Goal: Task Accomplishment & Management: Manage account settings

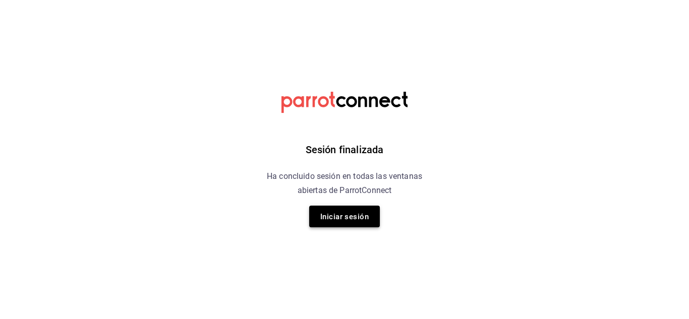
drag, startPoint x: 362, startPoint y: 215, endPoint x: 353, endPoint y: 220, distance: 10.4
click at [353, 220] on font "Iniciar sesión" at bounding box center [344, 216] width 48 height 9
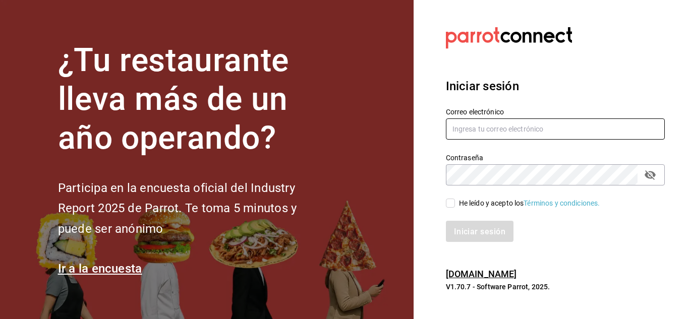
click at [490, 132] on input "text" at bounding box center [555, 128] width 219 height 21
type input "humberto@itstemakita.com"
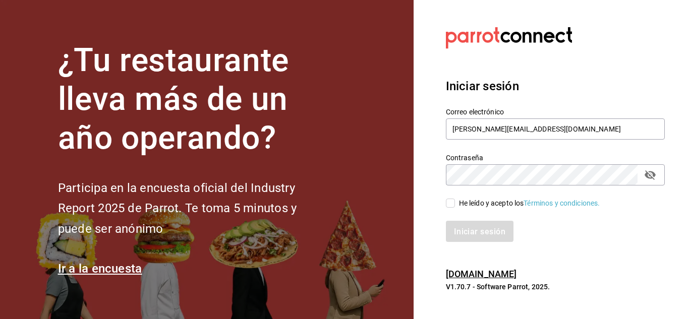
click at [451, 204] on input "He leído y acepto los Términos y condiciones." at bounding box center [450, 203] width 9 height 9
checkbox input "true"
click at [480, 232] on font "Iniciar sesión" at bounding box center [479, 231] width 51 height 10
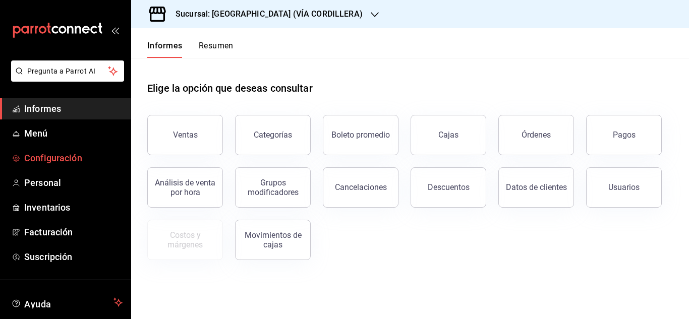
click at [61, 155] on font "Configuración" at bounding box center [53, 158] width 58 height 11
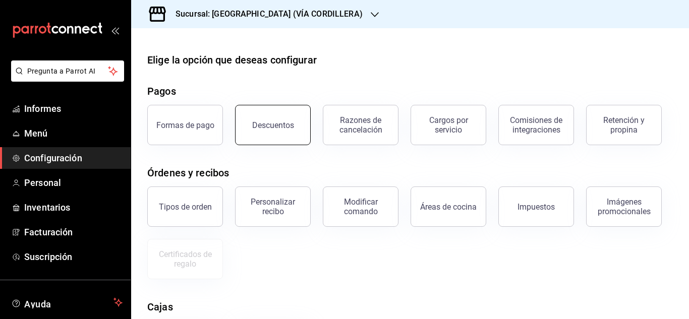
click at [279, 141] on button "Descuentos" at bounding box center [273, 125] width 76 height 40
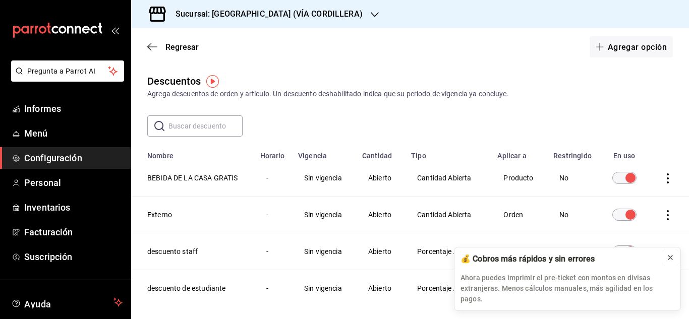
click at [669, 262] on icon at bounding box center [670, 258] width 8 height 8
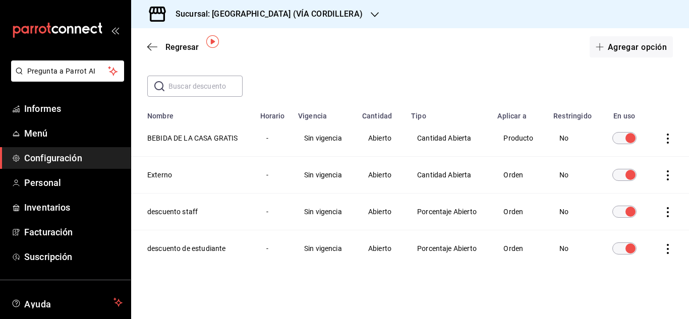
scroll to position [18, 0]
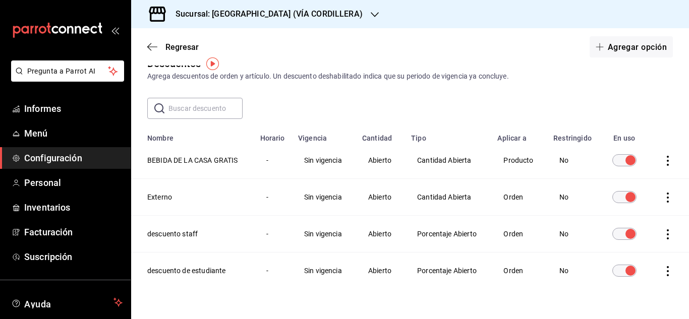
click at [662, 199] on icon "actions" at bounding box center [667, 198] width 10 height 10
click at [653, 132] on div at bounding box center [344, 159] width 689 height 319
click at [662, 197] on icon "actions" at bounding box center [667, 198] width 10 height 10
drag, startPoint x: 283, startPoint y: 205, endPoint x: 456, endPoint y: 211, distance: 172.5
click at [456, 211] on div at bounding box center [344, 159] width 689 height 319
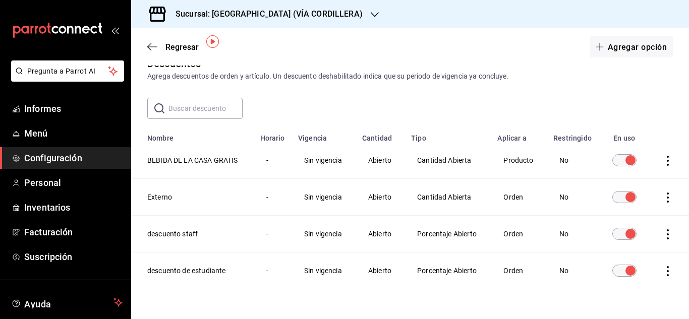
scroll to position [40, 0]
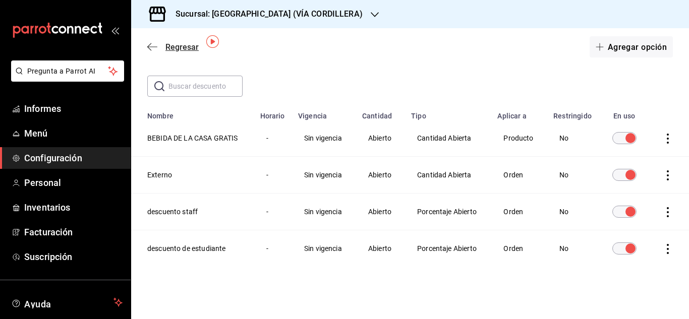
click at [178, 48] on font "Regresar" at bounding box center [181, 47] width 33 height 10
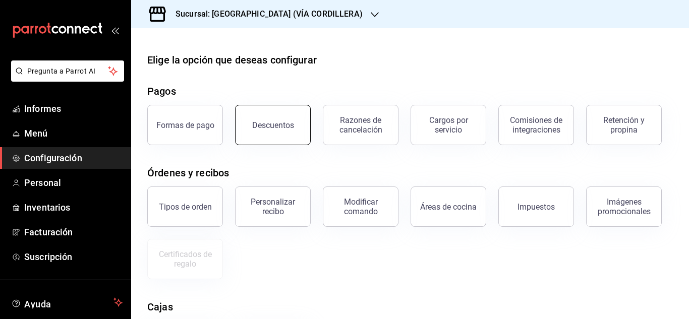
click at [286, 136] on button "Descuentos" at bounding box center [273, 125] width 76 height 40
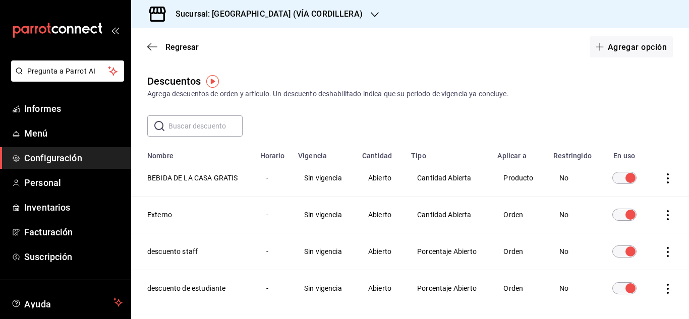
click at [666, 179] on icon "actions" at bounding box center [667, 178] width 2 height 10
click at [630, 126] on div at bounding box center [344, 159] width 689 height 319
click at [50, 129] on span "Menú" at bounding box center [73, 134] width 98 height 14
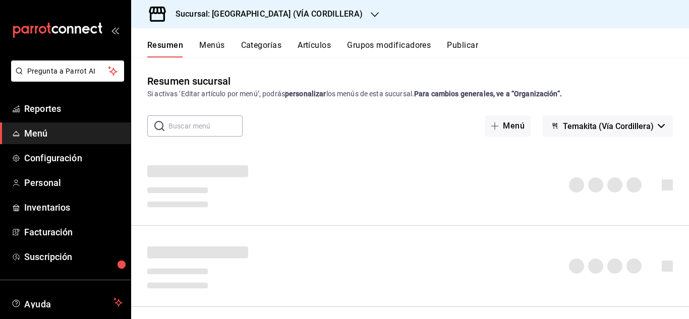
scroll to position [61, 0]
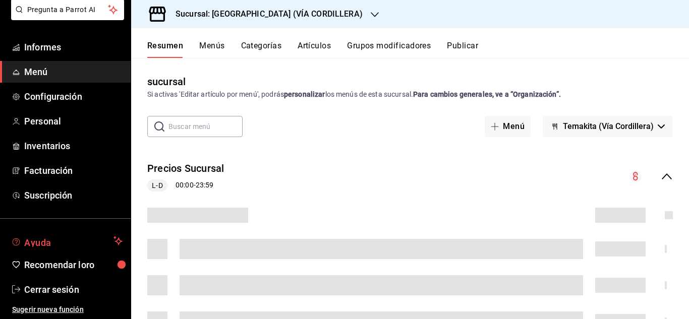
click at [50, 237] on font "Ayuda" at bounding box center [37, 242] width 27 height 11
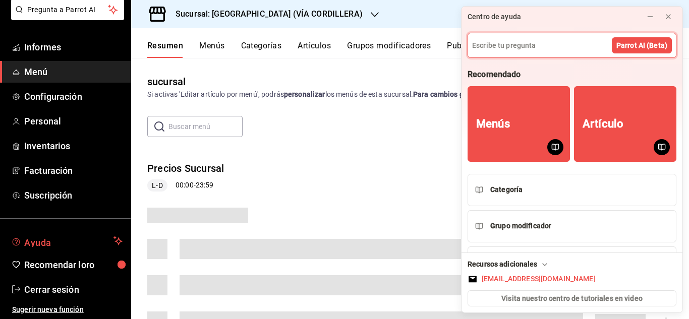
click at [50, 237] on font "Ayuda" at bounding box center [37, 242] width 27 height 11
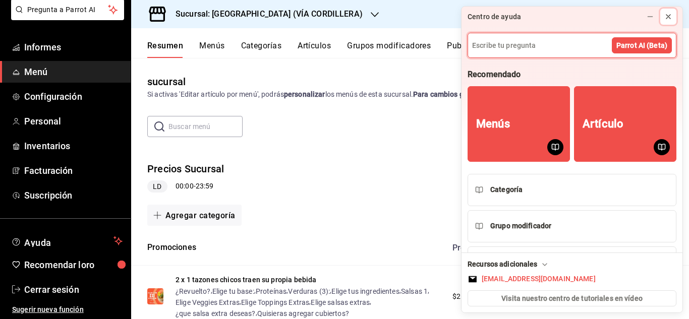
click at [669, 17] on icon at bounding box center [668, 17] width 8 height 8
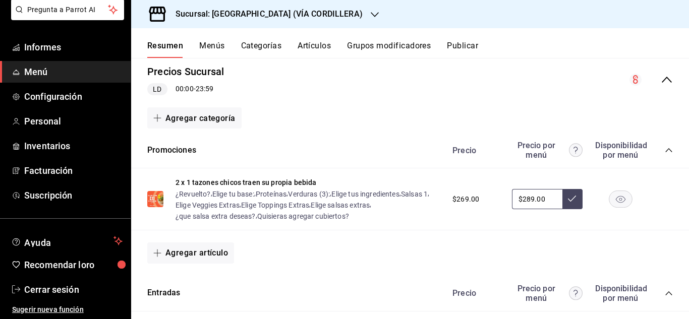
scroll to position [100, 0]
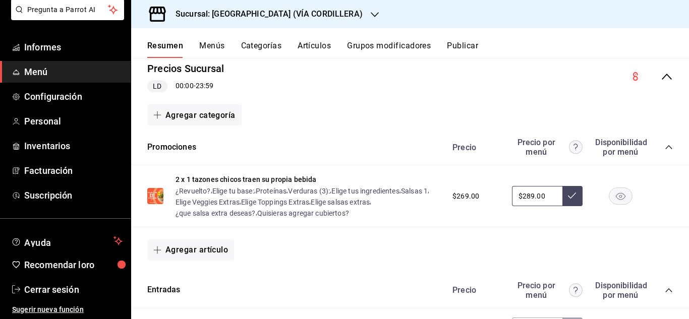
click at [611, 198] on rect "button" at bounding box center [620, 196] width 23 height 17
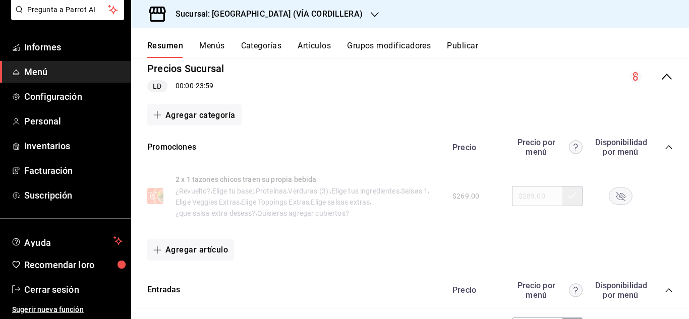
drag, startPoint x: 611, startPoint y: 198, endPoint x: 645, endPoint y: 199, distance: 34.3
click at [645, 199] on div "$269.00 $289.00" at bounding box center [557, 196] width 230 height 20
click at [619, 197] on rect "button" at bounding box center [620, 196] width 23 height 17
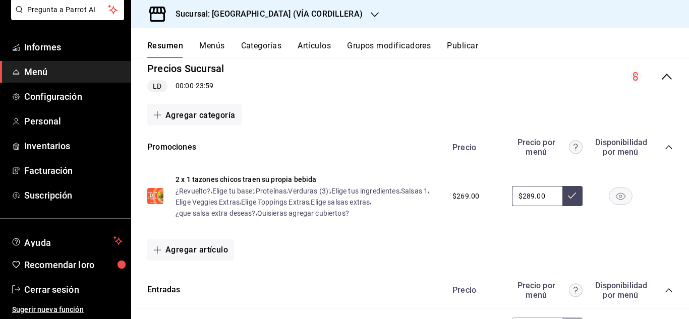
click at [664, 146] on icon "colapsar-categoría-fila" at bounding box center [668, 147] width 8 height 8
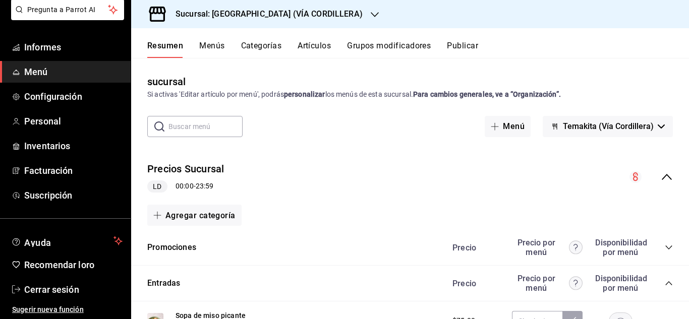
scroll to position [0, 0]
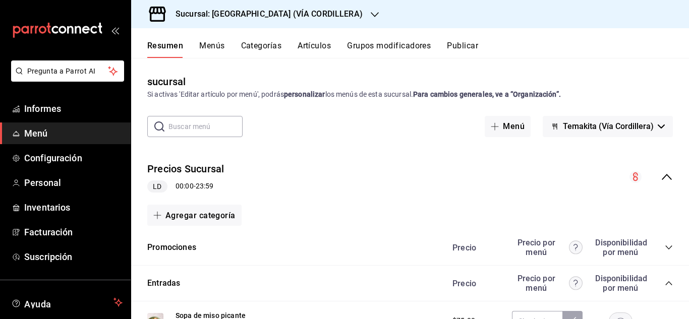
click at [42, 128] on font "Menú" at bounding box center [36, 133] width 24 height 11
click at [54, 155] on font "Configuración" at bounding box center [53, 158] width 58 height 11
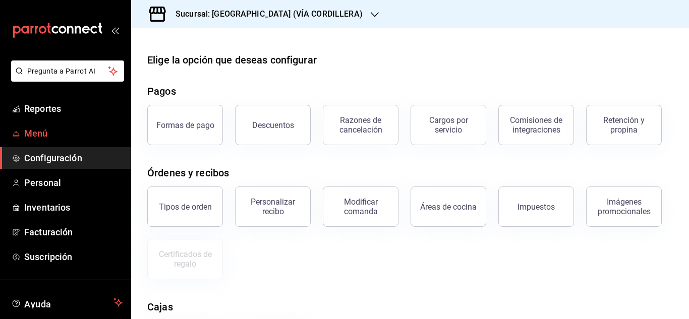
click at [46, 140] on link "Menú" at bounding box center [65, 133] width 131 height 22
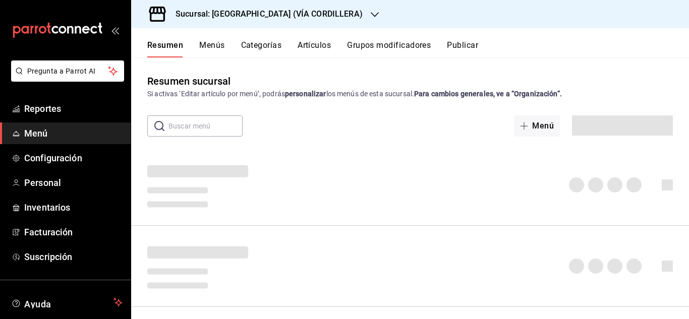
click at [217, 48] on button "Menús" at bounding box center [211, 48] width 25 height 17
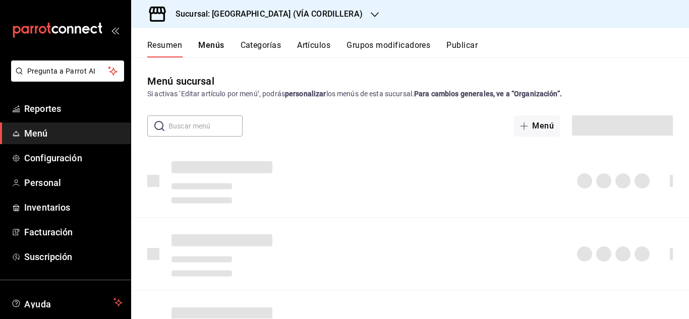
click at [217, 48] on button "Menús" at bounding box center [211, 48] width 26 height 17
click at [215, 46] on button "Menús" at bounding box center [211, 48] width 26 height 17
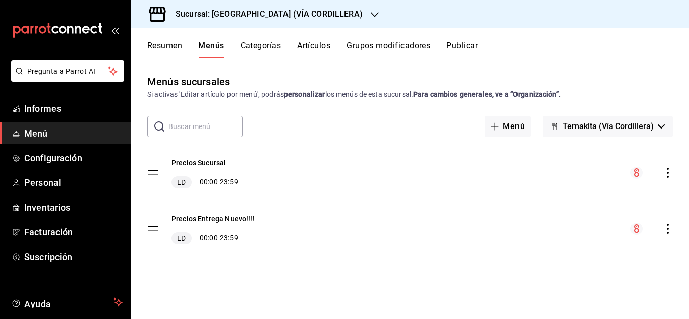
click at [322, 44] on font "Artículos" at bounding box center [313, 46] width 33 height 10
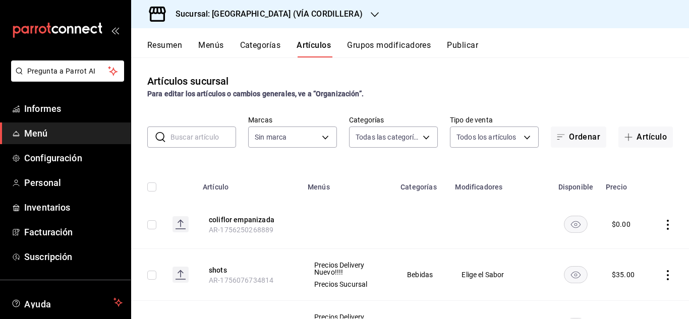
type input "5160fe5a-57e5-488a-b275-d18fa8f2c65f,5ac3114e-a4fb-417a-8ce2-c2af9cd4618d,16b10…"
type input "37b87106-fff8-4572-ba04-5cb7b9c989a4,f70b1d56-d343-4ec7-b590-8412d66393ad"
click at [419, 140] on body "Pregunta a Parrot AI Informes Menú Configuración Personal Inventarios Facturaci…" at bounding box center [344, 159] width 689 height 319
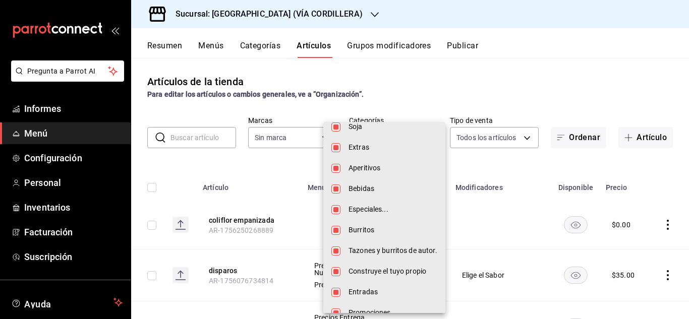
scroll to position [74, 0]
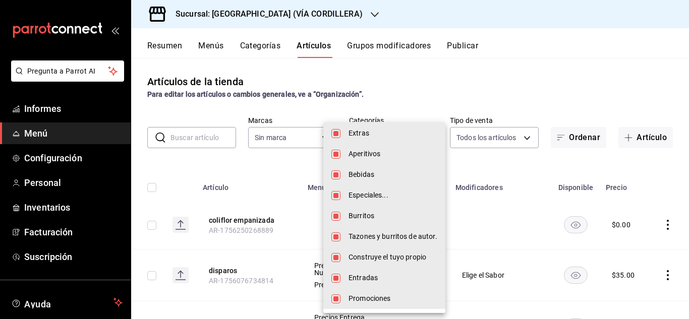
click at [367, 294] on span "Promociones" at bounding box center [392, 298] width 89 height 11
type input "5160fe5a-57e5-488a-b275-d18fa8f2c65f,5ac3114e-a4fb-417a-8ce2-c2af9cd4618d,16b10…"
checkbox input "false"
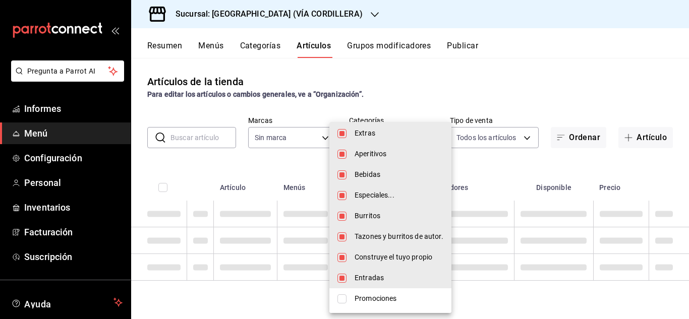
click at [367, 294] on span "Promociones" at bounding box center [398, 298] width 89 height 11
type input "5160fe5a-57e5-488a-b275-d18fa8f2c65f,5ac3114e-a4fb-417a-8ce2-c2af9cd4618d,16b10…"
checkbox input "true"
click at [381, 293] on span "Promociones" at bounding box center [398, 298] width 89 height 11
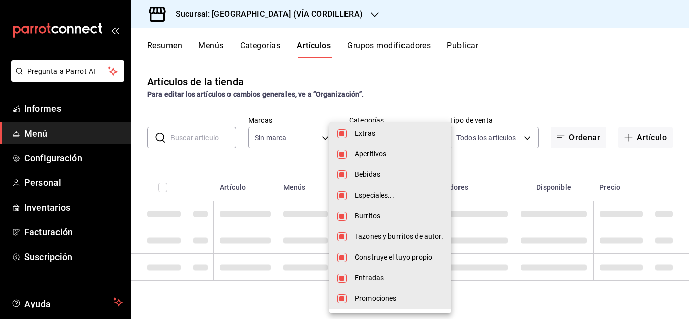
click at [381, 293] on span "Promociones" at bounding box center [398, 298] width 89 height 11
type input "5160fe5a-57e5-488a-b275-d18fa8f2c65f,5ac3114e-a4fb-417a-8ce2-c2af9cd4618d,16b10…"
checkbox input "true"
click at [384, 298] on font "Promociones" at bounding box center [375, 298] width 42 height 8
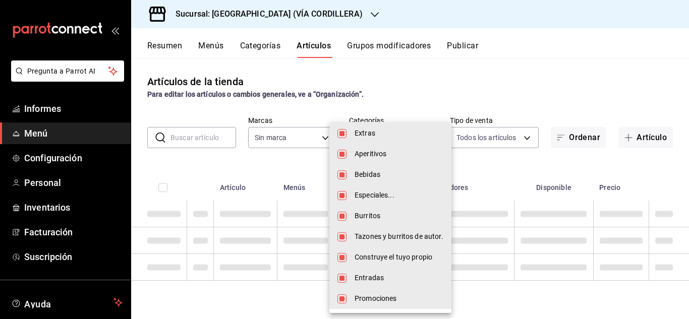
click at [384, 298] on font "Promociones" at bounding box center [375, 298] width 42 height 8
type input "5160fe5a-57e5-488a-b275-d18fa8f2c65f,5ac3114e-a4fb-417a-8ce2-c2af9cd4618d,16b10…"
checkbox input "true"
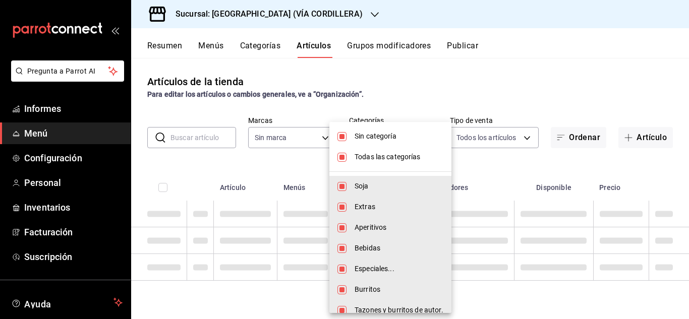
click at [342, 137] on li "Sin categoría" at bounding box center [390, 136] width 122 height 21
checkbox input "false"
click at [343, 157] on li "Todas las categorías" at bounding box center [390, 157] width 122 height 21
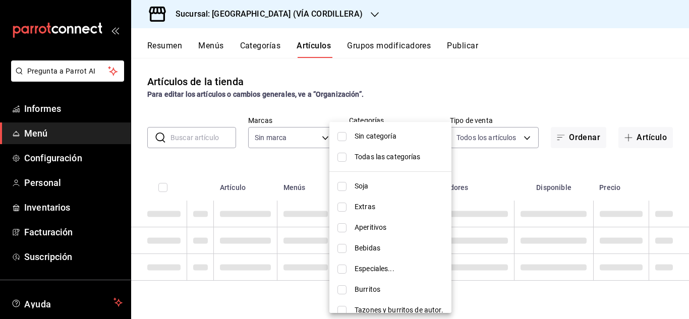
checkbox input "false"
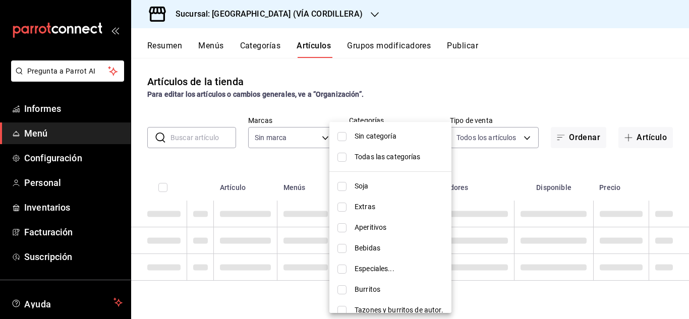
checkbox input "false"
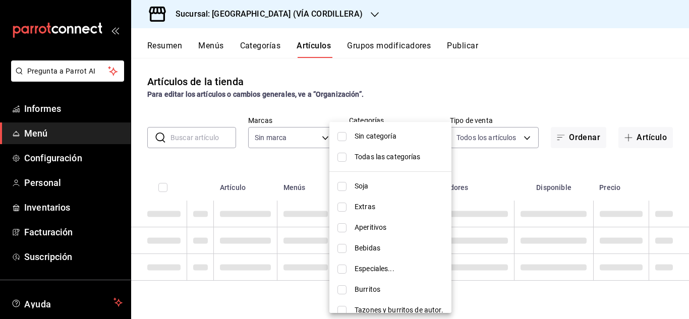
drag, startPoint x: 454, startPoint y: 166, endPoint x: 342, endPoint y: 300, distance: 174.7
click at [453, 261] on div "Sin categoría Todas las categorías Soja Extras Aperitivos Bebidas Especiales...…" at bounding box center [344, 159] width 689 height 319
click at [342, 300] on ul "Sin categoría Todas las categorías Soja Extras Aperitivos Bebidas Especiales...…" at bounding box center [390, 254] width 122 height 265
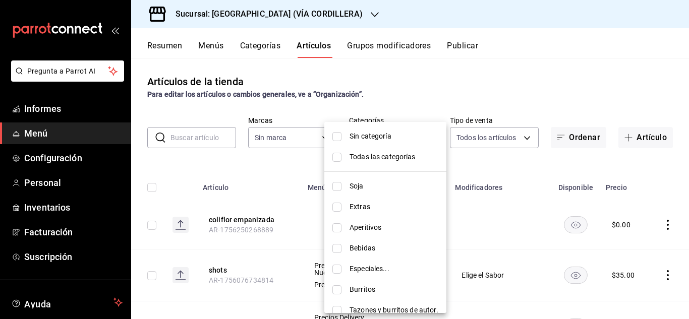
scroll to position [74, 0]
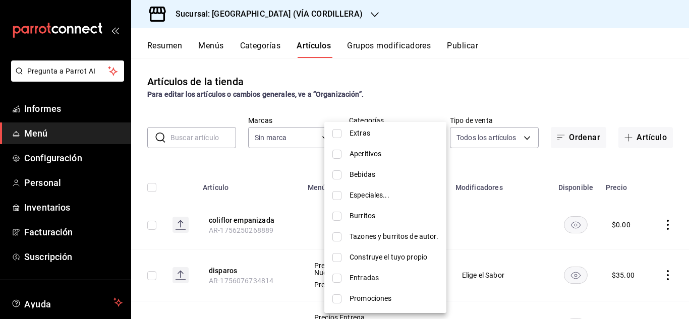
click at [338, 300] on input "checkbox" at bounding box center [336, 298] width 9 height 9
checkbox input "true"
type input "fb8ef631-1828-405b-941e-e2fcc34acf97"
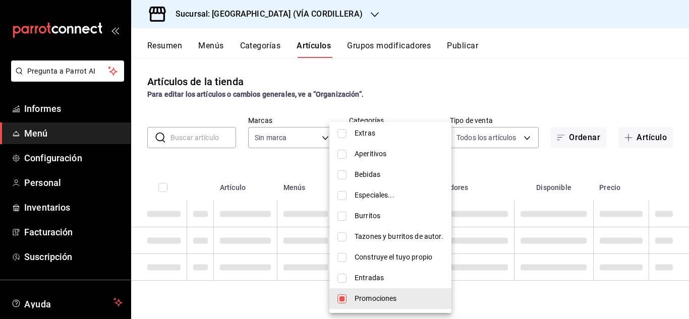
click at [338, 300] on input "checkbox" at bounding box center [341, 298] width 9 height 9
checkbox input "true"
type input "fb8ef631-1828-405b-941e-e2fcc34acf97"
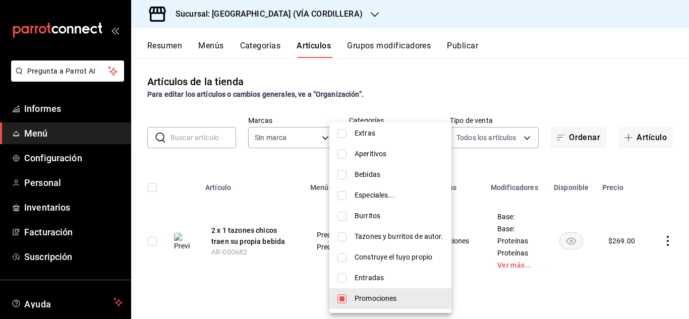
click at [527, 149] on div at bounding box center [344, 159] width 689 height 319
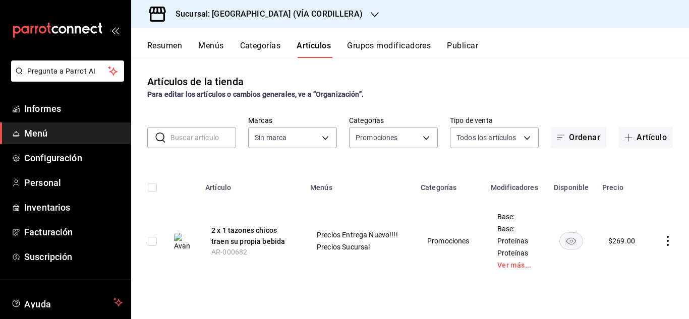
click at [370, 13] on icon "button" at bounding box center [374, 15] width 8 height 8
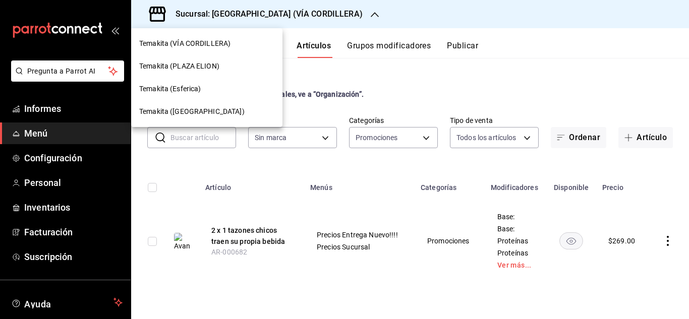
click at [202, 62] on font "Temakita (PLAZA ELION)" at bounding box center [179, 66] width 80 height 8
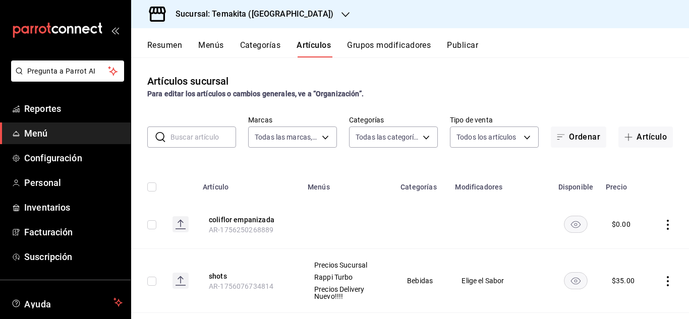
type input "5ecb883c-6082-454f-b014-e9f75b7424c0,f549d267-c7ca-4f3c-8681-269f550fd1cd"
type input "c21959cc-edba-4e6b-9dfd-cc165f0bc96c,9bb8af40-0b71-4c05-830d-05e683936a5a,5a73d…"
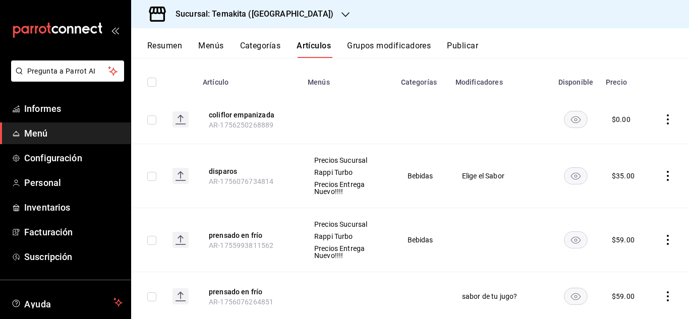
scroll to position [0, 0]
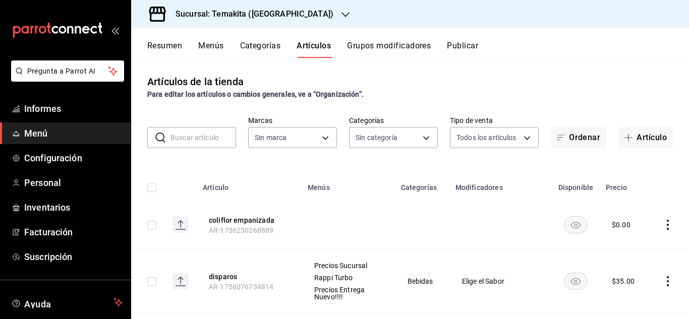
click at [510, 90] on div "Para editar los artículos o cambios generales, ve a “Organización”." at bounding box center [409, 94] width 525 height 11
click at [40, 133] on font "Menú" at bounding box center [36, 133] width 24 height 11
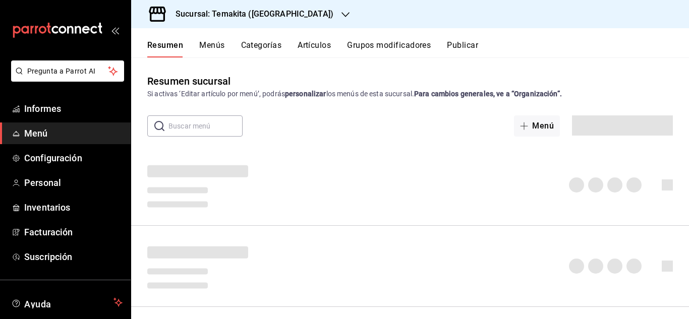
click at [40, 133] on font "Menú" at bounding box center [36, 133] width 24 height 11
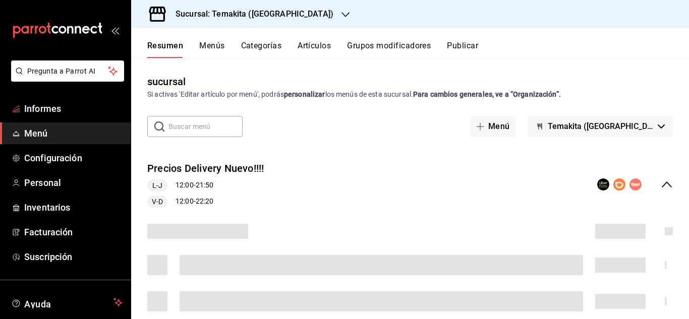
click at [49, 129] on span "Menú" at bounding box center [73, 134] width 98 height 14
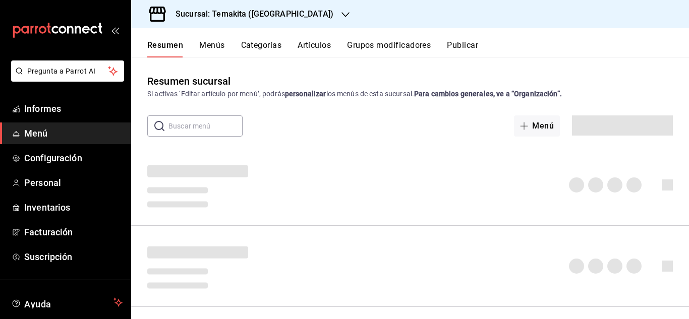
click at [39, 132] on font "Menú" at bounding box center [36, 133] width 24 height 11
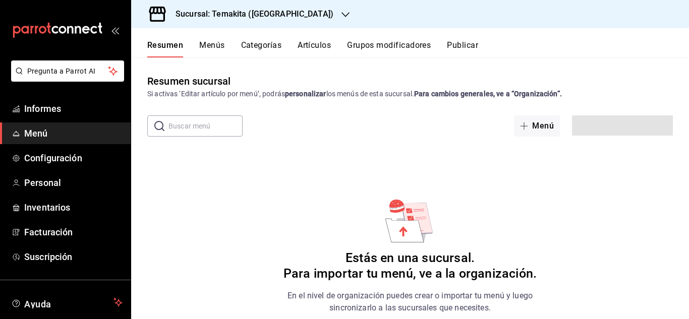
click at [443, 275] on h6 "Estás en una sucursal. Para importar tu menú, ve a la organización." at bounding box center [409, 266] width 253 height 31
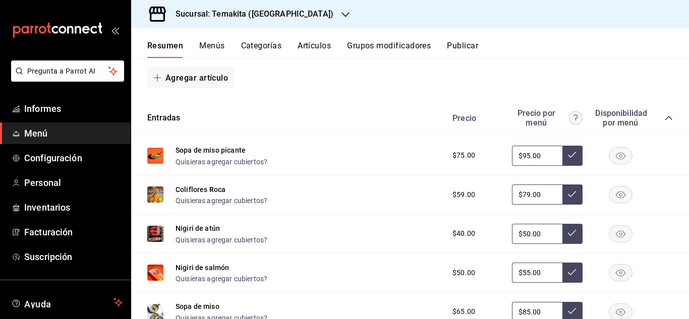
scroll to position [95, 0]
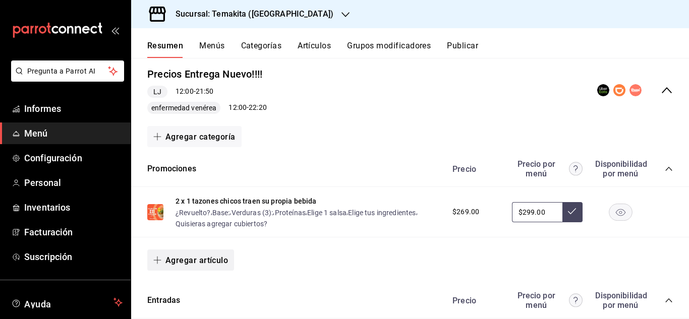
click at [197, 257] on font "Agregar artículo" at bounding box center [196, 261] width 63 height 10
click at [206, 296] on li "Artículo nuevo" at bounding box center [186, 294] width 79 height 25
click at [201, 292] on html "Pregunta a Parrot AI Informes Menú Configuración Personal Inventarios Facturaci…" at bounding box center [344, 159] width 689 height 319
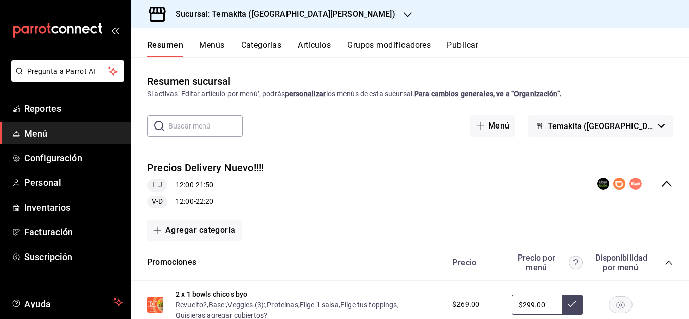
scroll to position [282, 0]
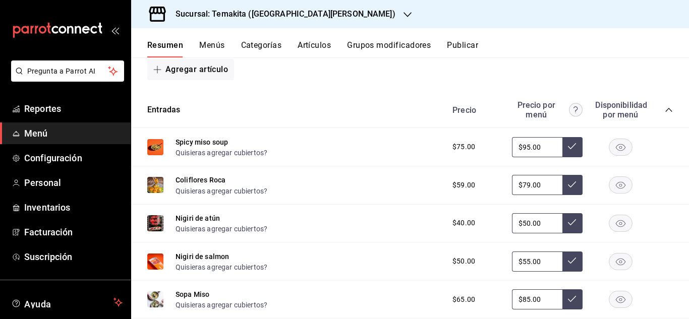
click at [207, 155] on button "Quisieras agregar cubiertos?" at bounding box center [221, 153] width 92 height 10
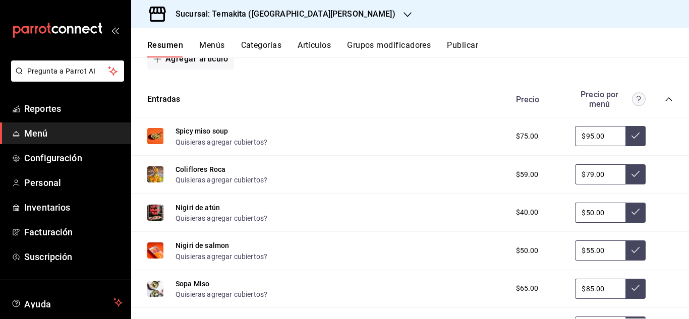
click at [174, 28] on div "2 x 1 bowls chicos byo Revuelto? , Base: , Veggies (3): , Proteínas , Elige 1 s…" at bounding box center [318, 18] width 343 height 22
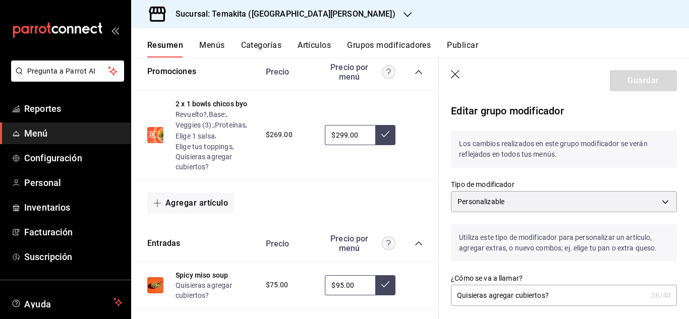
click at [460, 76] on icon "button" at bounding box center [456, 75] width 10 height 10
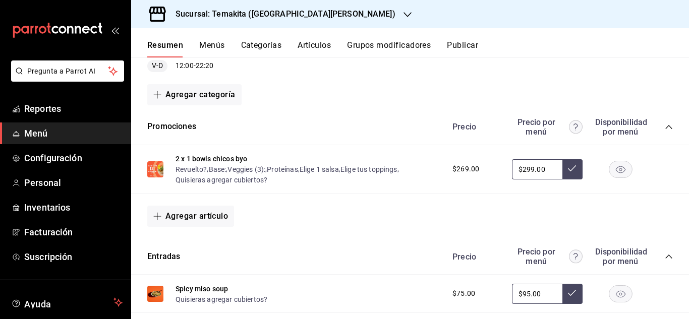
scroll to position [141, 0]
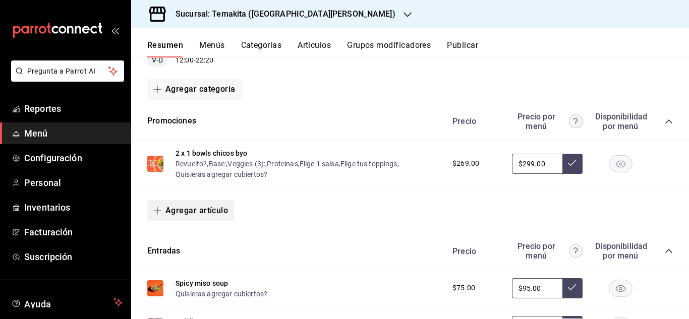
click at [195, 208] on button "Agregar artículo" at bounding box center [190, 210] width 87 height 21
click at [189, 262] on li "Artículo nuevo" at bounding box center [186, 262] width 79 height 25
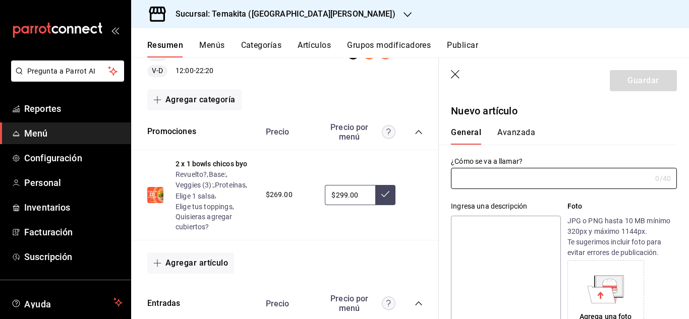
type input "AR-1758650173241"
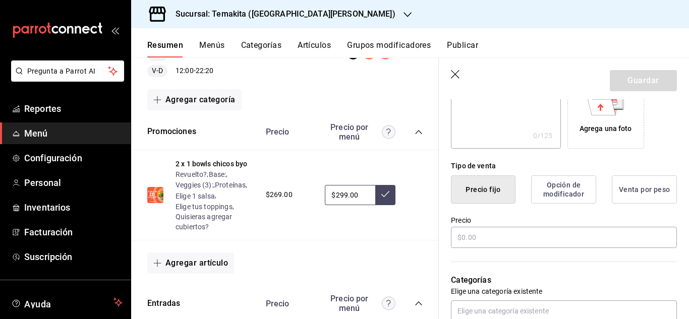
scroll to position [248, 0]
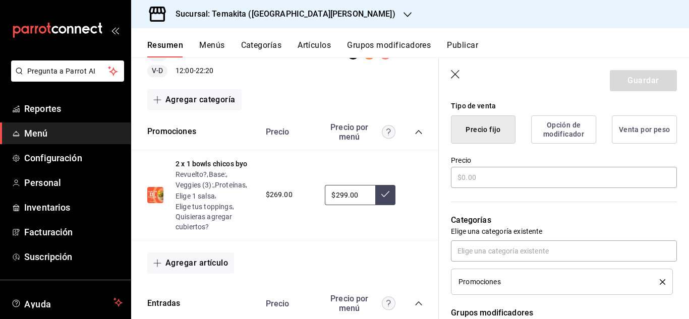
type input "Poke Day"
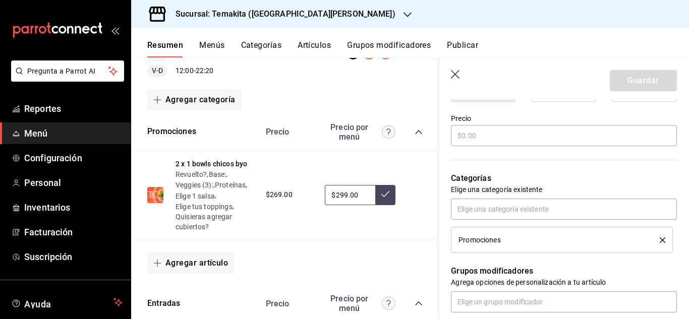
scroll to position [296, 0]
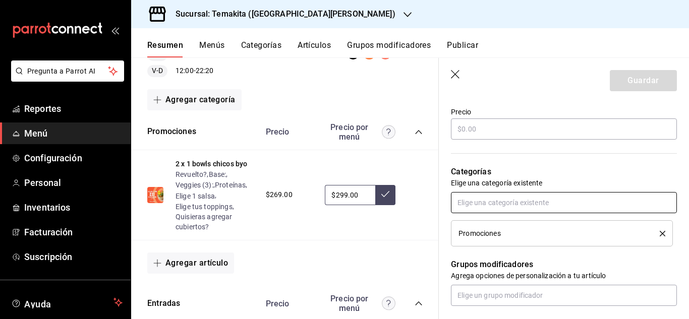
click at [596, 201] on input "text" at bounding box center [564, 202] width 226 height 21
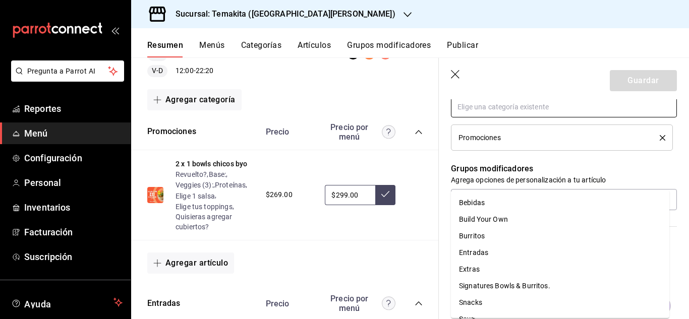
scroll to position [298, 0]
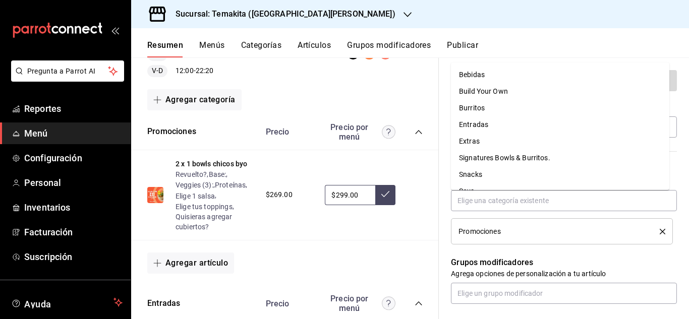
click at [581, 234] on div "Promociones" at bounding box center [551, 231] width 186 height 7
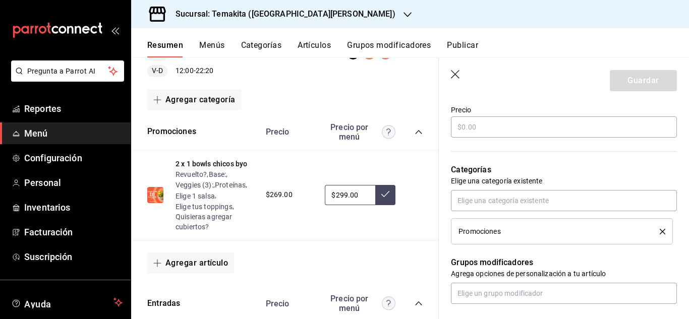
click at [520, 231] on div "Promociones" at bounding box center [551, 231] width 186 height 7
click at [512, 229] on div "Promociones" at bounding box center [551, 231] width 186 height 7
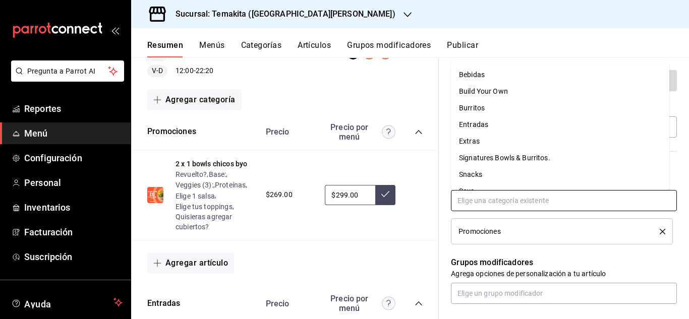
click at [535, 206] on input "text" at bounding box center [564, 200] width 226 height 21
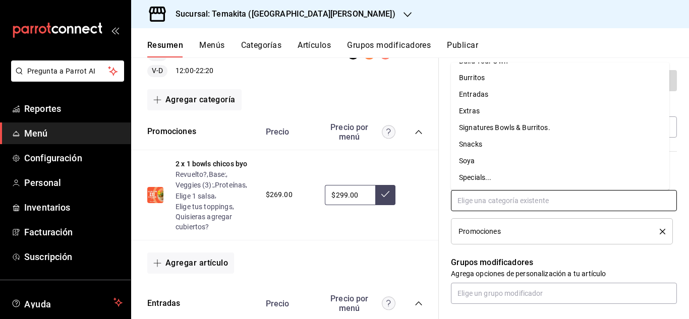
click at [567, 131] on li "Signatures Bowls & Burritos." at bounding box center [560, 127] width 218 height 17
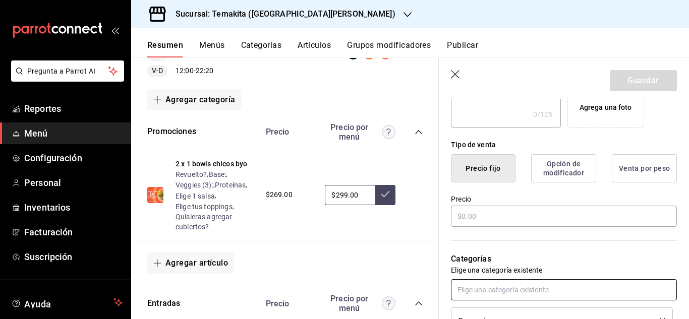
scroll to position [317, 0]
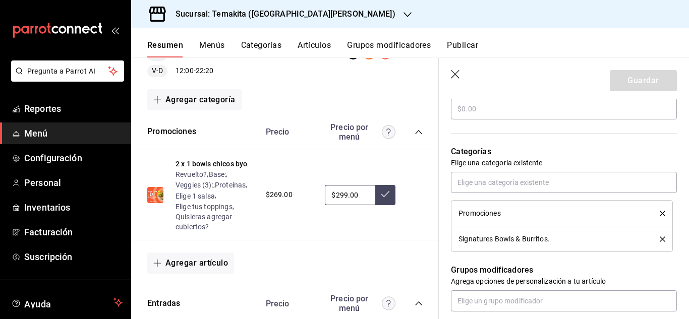
click at [659, 215] on icon "delete" at bounding box center [662, 214] width 6 height 6
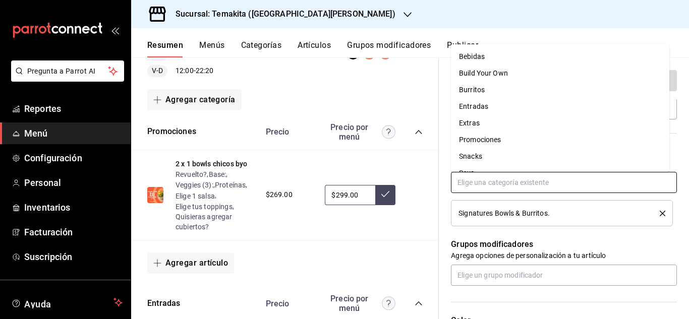
click at [654, 187] on input "text" at bounding box center [564, 182] width 226 height 21
click at [515, 141] on li "Promociones" at bounding box center [560, 140] width 218 height 17
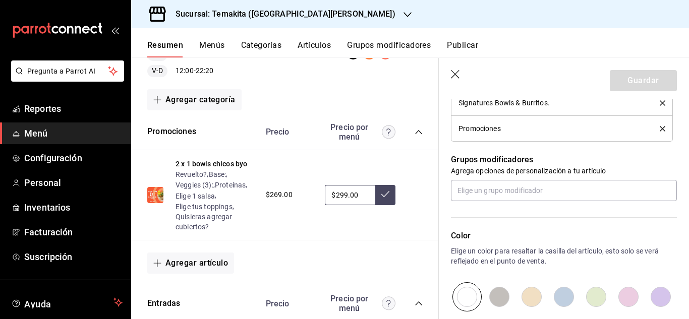
scroll to position [459, 0]
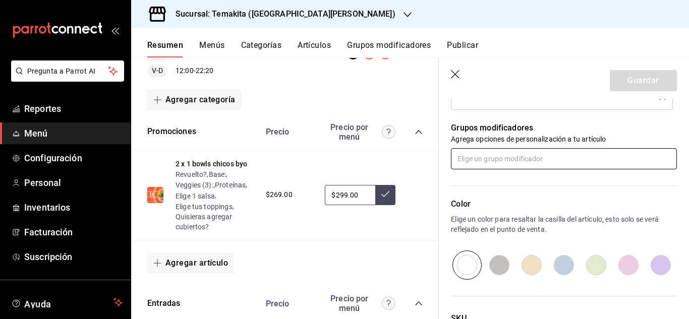
click at [568, 155] on input "text" at bounding box center [564, 158] width 226 height 21
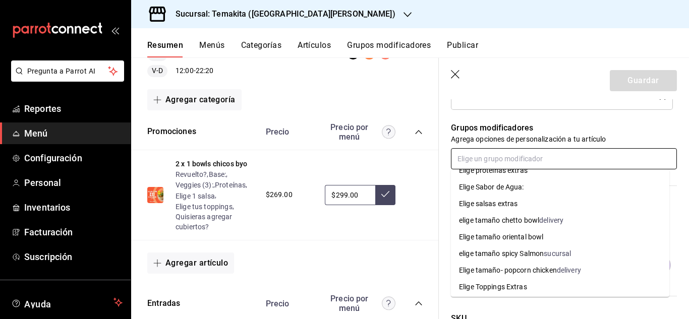
scroll to position [466, 0]
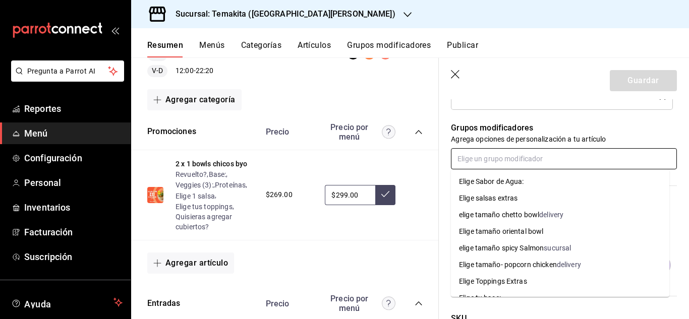
click at [548, 224] on li "Elige tamaño oriental bowl" at bounding box center [560, 231] width 218 height 17
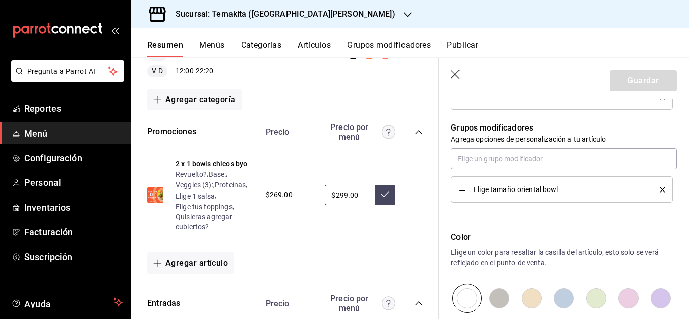
click at [666, 197] on div "Elige tamaño oriental bowl" at bounding box center [564, 189] width 226 height 26
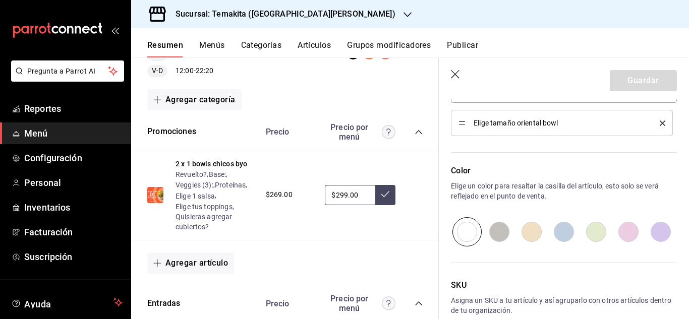
scroll to position [374, 0]
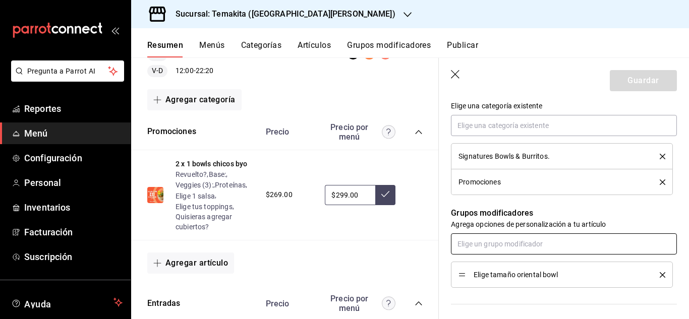
click at [569, 240] on input "text" at bounding box center [564, 243] width 226 height 21
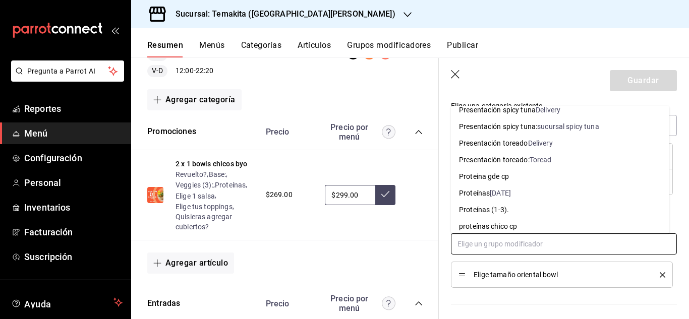
scroll to position [885, 0]
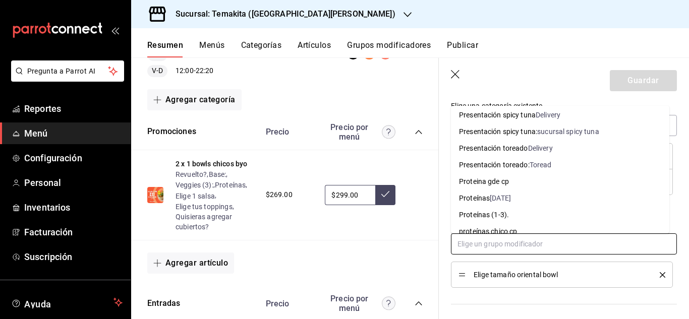
click at [537, 167] on div "Toread" at bounding box center [540, 165] width 22 height 11
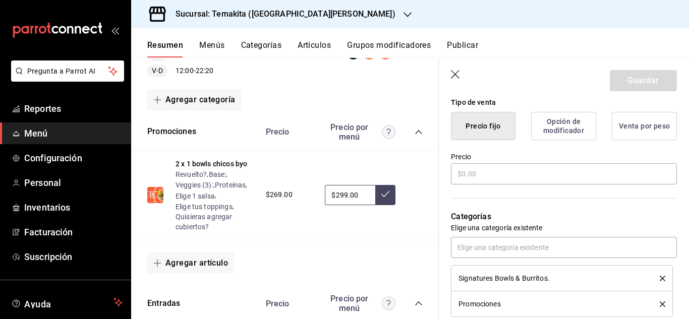
scroll to position [217, 0]
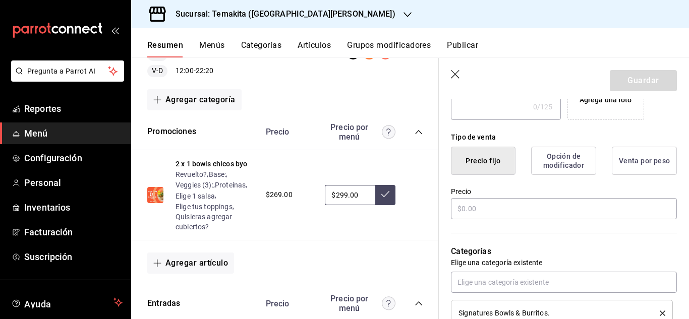
click at [550, 155] on button "Opción de modificador" at bounding box center [563, 161] width 65 height 28
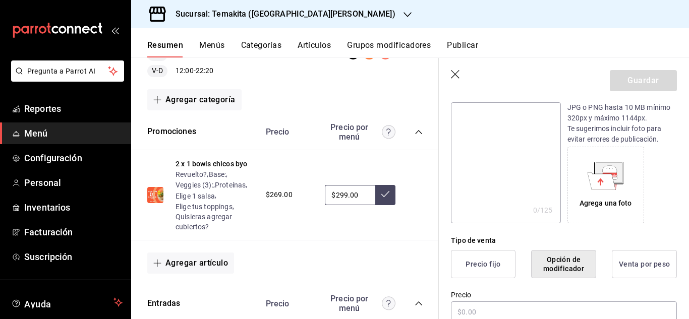
scroll to position [0, 0]
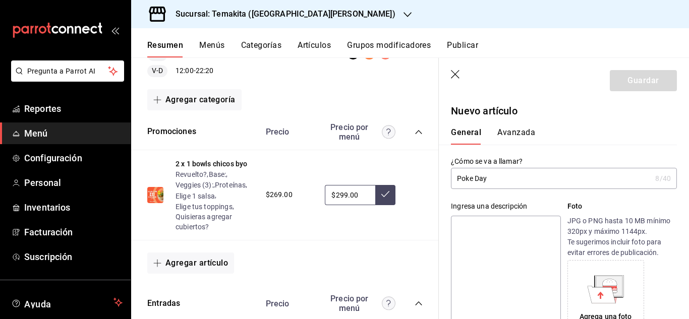
click at [527, 137] on button "Avanzada" at bounding box center [516, 136] width 38 height 17
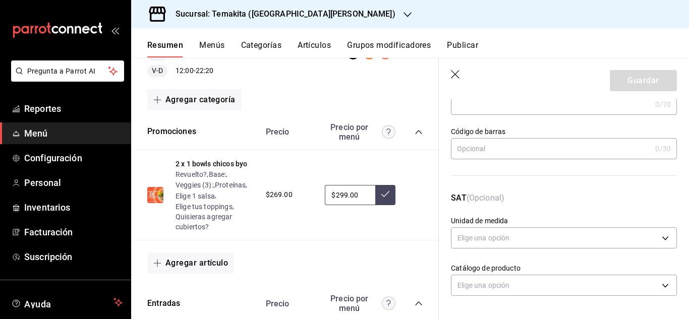
scroll to position [36, 0]
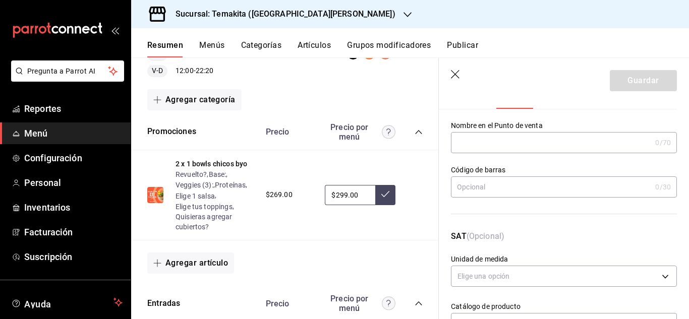
click at [453, 79] on icon "button" at bounding box center [456, 75] width 10 height 10
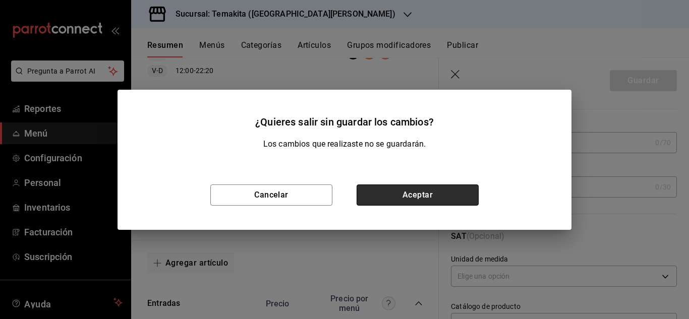
click at [387, 194] on button "Aceptar" at bounding box center [417, 194] width 122 height 21
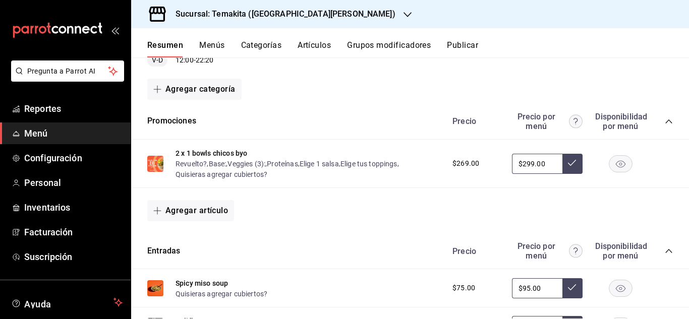
click at [403, 15] on icon "button" at bounding box center [407, 15] width 8 height 8
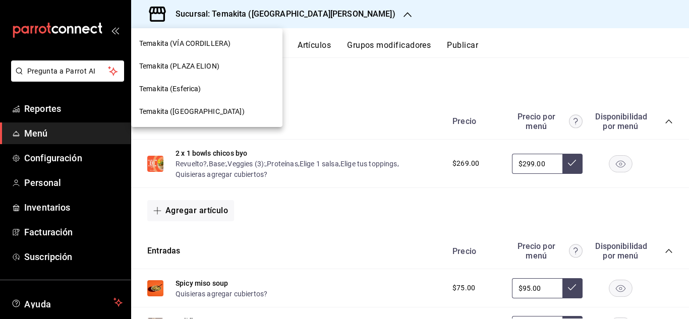
click at [203, 91] on div "Temakita (Esferica)" at bounding box center [206, 89] width 135 height 11
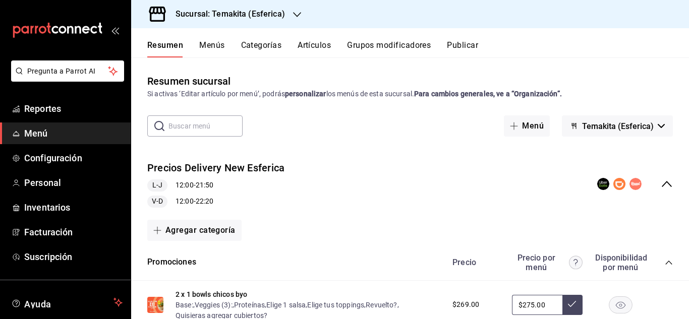
click at [313, 48] on button "Artículos" at bounding box center [313, 48] width 33 height 17
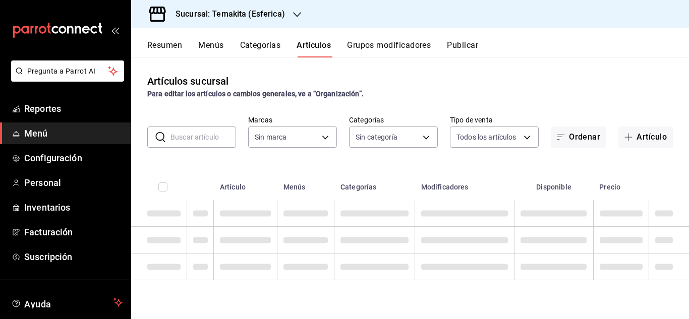
click at [209, 48] on button "Menús" at bounding box center [210, 48] width 25 height 17
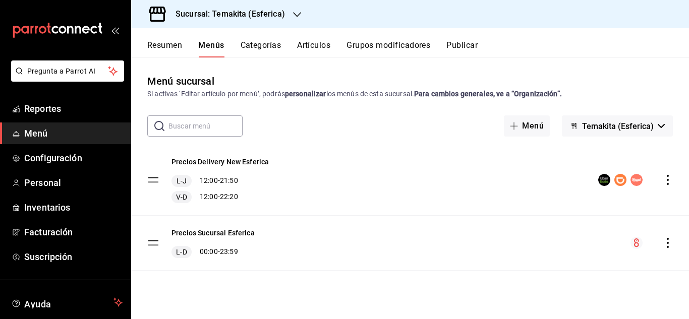
click at [309, 44] on button "Artículos" at bounding box center [313, 48] width 33 height 17
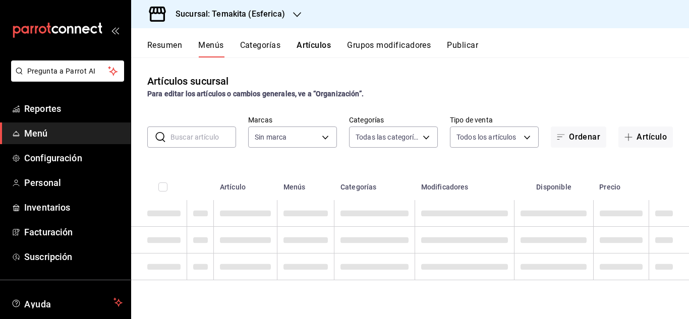
drag, startPoint x: 685, startPoint y: 94, endPoint x: 605, endPoint y: 92, distance: 79.7
click at [688, 117] on div "Artículos sucursal Para editar los artículos o cambios generales, ve a “Organiz…" at bounding box center [410, 187] width 558 height 261
click at [605, 92] on div "Para editar los artículos o cambios generales, ve a “Organización”." at bounding box center [409, 94] width 525 height 11
click at [426, 139] on body "Pregunta a Parrot AI Reportes Menú Configuración Personal Inventarios Facturaci…" at bounding box center [344, 159] width 689 height 319
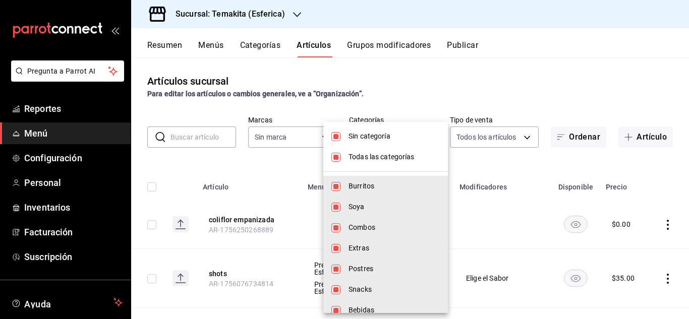
type input "4b12a2b2-e7da-4af1-b90e-af324cd95732"
click at [341, 158] on li "Todas las categorías" at bounding box center [385, 157] width 125 height 21
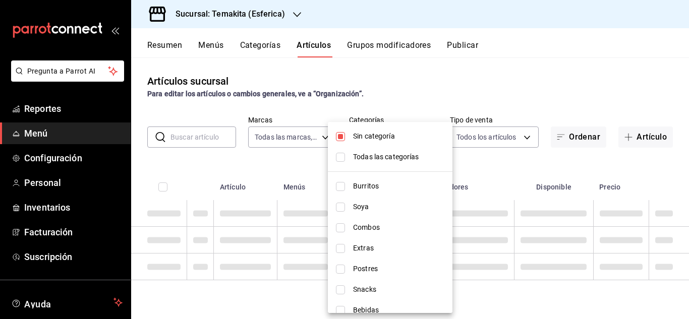
checkbox input "false"
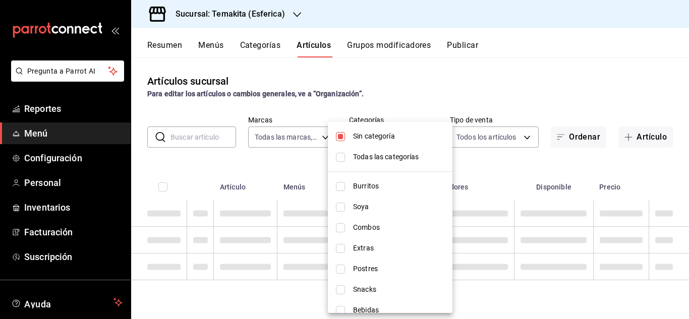
checkbox input "false"
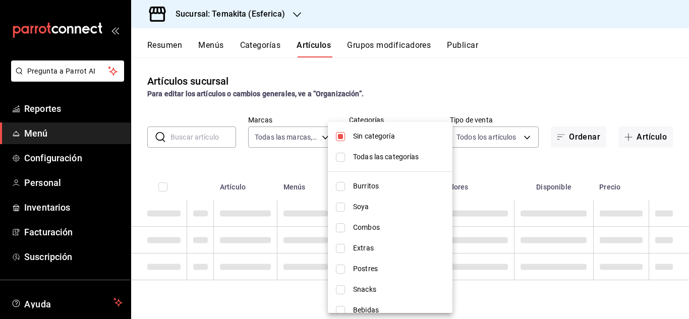
checkbox input "false"
click at [338, 139] on input "checkbox" at bounding box center [340, 136] width 9 height 9
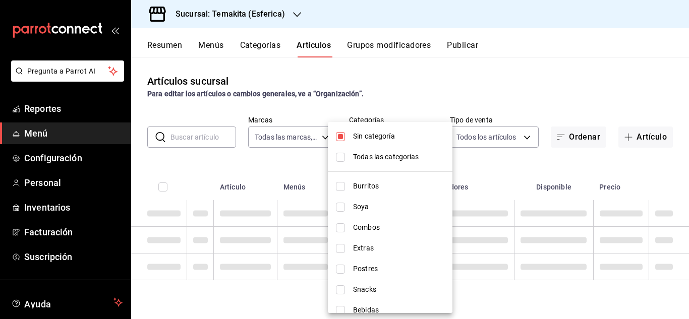
click at [338, 139] on input "checkbox" at bounding box center [340, 136] width 9 height 9
checkbox input "false"
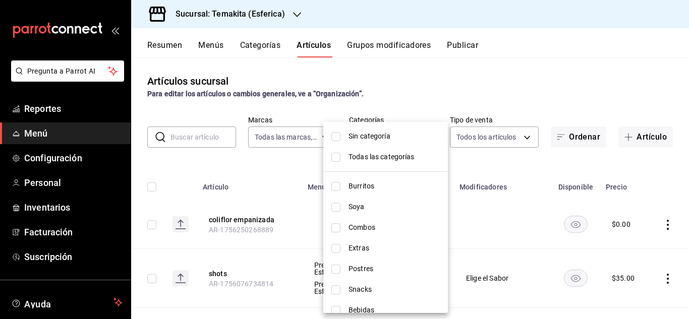
scroll to position [115, 0]
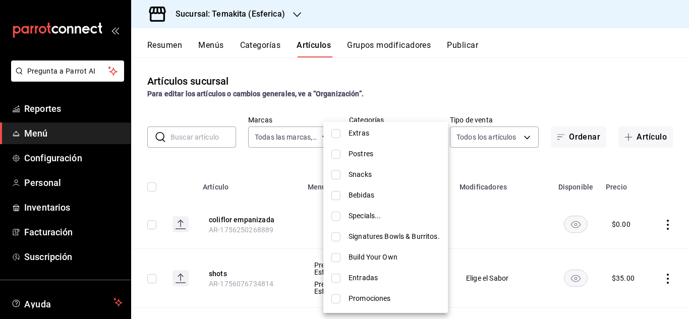
click at [336, 300] on input "checkbox" at bounding box center [335, 298] width 9 height 9
checkbox input "true"
type input "157c415c-8928-4f8e-bee8-9f2eb6853216"
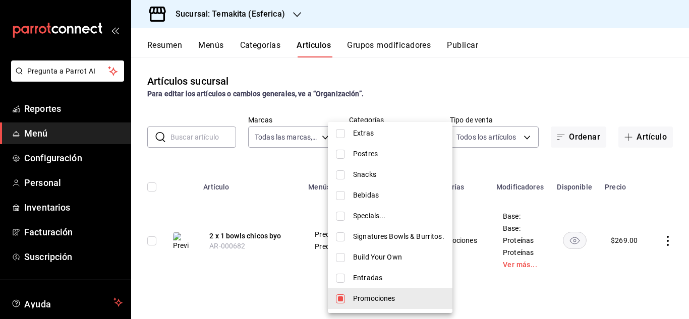
click at [285, 282] on div at bounding box center [344, 159] width 689 height 319
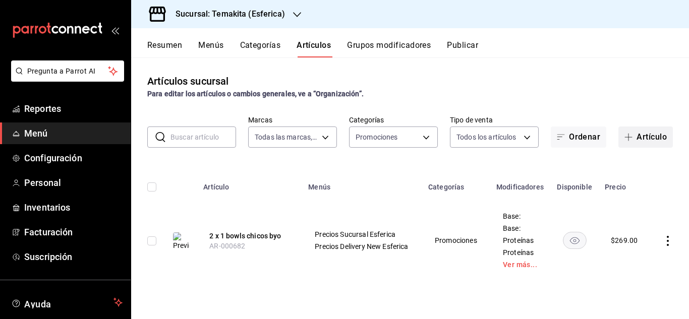
click at [635, 140] on span "button" at bounding box center [630, 137] width 12 height 8
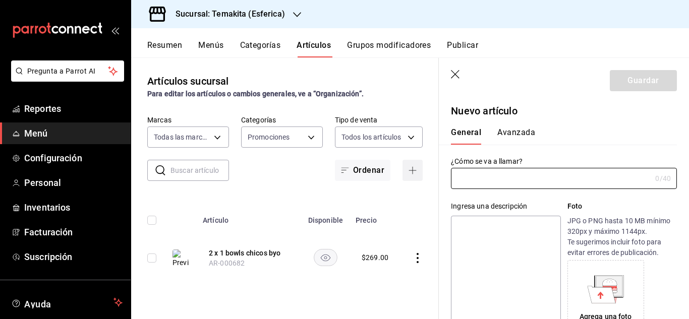
type input "AR-1758650974032"
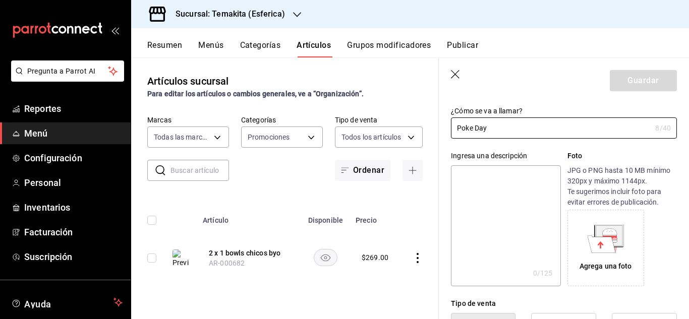
type input "Poke Day"
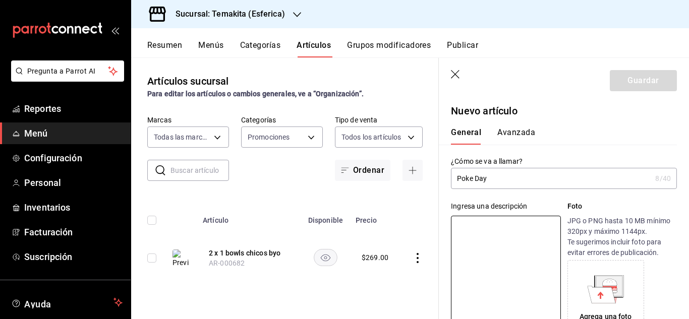
scroll to position [101, 0]
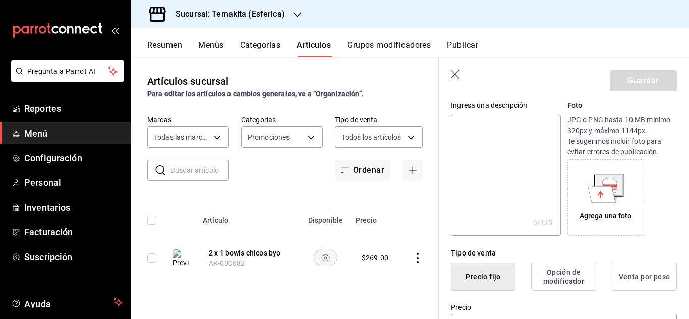
click at [651, 50] on div "Resumen Menús Categorías Artículos Grupos modificadores Publicar" at bounding box center [417, 48] width 541 height 17
click at [587, 208] on div "Agrega una foto" at bounding box center [606, 198] width 72 height 72
click at [594, 202] on icon at bounding box center [601, 193] width 28 height 17
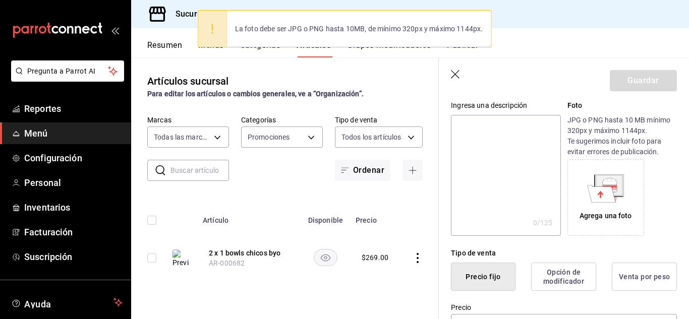
click at [352, 38] on div "La foto debe ser JPG o PNG hasta 10MB, de mínimo 320px y máximo 1144px." at bounding box center [359, 29] width 264 height 22
click at [493, 55] on div "Resumen Menús Categorías Artículos Grupos modificadores Publicar" at bounding box center [417, 48] width 541 height 17
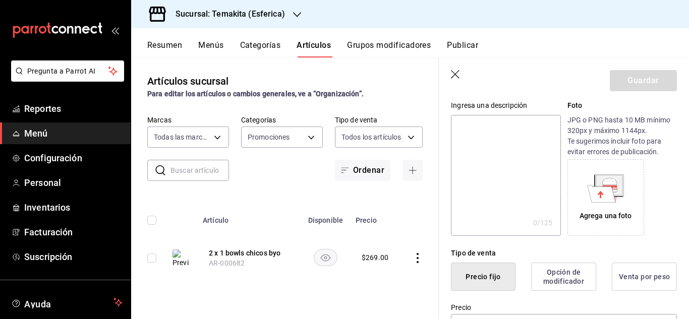
scroll to position [202, 0]
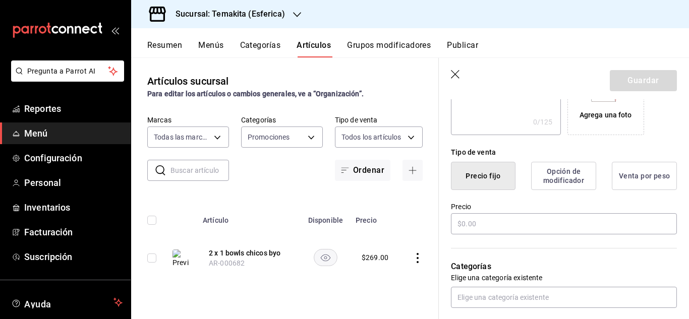
click at [554, 175] on button "Opción de modificador" at bounding box center [563, 176] width 65 height 28
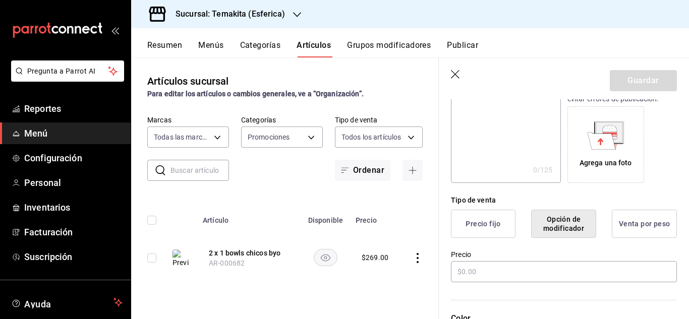
scroll to position [103, 0]
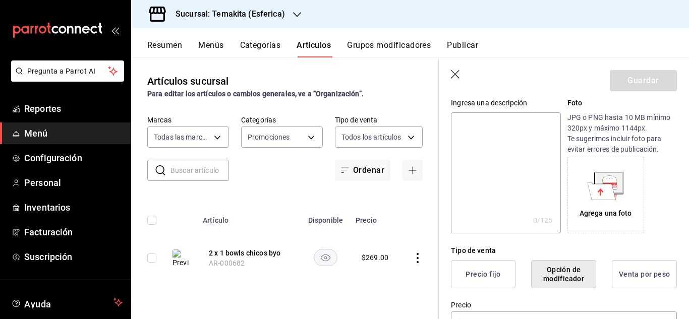
drag, startPoint x: 478, startPoint y: 268, endPoint x: 492, endPoint y: 264, distance: 15.2
click at [480, 268] on button "Precio fijo" at bounding box center [483, 274] width 65 height 28
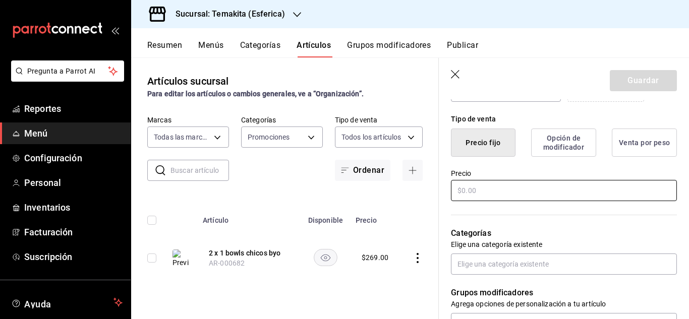
scroll to position [0, 0]
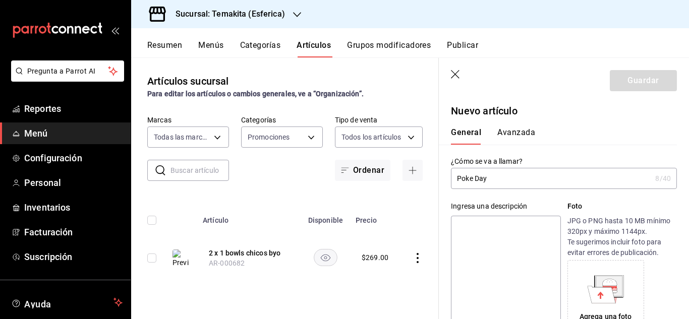
click at [512, 131] on button "Avanzada" at bounding box center [516, 136] width 38 height 17
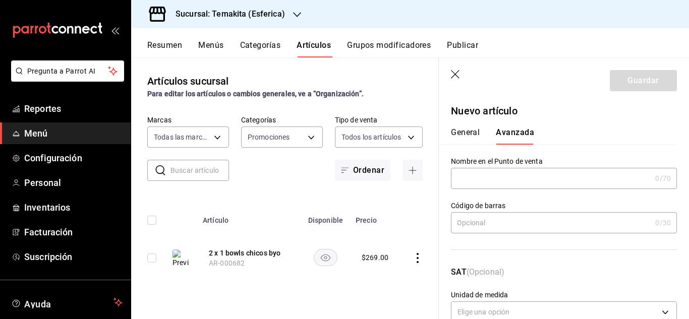
click at [456, 79] on icon "button" at bounding box center [456, 75] width 10 height 10
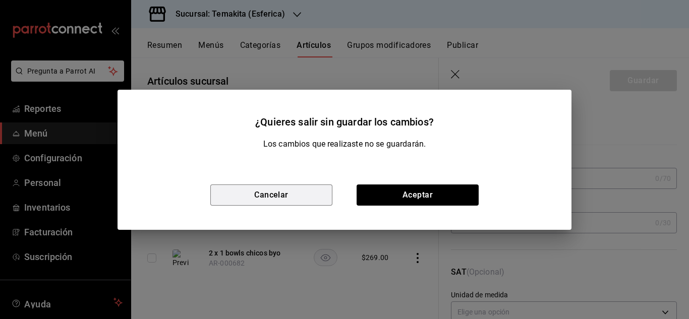
drag, startPoint x: 308, startPoint y: 195, endPoint x: 498, endPoint y: 195, distance: 189.5
click at [310, 194] on button "Cancelar" at bounding box center [271, 194] width 122 height 21
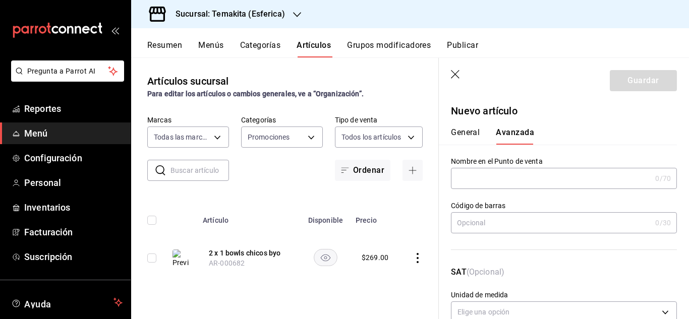
click at [461, 134] on button "General" at bounding box center [465, 136] width 29 height 17
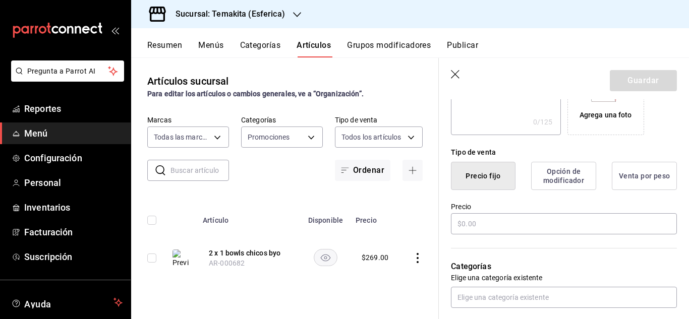
scroll to position [252, 0]
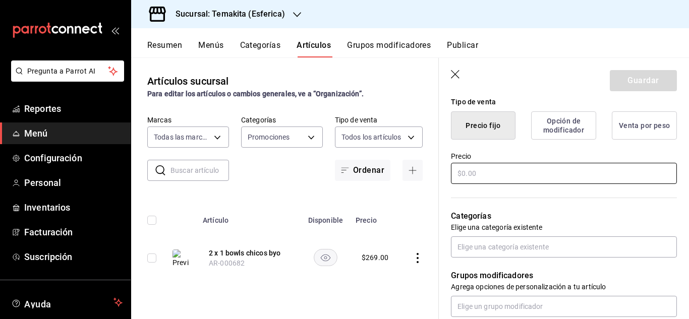
click at [489, 178] on input "text" at bounding box center [564, 173] width 226 height 21
click at [489, 177] on input "text" at bounding box center [564, 173] width 226 height 21
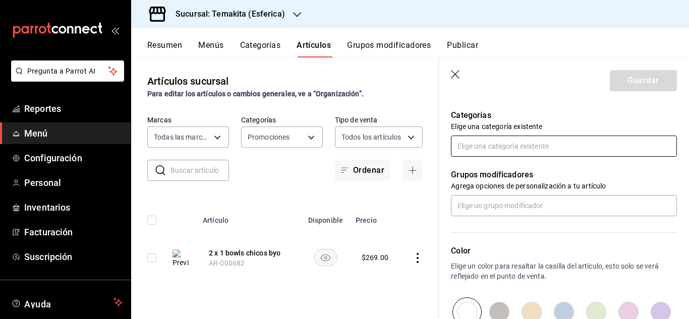
click at [530, 141] on input "text" at bounding box center [564, 146] width 226 height 21
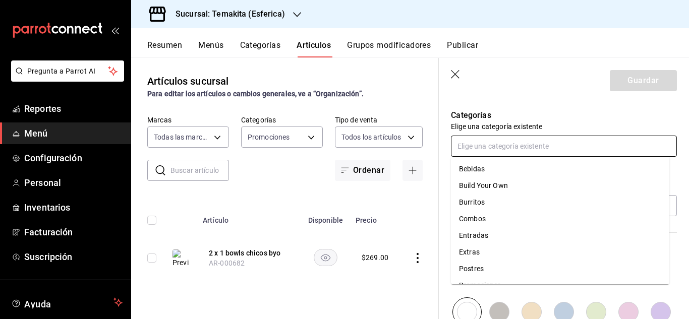
scroll to position [80, 0]
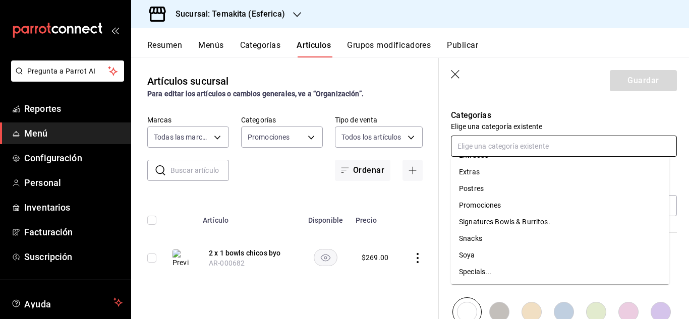
click at [484, 206] on li "Promociones" at bounding box center [560, 205] width 218 height 17
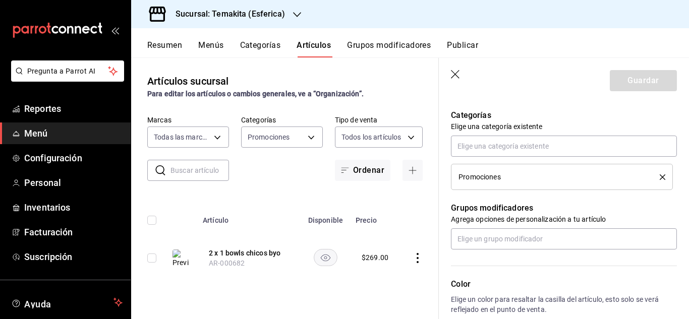
drag, startPoint x: 681, startPoint y: 219, endPoint x: 687, endPoint y: 215, distance: 7.3
click at [687, 215] on section "Guardar Nuevo artículo General Avanzada ¿Cómo se va a llamar? Poke Day 8 /40 ¿C…" at bounding box center [564, 188] width 250 height 261
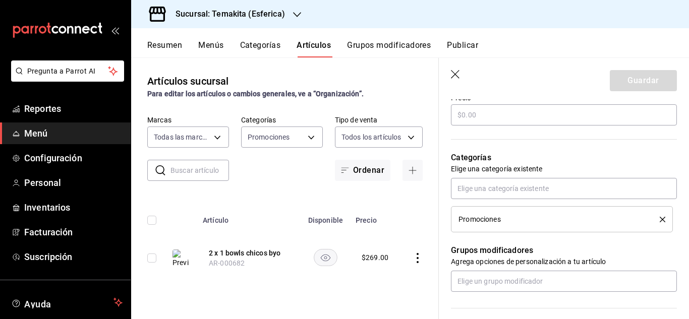
scroll to position [307, 0]
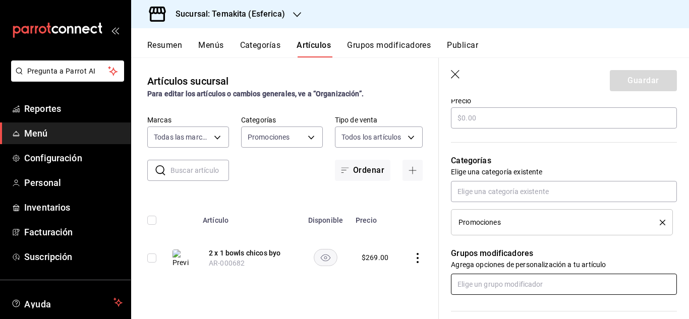
click at [480, 289] on input "text" at bounding box center [564, 284] width 226 height 21
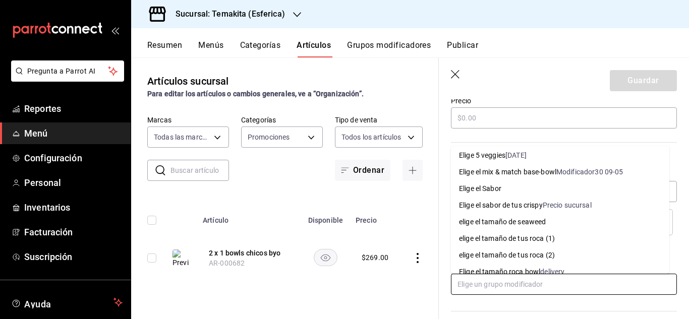
scroll to position [403, 0]
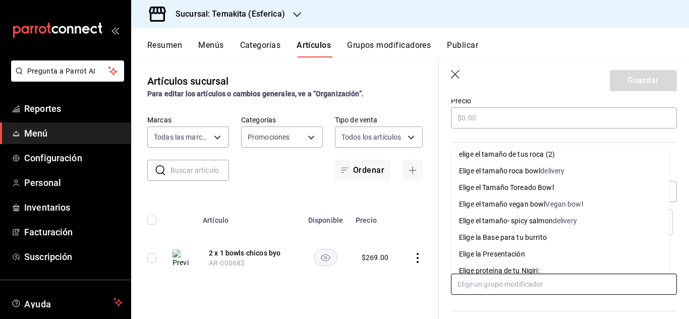
click at [549, 188] on div "Elige el Tamaño Toreado Bowl" at bounding box center [506, 187] width 95 height 11
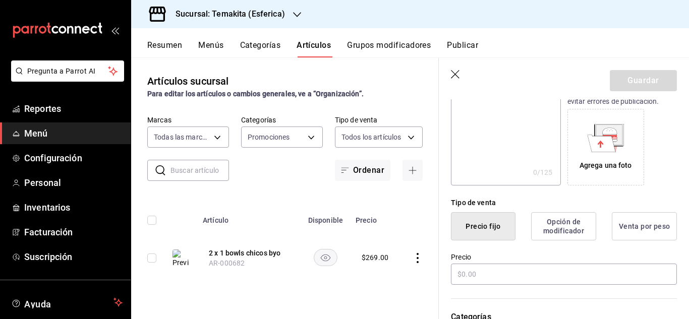
scroll to position [0, 0]
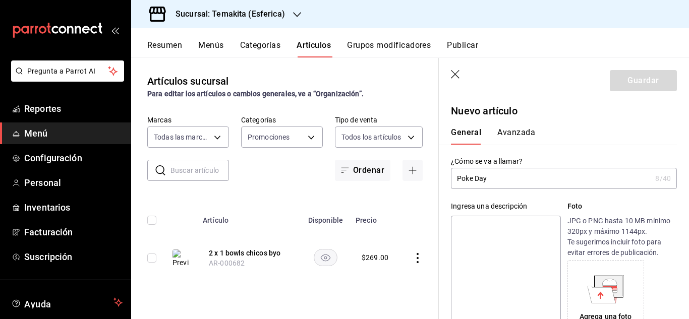
click at [459, 82] on header "Guardar" at bounding box center [564, 78] width 250 height 41
click at [459, 77] on icon "button" at bounding box center [456, 75] width 10 height 10
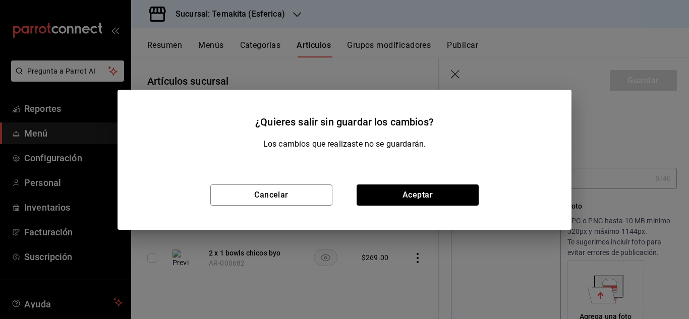
click at [457, 74] on div "¿Quieres salir sin guardar los cambios? Los cambios que realizaste no se guarda…" at bounding box center [344, 159] width 689 height 319
drag, startPoint x: 397, startPoint y: 197, endPoint x: 460, endPoint y: 81, distance: 131.7
click at [398, 197] on button "Aceptar" at bounding box center [417, 194] width 122 height 21
click at [452, 77] on icon "button" at bounding box center [456, 75] width 10 height 10
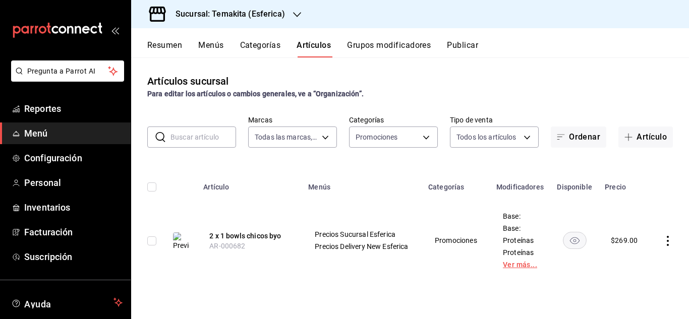
click at [517, 267] on link "Ver más..." at bounding box center [520, 264] width 35 height 7
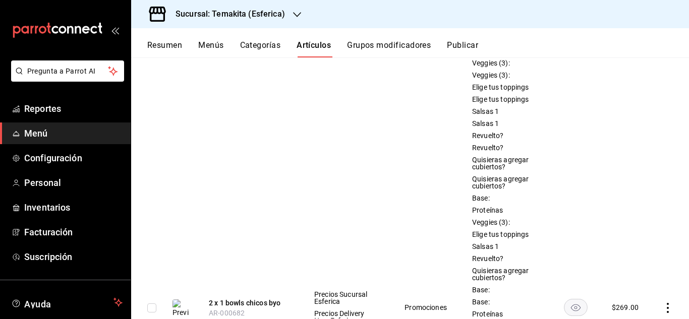
scroll to position [353, 0]
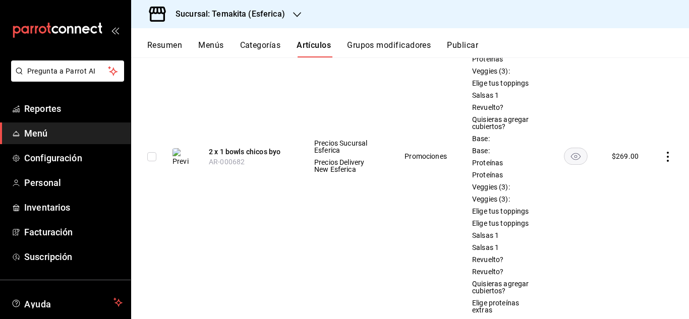
click at [662, 160] on icon "actions" at bounding box center [667, 157] width 10 height 10
click at [635, 180] on span "Editar" at bounding box center [629, 183] width 26 height 11
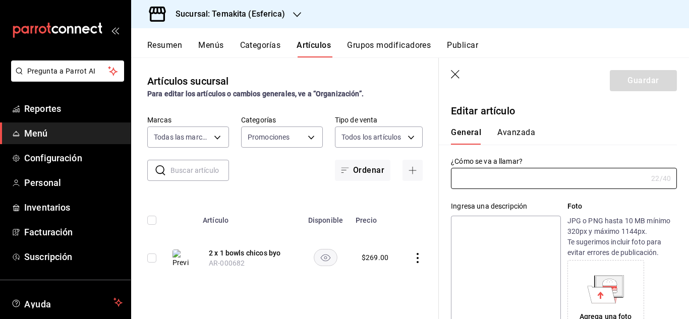
type input "2 x 1 bowls chicos byo"
type textarea "2 x 1 bowls chicos byo"
type textarea "x"
type input "AR-000682"
type textarea "x"
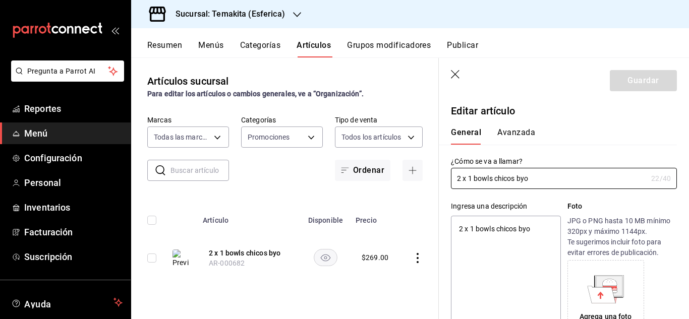
type input "$269.00"
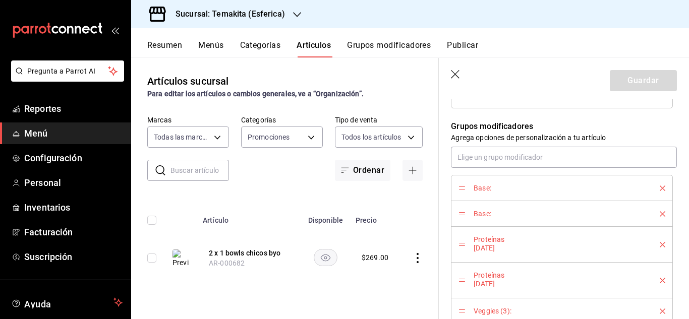
scroll to position [202, 0]
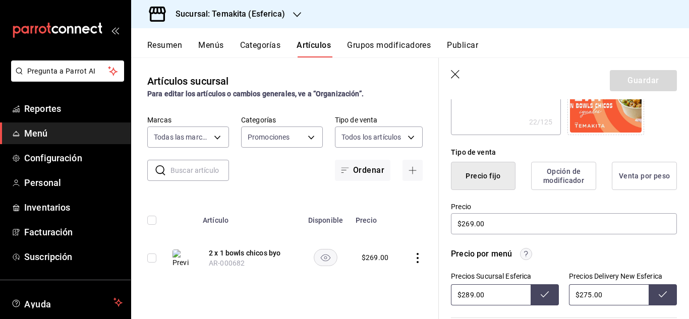
click at [456, 77] on icon "button" at bounding box center [456, 75] width 10 height 10
click at [455, 76] on icon "button" at bounding box center [456, 75] width 10 height 10
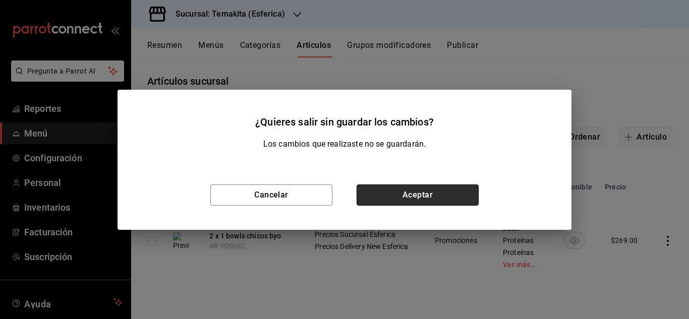
click at [398, 193] on button "Aceptar" at bounding box center [417, 194] width 122 height 21
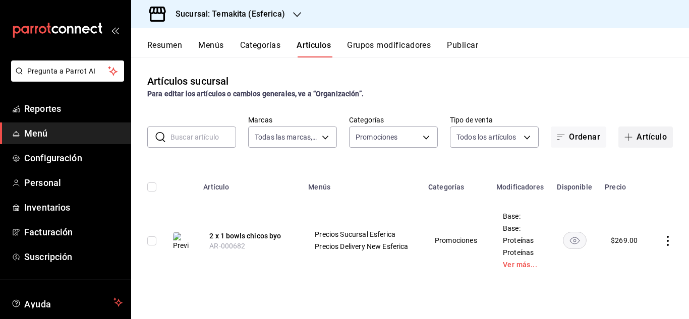
click at [645, 143] on button "Artículo" at bounding box center [645, 137] width 54 height 21
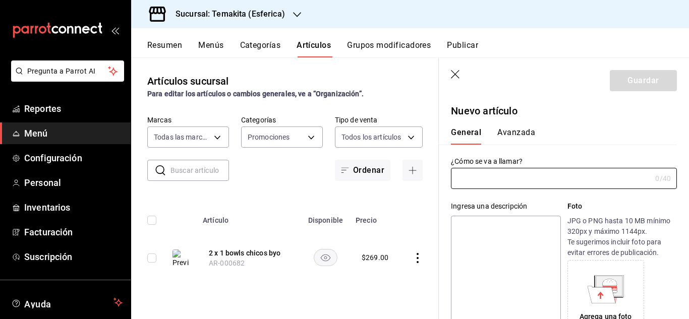
type input "AR-1758651444811"
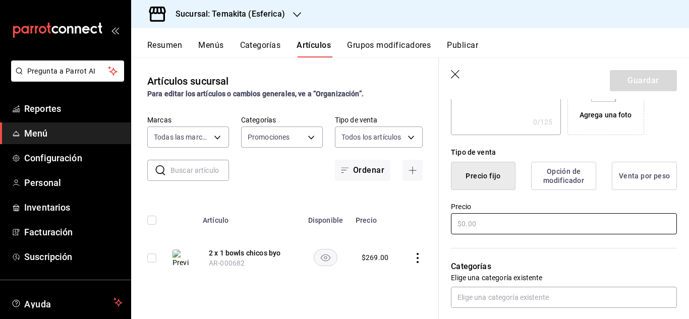
type input "Poke Day"
click at [511, 229] on input "text" at bounding box center [564, 223] width 226 height 21
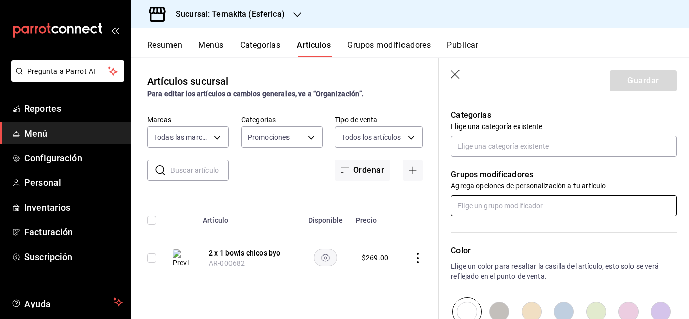
click at [528, 208] on input "text" at bounding box center [564, 205] width 226 height 21
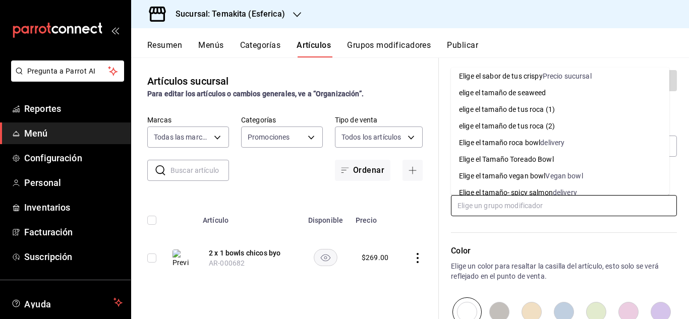
click at [542, 157] on div "Elige el Tamaño Toreado Bowl" at bounding box center [506, 159] width 95 height 11
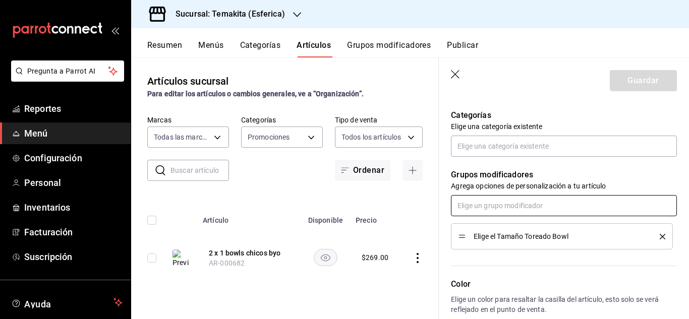
click at [516, 201] on input "text" at bounding box center [564, 205] width 226 height 21
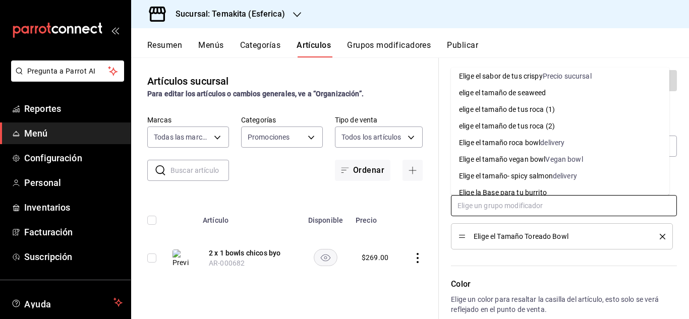
click at [518, 160] on div "Elige el tamaño vegan bowl" at bounding box center [502, 159] width 86 height 11
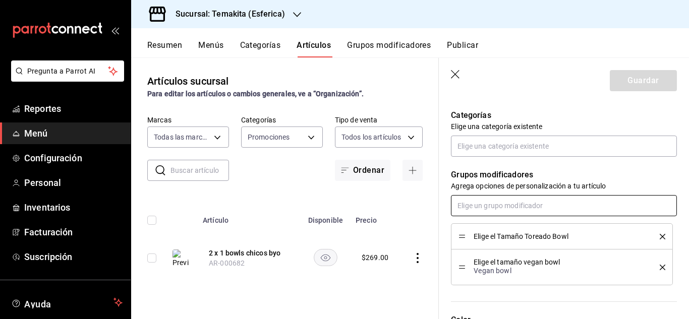
click at [525, 209] on input "text" at bounding box center [564, 205] width 226 height 21
click at [526, 209] on input "text" at bounding box center [564, 205] width 226 height 21
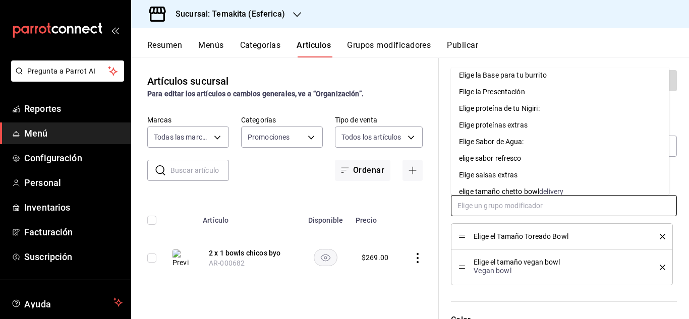
scroll to position [504, 0]
click at [549, 172] on div "sucursal" at bounding box center [556, 174] width 27 height 11
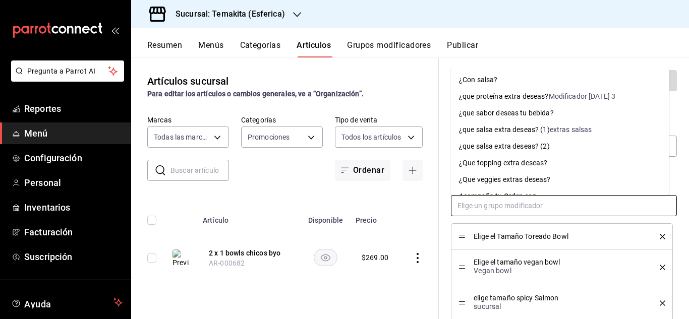
click at [528, 204] on input "text" at bounding box center [564, 205] width 226 height 21
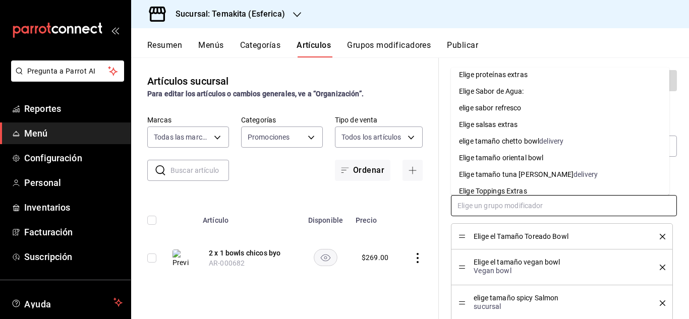
click at [526, 157] on div "Elige tamaño oriental bowl" at bounding box center [501, 158] width 84 height 11
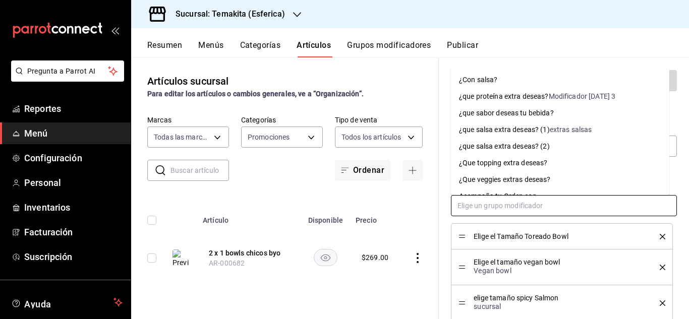
click at [533, 203] on input "text" at bounding box center [564, 205] width 226 height 21
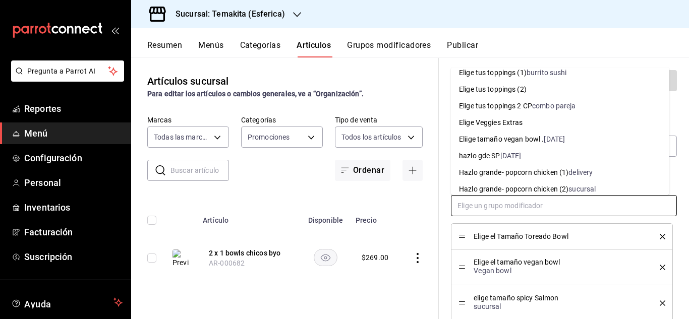
scroll to position [756, 0]
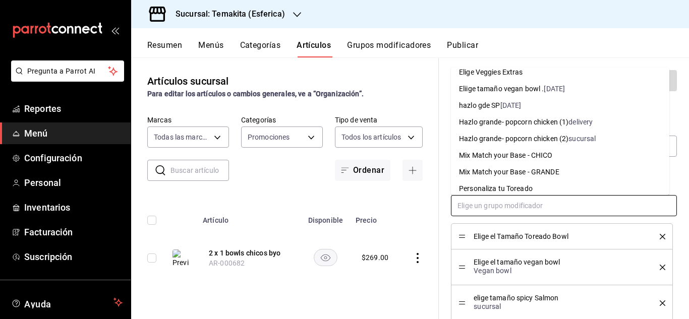
click at [544, 138] on div "Hazlo grande- popcorn chicken (2)" at bounding box center [513, 139] width 109 height 11
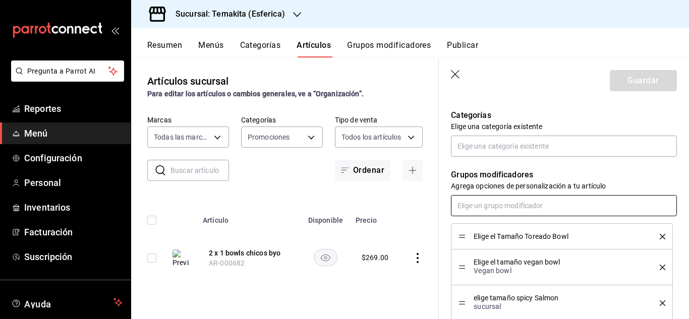
click at [524, 209] on input "text" at bounding box center [564, 205] width 226 height 21
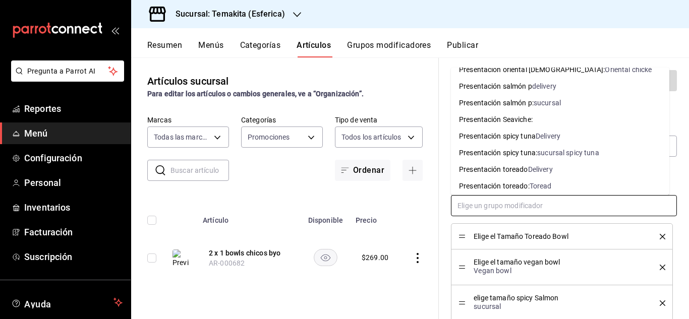
scroll to position [1228, 0]
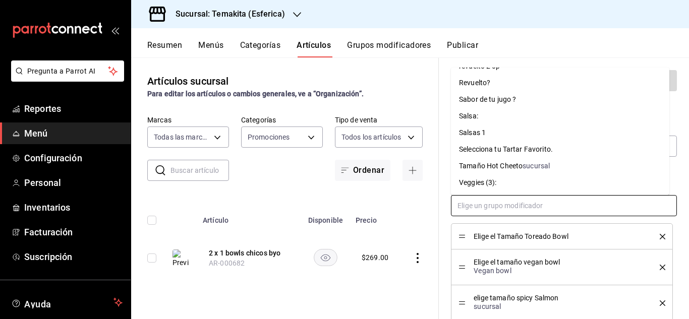
click at [545, 161] on div "sucursal" at bounding box center [535, 166] width 27 height 11
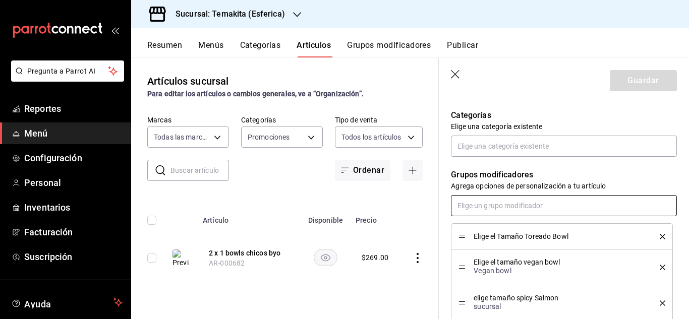
click at [529, 212] on input "text" at bounding box center [564, 205] width 226 height 21
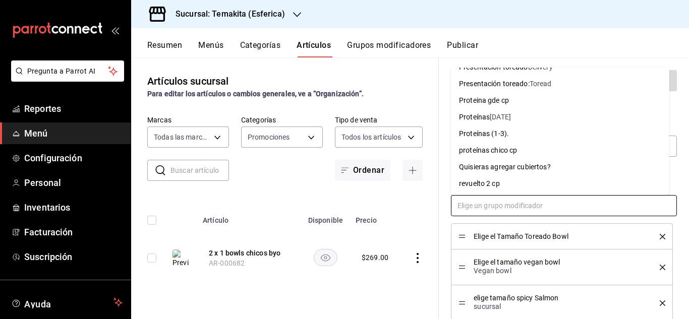
scroll to position [1060, 0]
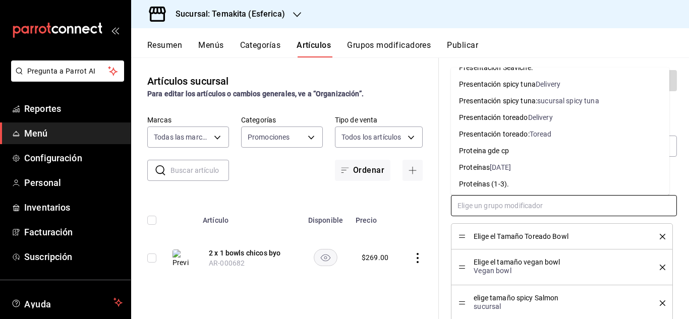
click at [554, 106] on li "Presentación spicy tuna: sucursal spicy tuna" at bounding box center [560, 101] width 218 height 17
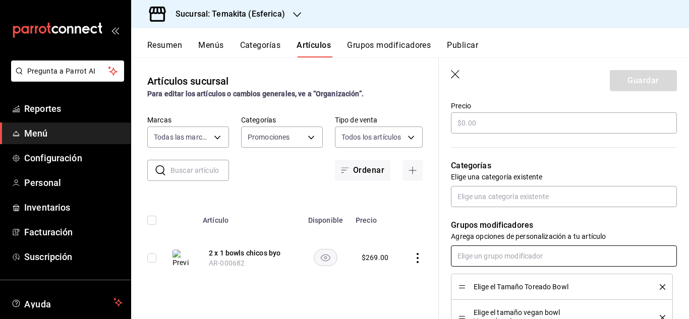
scroll to position [353, 0]
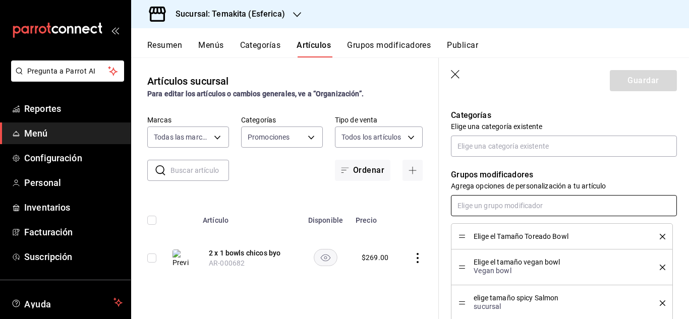
click at [530, 208] on input "text" at bounding box center [564, 205] width 226 height 21
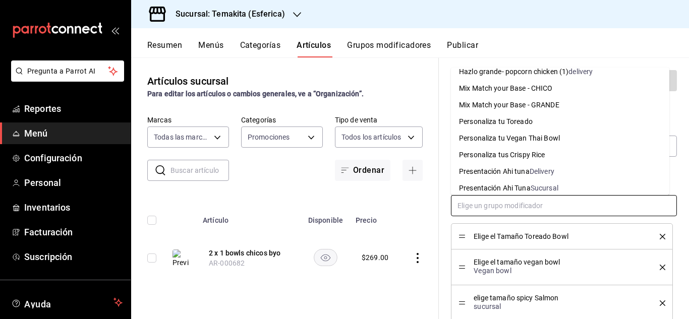
scroll to position [857, 0]
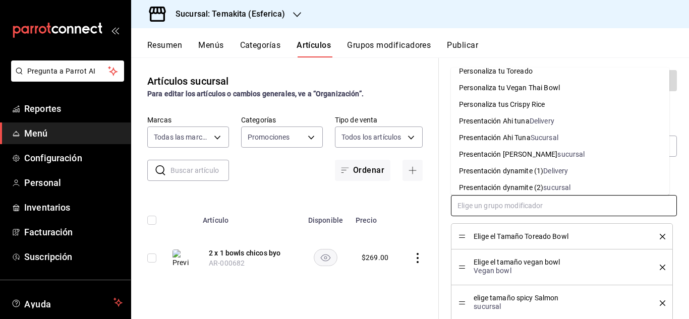
click at [556, 183] on div "sucursal" at bounding box center [556, 187] width 27 height 11
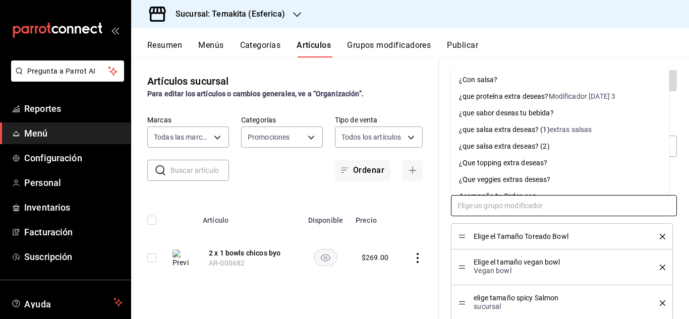
click at [537, 204] on input "text" at bounding box center [564, 205] width 226 height 21
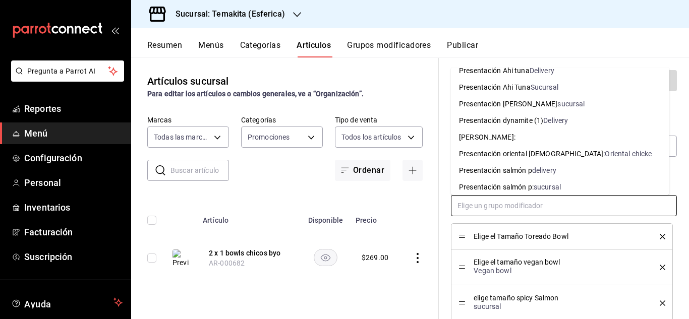
scroll to position [958, 0]
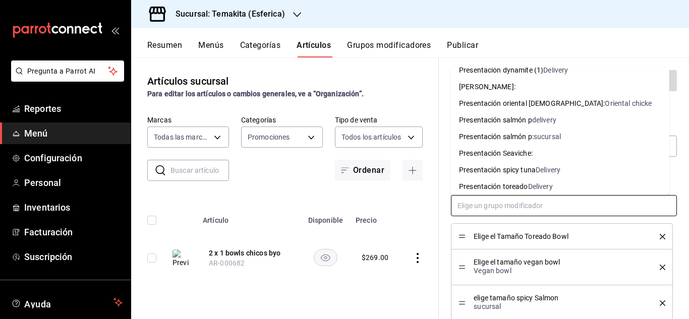
click at [544, 139] on div "sucursal" at bounding box center [546, 137] width 27 height 11
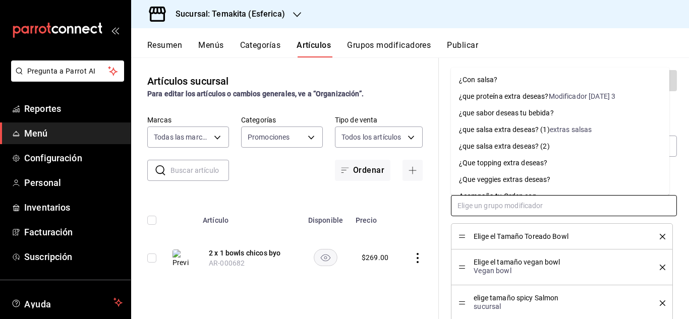
click at [533, 209] on input "text" at bounding box center [564, 205] width 226 height 21
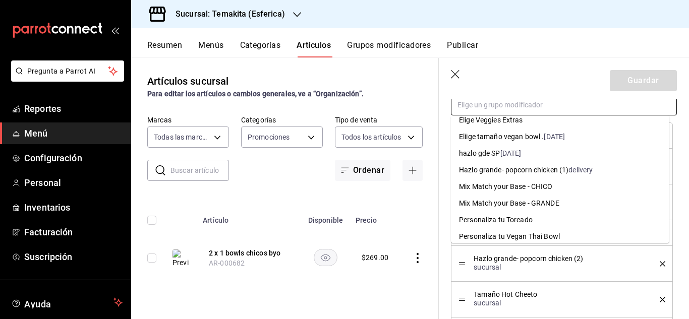
scroll to position [807, 0]
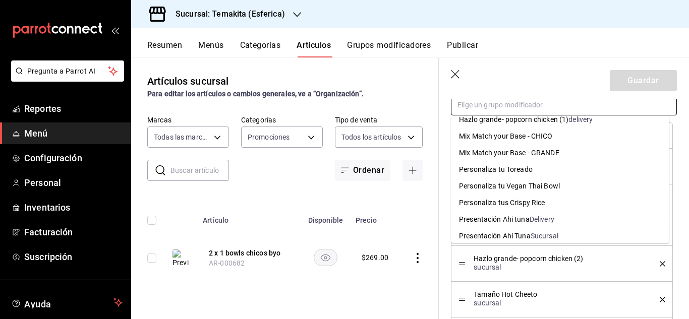
click at [531, 186] on div "Personaliza tu Vegan Thai Bowl" at bounding box center [509, 186] width 101 height 11
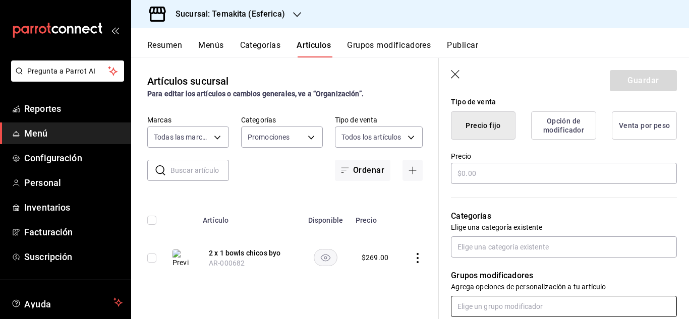
scroll to position [403, 0]
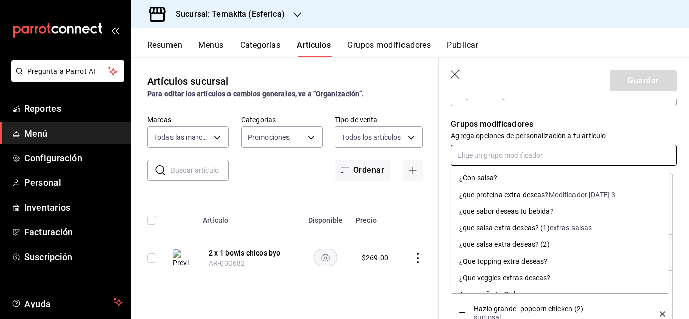
click at [500, 156] on input "text" at bounding box center [564, 155] width 226 height 21
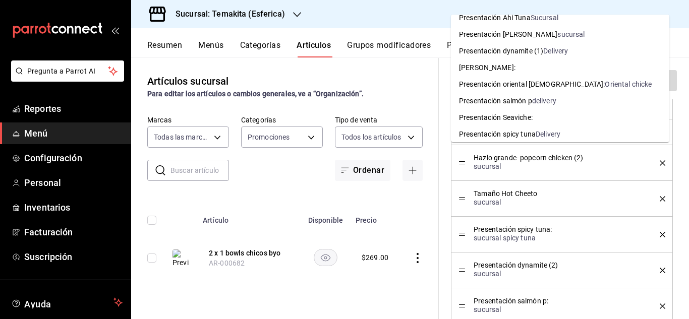
scroll to position [958, 0]
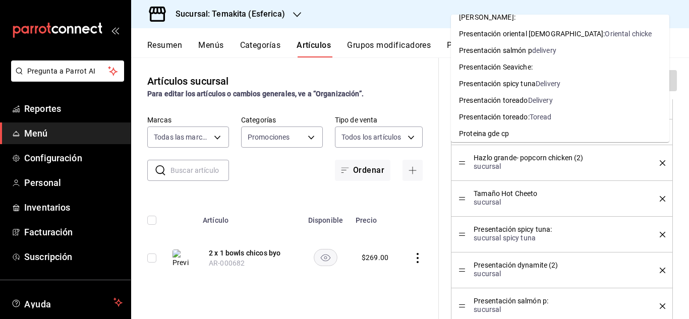
drag, startPoint x: 564, startPoint y: 118, endPoint x: 572, endPoint y: 113, distance: 10.2
click at [572, 113] on li "Presentación toreado: Toread" at bounding box center [560, 117] width 218 height 17
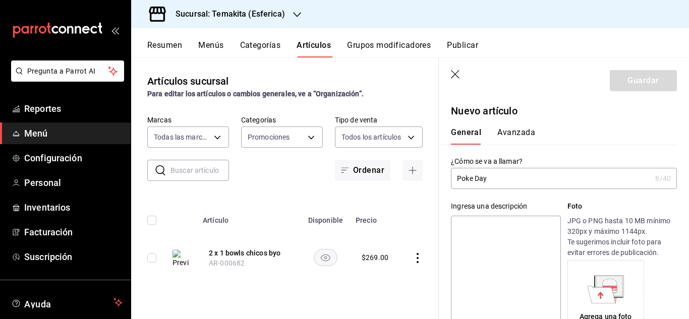
scroll to position [202, 0]
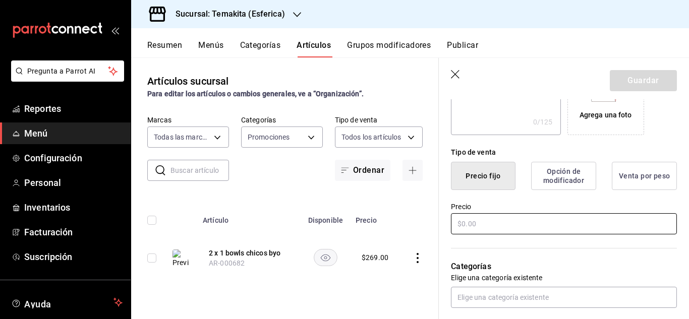
click at [495, 220] on input "text" at bounding box center [564, 223] width 226 height 21
type input "$00.00"
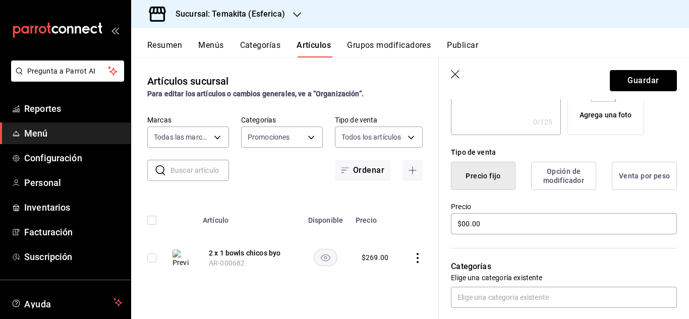
drag, startPoint x: 628, startPoint y: 79, endPoint x: 688, endPoint y: 177, distance: 115.4
click at [628, 79] on button "Guardar" at bounding box center [642, 80] width 67 height 21
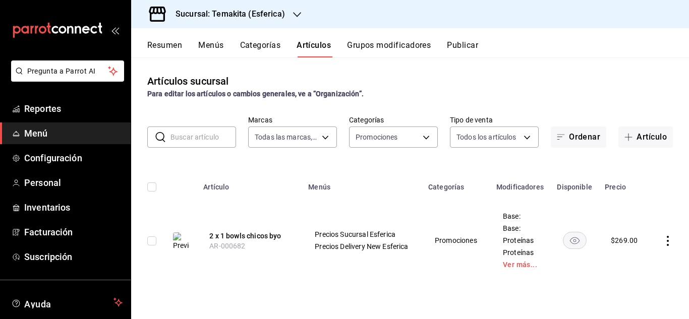
click at [266, 283] on div "Artículos sucursal Para editar los artículos o cambios generales, ve a “Organiz…" at bounding box center [410, 187] width 558 height 261
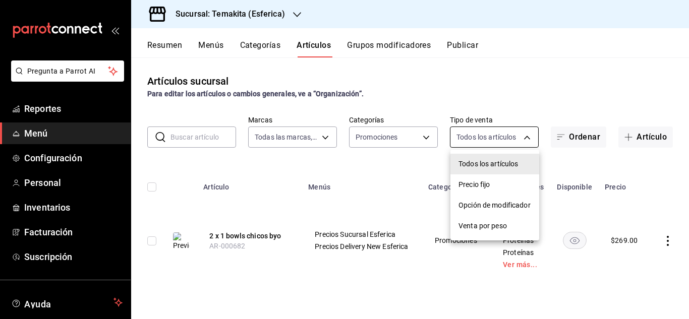
click at [529, 140] on body "Pregunta a Parrot AI Reportes Menú Configuración Personal Inventarios Facturaci…" at bounding box center [344, 159] width 689 height 319
click at [514, 161] on span "Todos los artículos" at bounding box center [494, 164] width 73 height 11
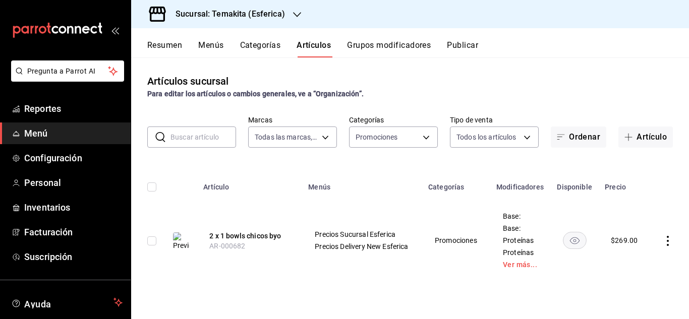
click at [417, 83] on div "Artículos sucursal Para editar los artículos o cambios generales, ve a “Organiz…" at bounding box center [410, 87] width 558 height 26
click at [280, 50] on button "Categorías" at bounding box center [260, 48] width 41 height 17
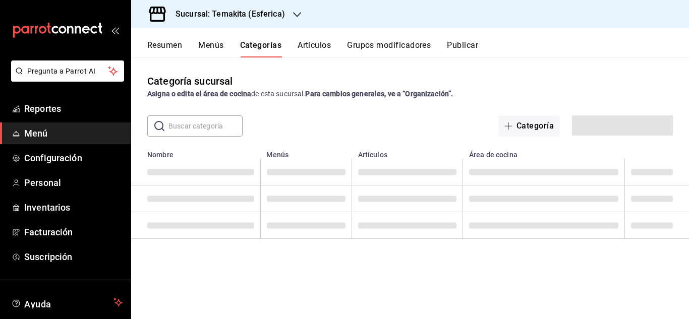
click at [315, 48] on button "Artículos" at bounding box center [313, 48] width 33 height 17
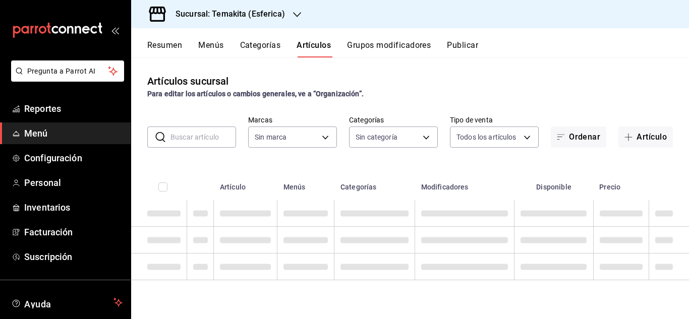
click at [320, 52] on button "Artículos" at bounding box center [313, 48] width 34 height 17
click at [317, 49] on button "Artículos" at bounding box center [313, 48] width 34 height 17
click at [457, 47] on button "Publicar" at bounding box center [462, 48] width 31 height 17
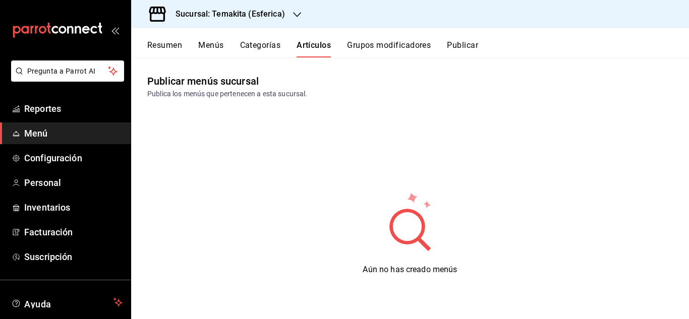
click at [474, 45] on button "Publicar" at bounding box center [462, 48] width 31 height 17
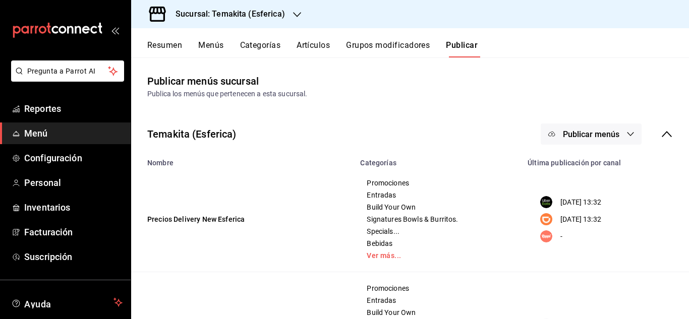
click at [626, 135] on icon "button" at bounding box center [630, 134] width 8 height 8
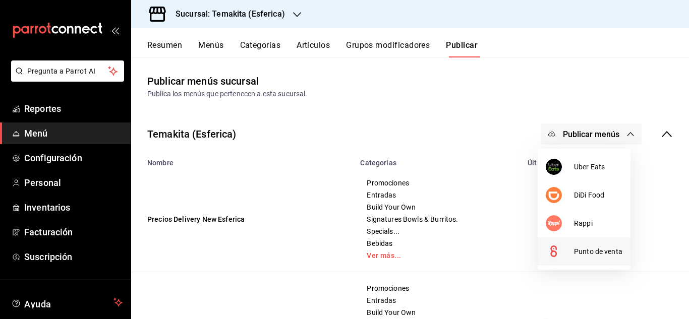
click at [583, 253] on span "Punto de venta" at bounding box center [598, 251] width 48 height 11
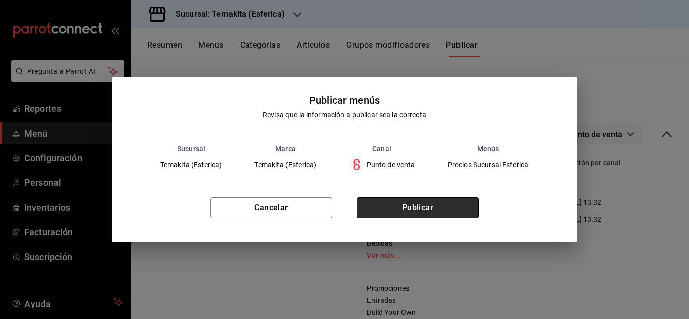
click at [423, 209] on button "Publicar" at bounding box center [417, 207] width 122 height 21
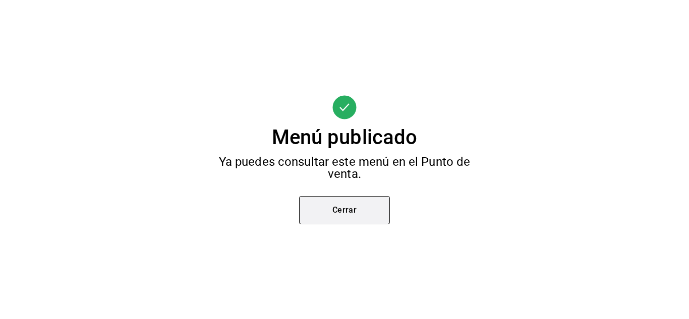
click at [372, 219] on button "Cerrar" at bounding box center [344, 210] width 91 height 28
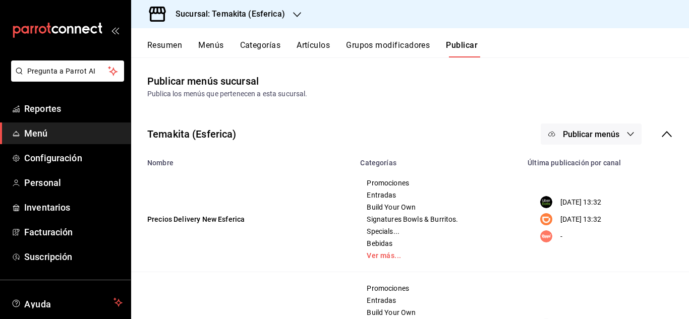
click at [165, 43] on button "Resumen" at bounding box center [164, 48] width 35 height 17
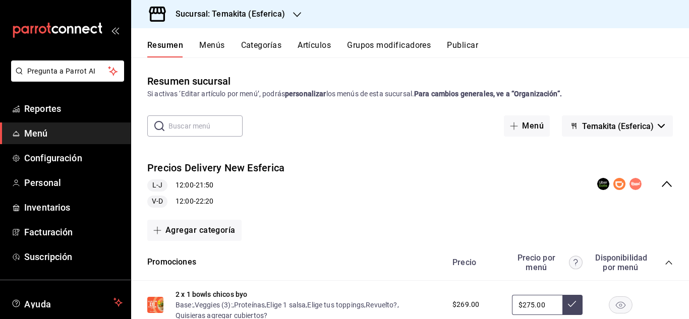
click at [293, 17] on icon "button" at bounding box center [297, 15] width 8 height 8
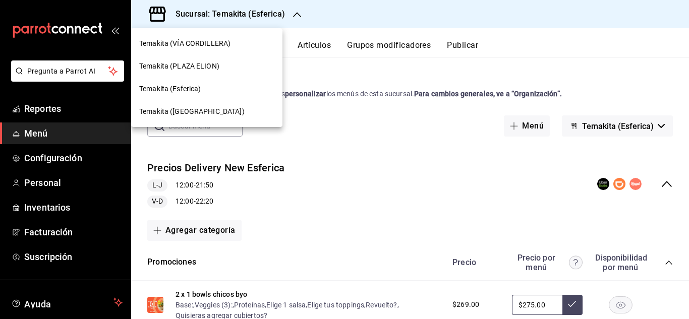
click at [202, 58] on div "Temakita (PLAZA ELION)" at bounding box center [206, 66] width 151 height 23
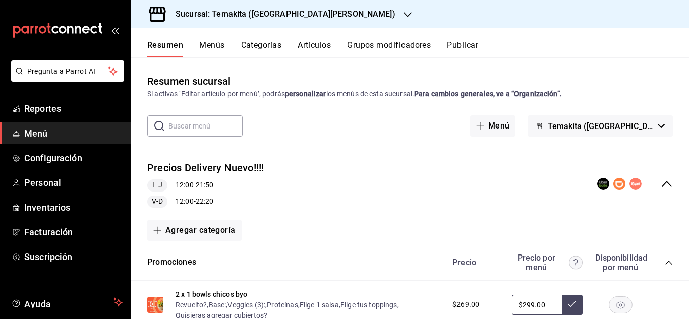
click at [403, 12] on icon "button" at bounding box center [407, 15] width 8 height 8
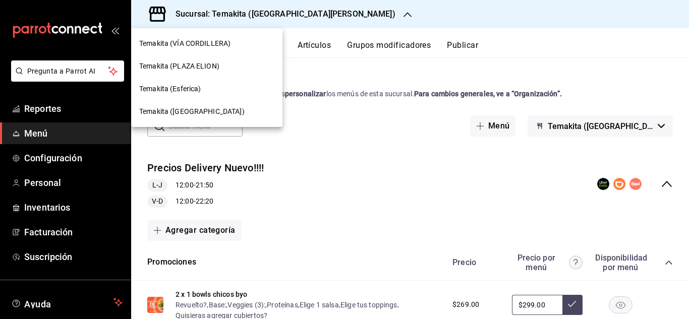
click at [192, 90] on span "Temakita (Esferica)" at bounding box center [170, 89] width 62 height 11
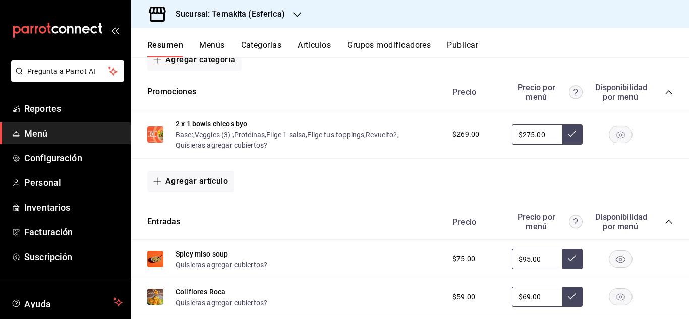
scroll to position [185, 0]
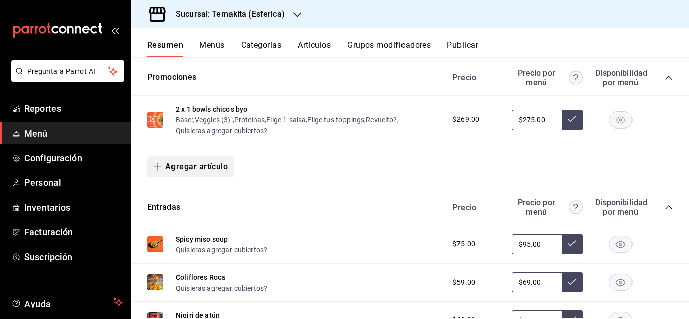
click at [195, 167] on button "Agregar artículo" at bounding box center [190, 166] width 87 height 21
click at [192, 193] on li "Artículo existente" at bounding box center [186, 193] width 79 height 25
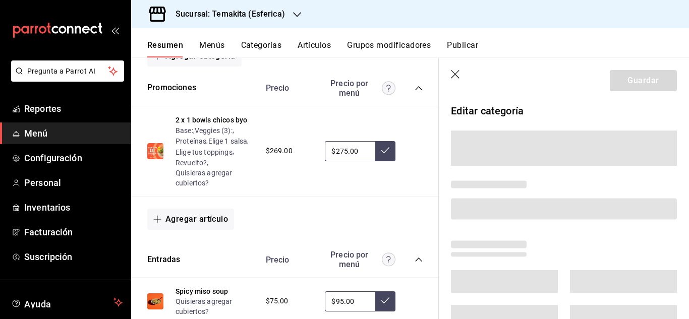
click at [454, 77] on icon "button" at bounding box center [456, 75] width 10 height 10
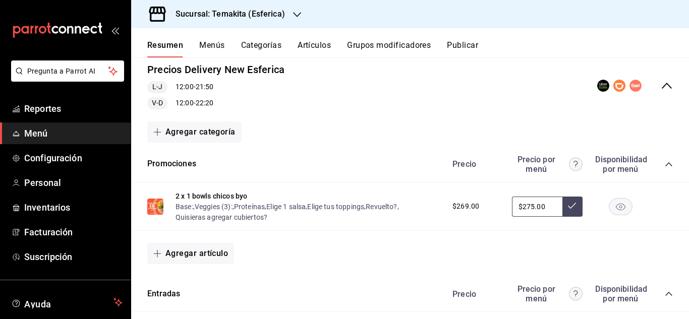
scroll to position [153, 0]
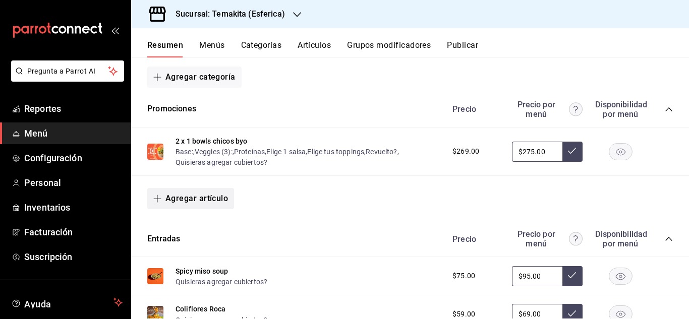
click at [202, 196] on button "Agregar artículo" at bounding box center [190, 198] width 87 height 21
click at [192, 249] on li "Artículo nuevo" at bounding box center [186, 250] width 79 height 25
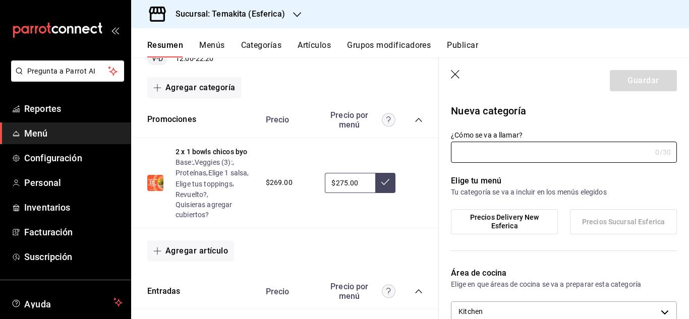
type input "e9dc24b6-3e08-4f3a-9ad6-588c8405ee94"
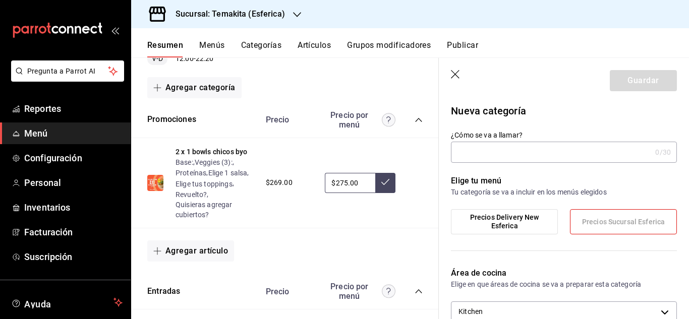
click at [454, 78] on icon "button" at bounding box center [456, 75] width 10 height 10
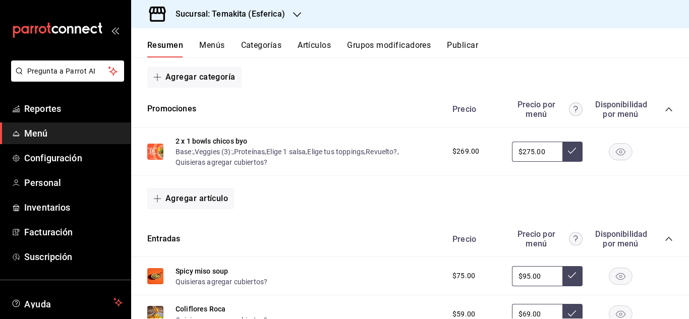
click at [325, 46] on button "Artículos" at bounding box center [313, 48] width 33 height 17
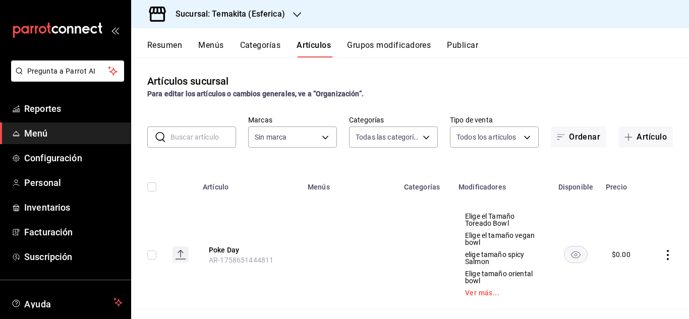
type input "ca0a1152-0ea2-4b7f-a27c-d21dec0b20e7,72efe53f-cd9b-4e35-b195-9333b152ccdd,60545…"
type input "4b12a2b2-e7da-4af1-b90e-af324cd95732"
click at [421, 138] on body "Pregunta a Parrot AI Reportes Menú Configuración Personal Inventarios Facturaci…" at bounding box center [344, 159] width 689 height 319
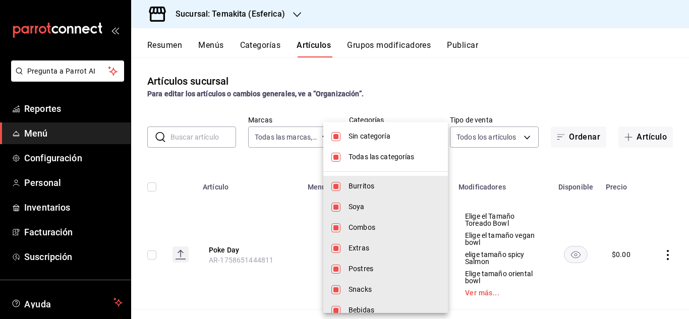
click at [337, 157] on input "checkbox" at bounding box center [335, 157] width 9 height 9
checkbox input "false"
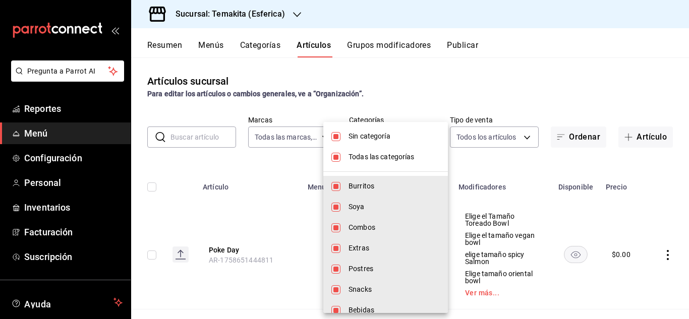
checkbox input "false"
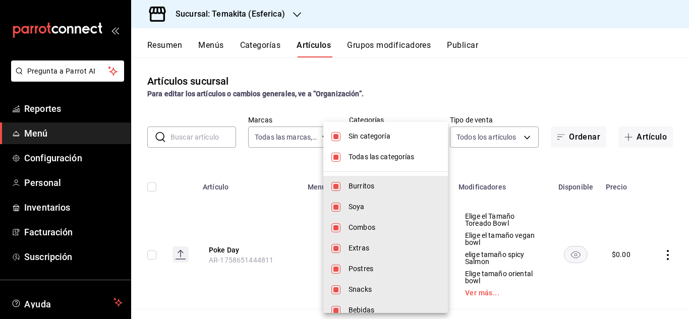
checkbox input "false"
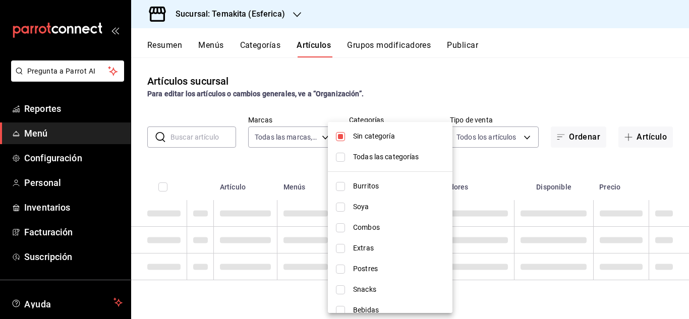
click at [340, 138] on li "Sin categoría" at bounding box center [390, 136] width 125 height 21
checkbox input "false"
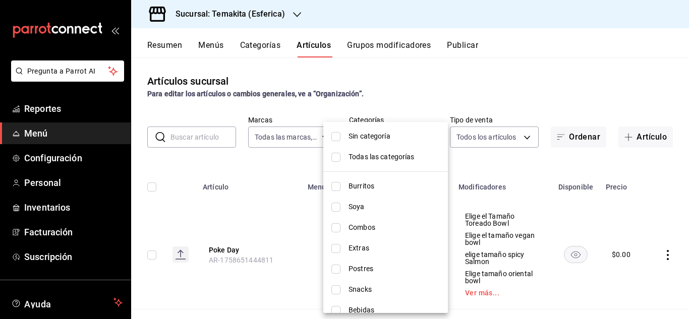
scroll to position [115, 0]
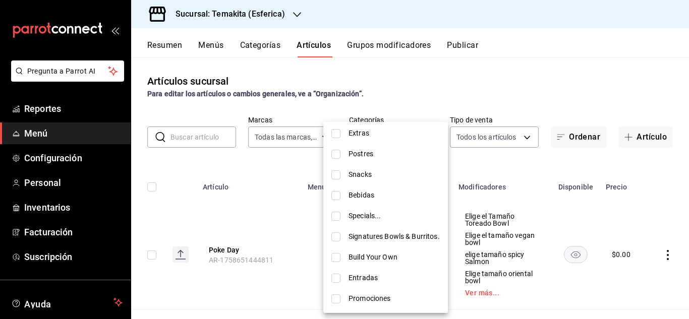
click at [337, 298] on input "checkbox" at bounding box center [335, 298] width 9 height 9
checkbox input "true"
type input "157c415c-8928-4f8e-bee8-9f2eb6853216"
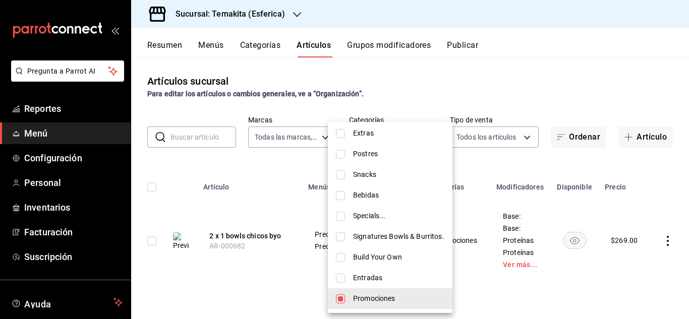
click at [688, 167] on div at bounding box center [344, 159] width 689 height 319
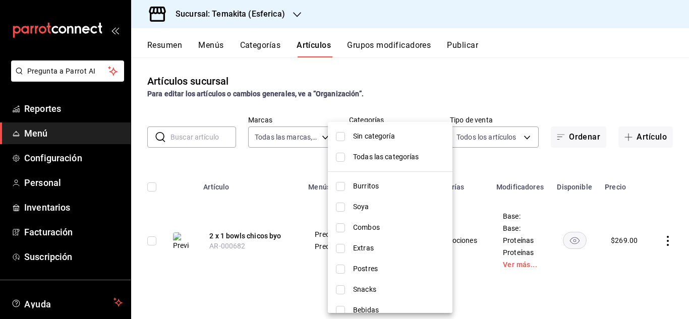
click at [347, 138] on li "Sin categoría" at bounding box center [390, 136] width 125 height 21
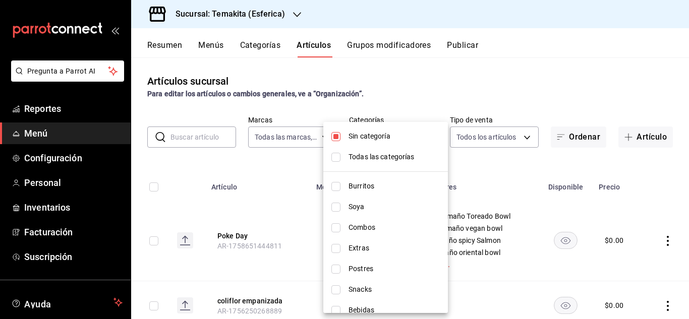
click at [341, 139] on li "Sin categoría" at bounding box center [385, 136] width 125 height 21
checkbox input "false"
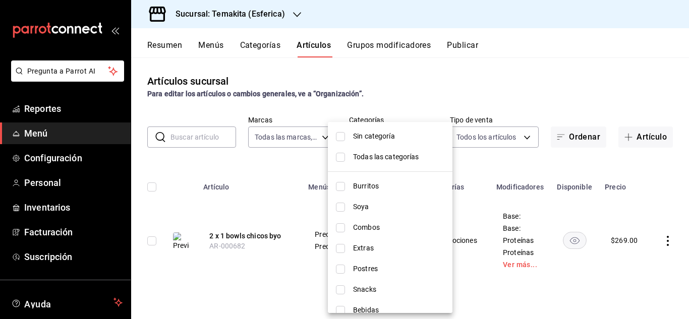
click at [278, 177] on div at bounding box center [344, 159] width 689 height 319
click at [427, 133] on body "Pregunta a Parrot AI Reportes Menú Configuración Personal Inventarios Facturaci…" at bounding box center [344, 159] width 689 height 319
click at [343, 135] on input "checkbox" at bounding box center [340, 136] width 9 height 9
checkbox input "true"
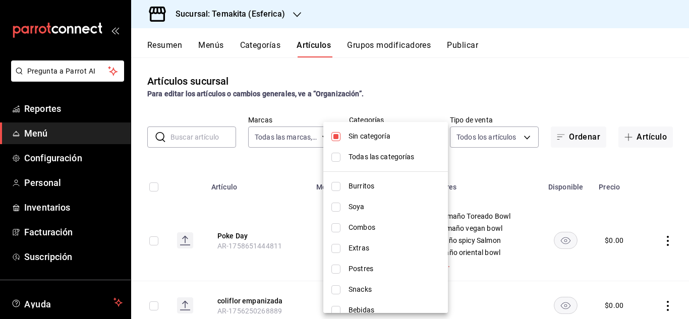
click at [285, 228] on div at bounding box center [344, 159] width 689 height 319
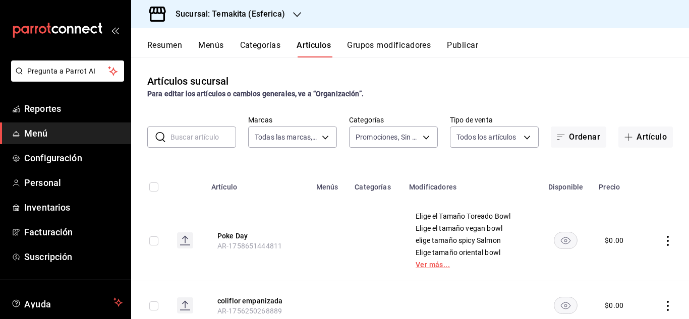
click at [426, 263] on link "Ver más..." at bounding box center [470, 264] width 110 height 7
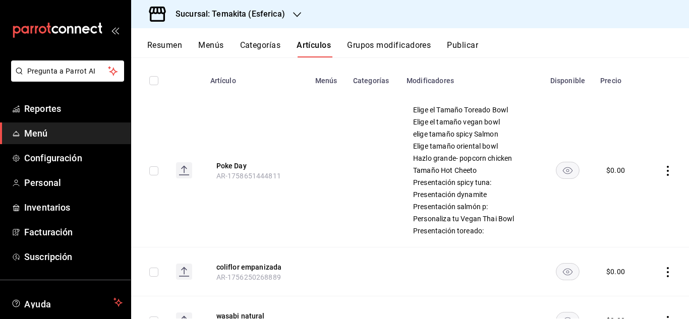
scroll to position [114, 0]
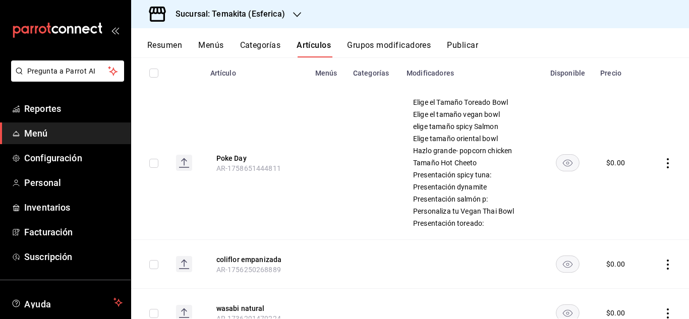
click at [662, 166] on icon "actions" at bounding box center [667, 163] width 10 height 10
click at [625, 182] on span "Editar" at bounding box center [629, 186] width 26 height 11
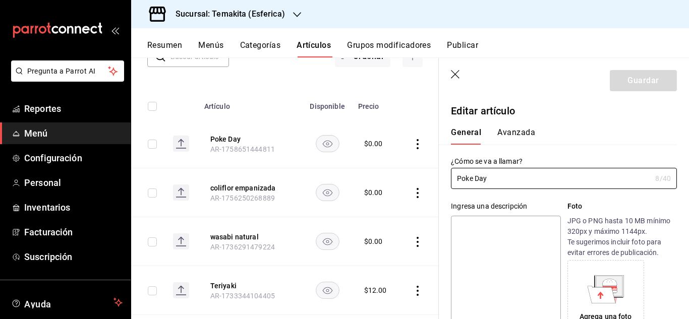
type input "$0.00"
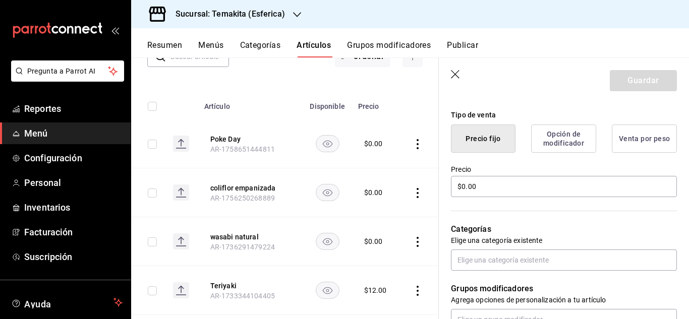
scroll to position [248, 0]
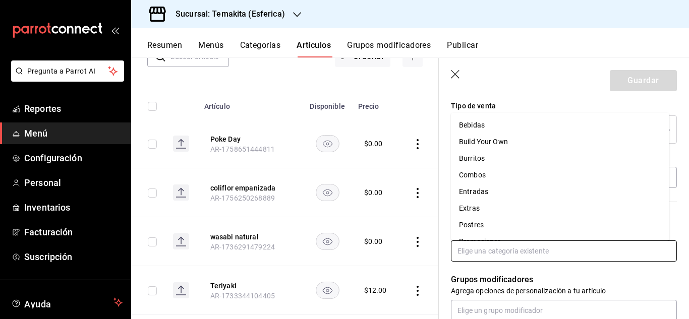
click at [542, 252] on input "text" at bounding box center [564, 250] width 226 height 21
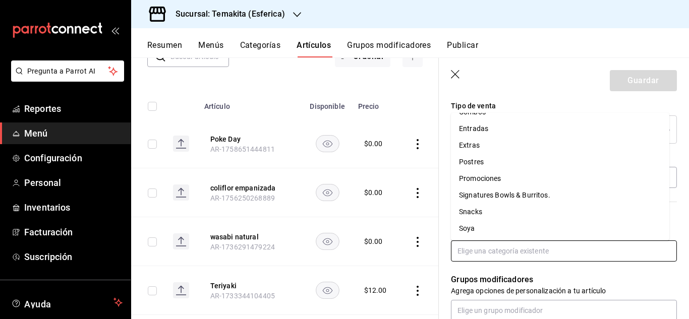
scroll to position [64, 0]
click at [493, 170] on li "Promociones" at bounding box center [560, 177] width 218 height 17
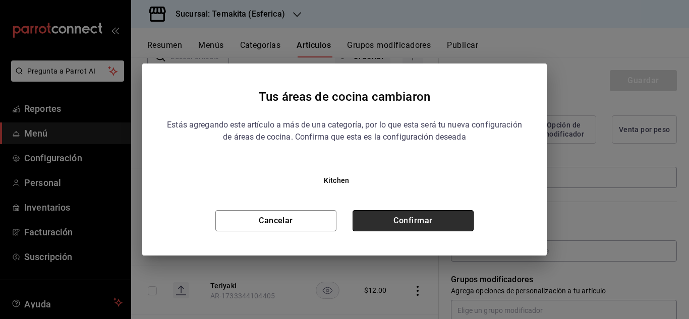
click at [412, 221] on button "Confirmar" at bounding box center [412, 220] width 121 height 21
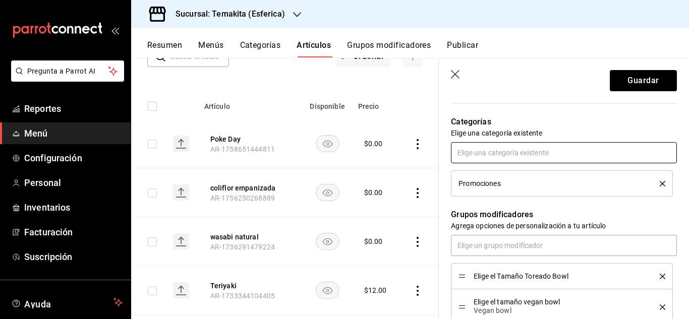
scroll to position [2, 0]
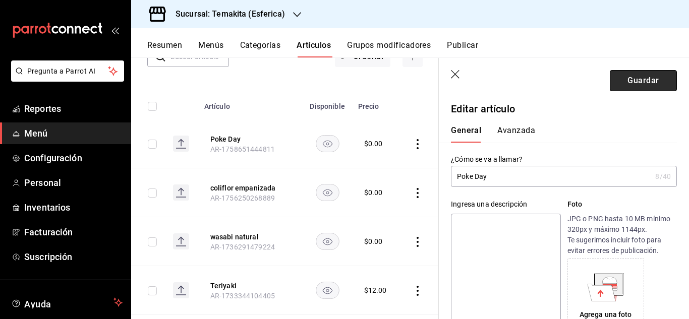
click at [630, 83] on button "Guardar" at bounding box center [642, 80] width 67 height 21
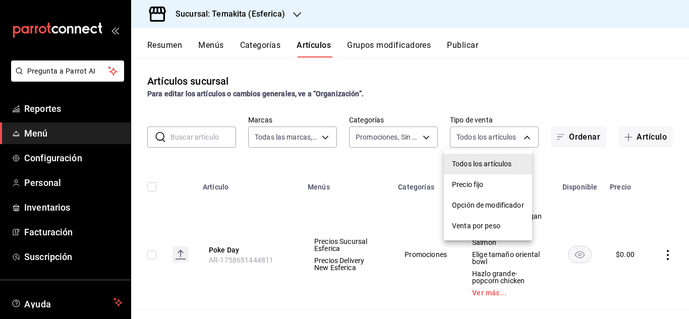
drag, startPoint x: 504, startPoint y: 134, endPoint x: 461, endPoint y: 41, distance: 102.2
click at [461, 41] on body "Pregunta a Parrot AI Reportes Menú Configuración Personal Inventarios Facturaci…" at bounding box center [344, 159] width 689 height 319
click at [461, 41] on div at bounding box center [344, 159] width 689 height 319
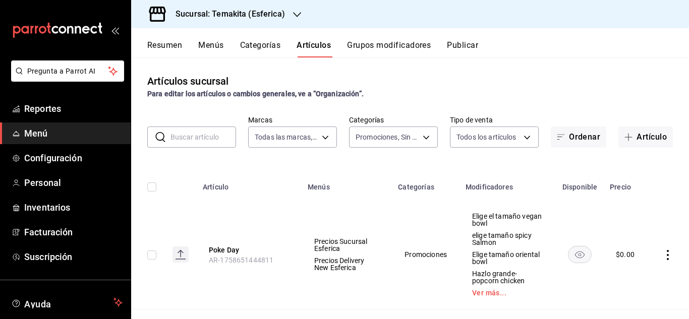
click at [461, 41] on button "Publicar" at bounding box center [462, 48] width 31 height 17
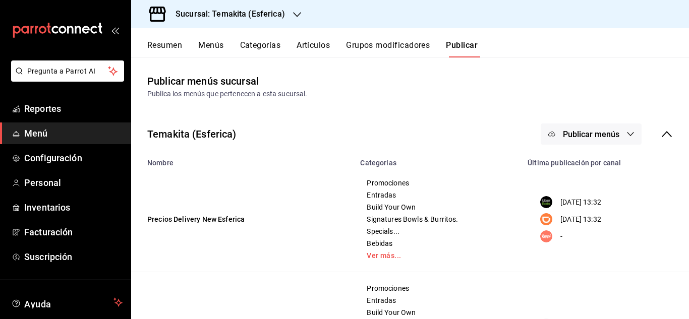
click at [613, 137] on button "Publicar menús" at bounding box center [590, 133] width 101 height 21
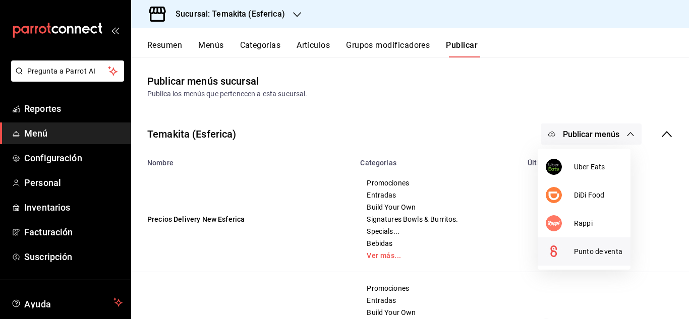
click at [590, 258] on li "Punto de venta" at bounding box center [583, 251] width 93 height 28
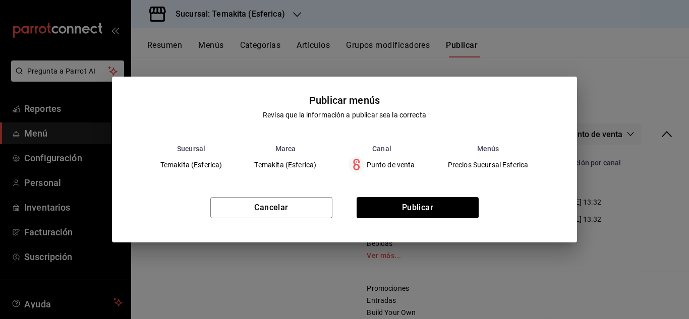
click at [470, 222] on div "Cancelar Publicar" at bounding box center [344, 211] width 465 height 61
click at [452, 203] on button "Publicar" at bounding box center [417, 207] width 122 height 21
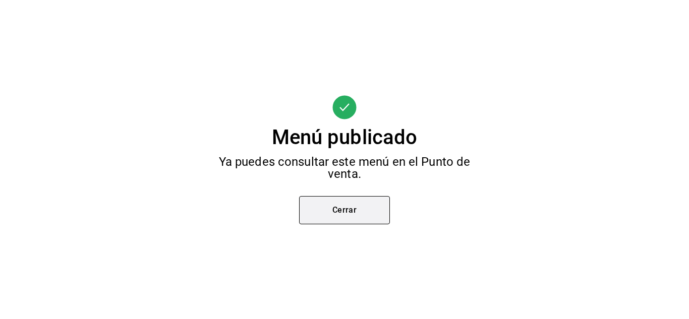
click at [351, 213] on button "Cerrar" at bounding box center [344, 210] width 91 height 28
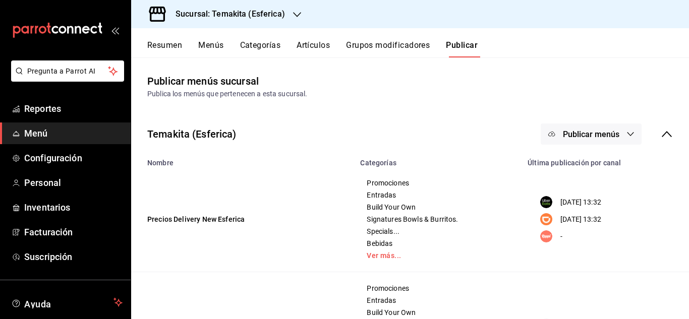
click at [316, 45] on button "Artículos" at bounding box center [312, 48] width 33 height 17
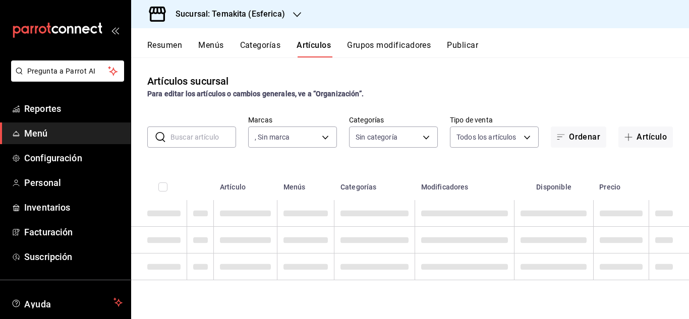
type input "4b12a2b2-e7da-4af1-b90e-af324cd95732"
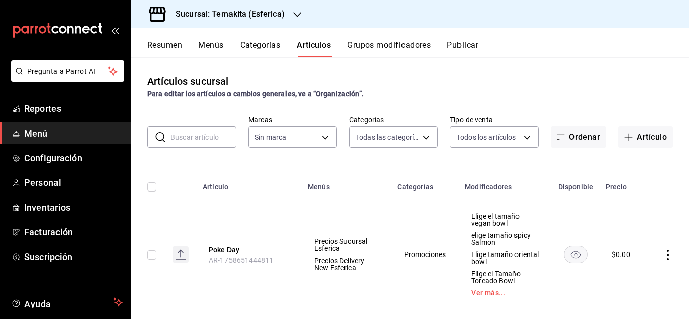
type input "ca0a1152-0ea2-4b7f-a27c-d21dec0b20e7,72efe53f-cd9b-4e35-b195-9333b152ccdd,60545…"
type input "4b12a2b2-e7da-4af1-b90e-af324cd95732"
click at [662, 255] on icon "actions" at bounding box center [667, 255] width 10 height 10
click at [630, 251] on span "Editar" at bounding box center [629, 251] width 26 height 11
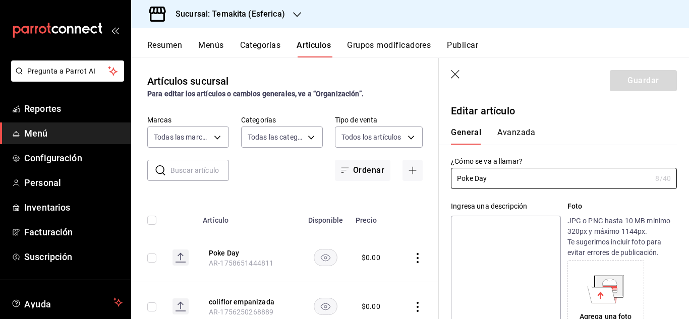
type input "$0.00"
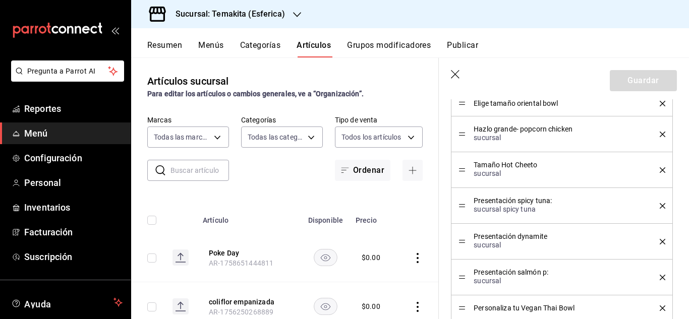
scroll to position [629, 0]
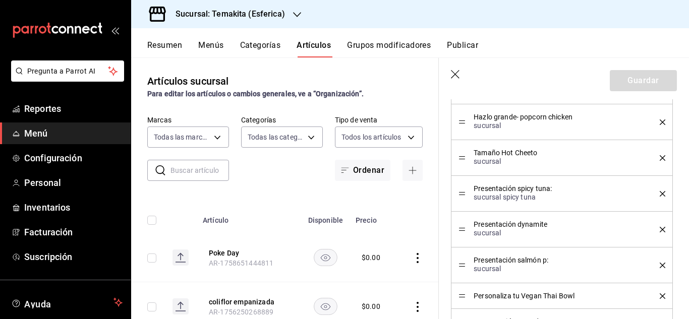
click at [458, 78] on icon "button" at bounding box center [456, 75] width 10 height 10
click at [456, 72] on icon "button" at bounding box center [456, 75] width 10 height 10
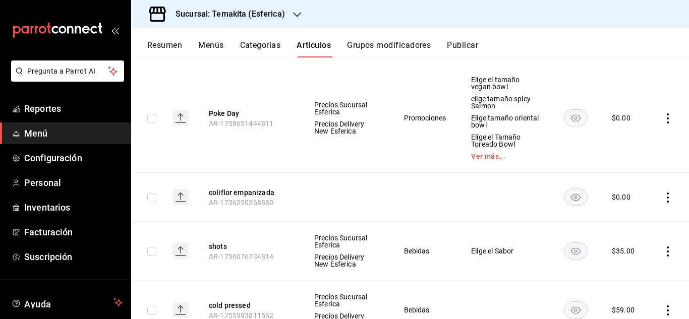
scroll to position [83, 0]
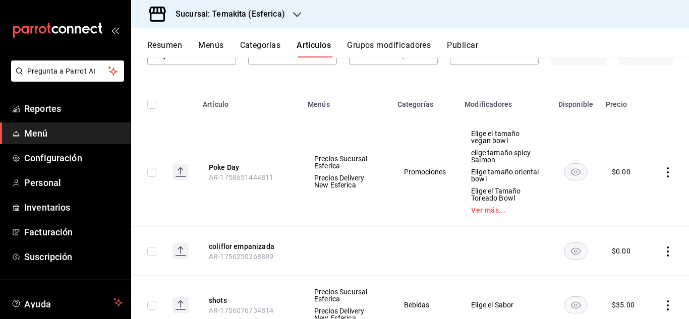
click at [666, 173] on icon "actions" at bounding box center [667, 172] width 2 height 10
click at [629, 234] on span "Eliminar" at bounding box center [629, 236] width 26 height 8
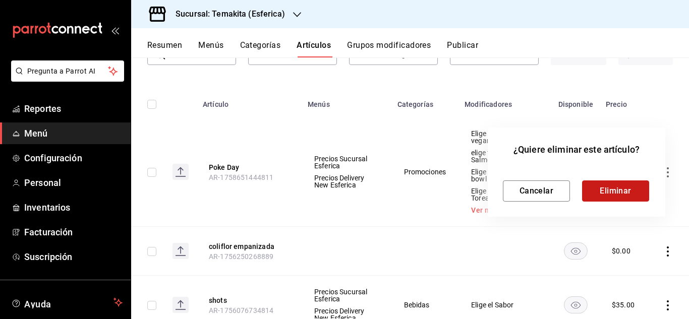
click at [611, 186] on button "Eliminar" at bounding box center [615, 190] width 67 height 21
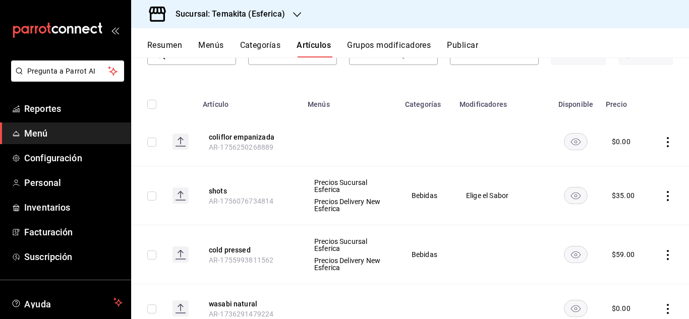
click at [216, 45] on button "Menús" at bounding box center [210, 48] width 25 height 17
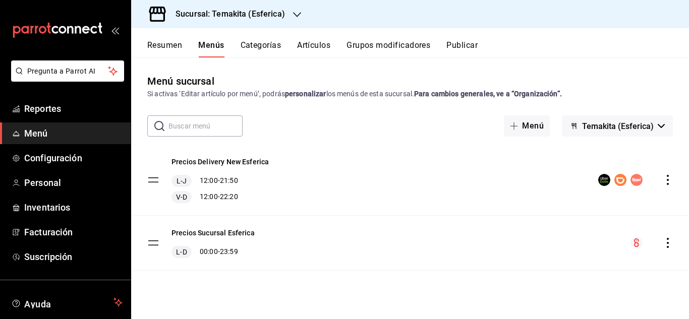
click at [649, 88] on div "Menú sucursal Si activas ‘Editar artículo por menú’, podrás personalizar los me…" at bounding box center [410, 87] width 558 height 26
click at [318, 40] on button "Artículos" at bounding box center [313, 48] width 33 height 17
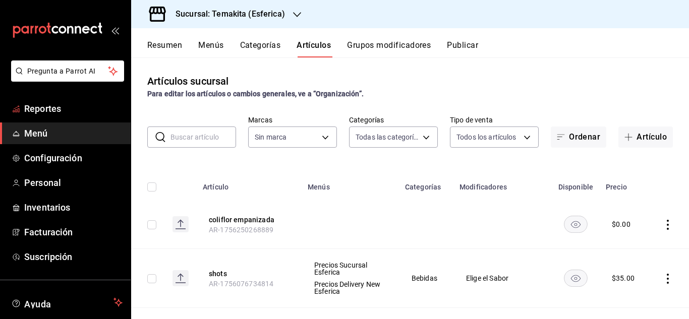
type input "ca0a1152-0ea2-4b7f-a27c-d21dec0b20e7,72efe53f-cd9b-4e35-b195-9333b152ccdd,60545…"
type input "4b12a2b2-e7da-4af1-b90e-af324cd95732"
click at [173, 42] on button "Resumen" at bounding box center [164, 48] width 35 height 17
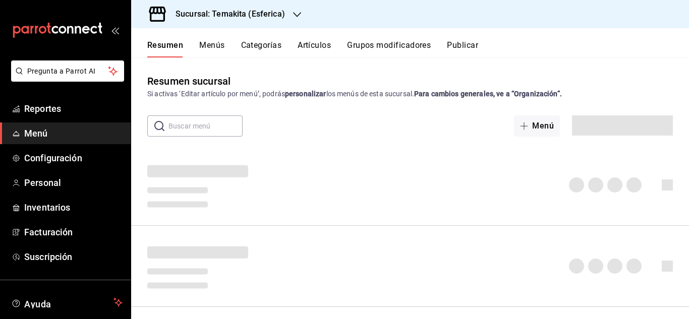
click at [40, 128] on span "Menú" at bounding box center [73, 134] width 98 height 14
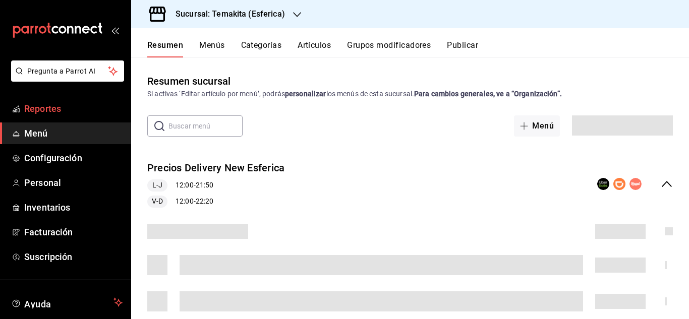
click at [46, 101] on link "Reportes" at bounding box center [65, 109] width 131 height 22
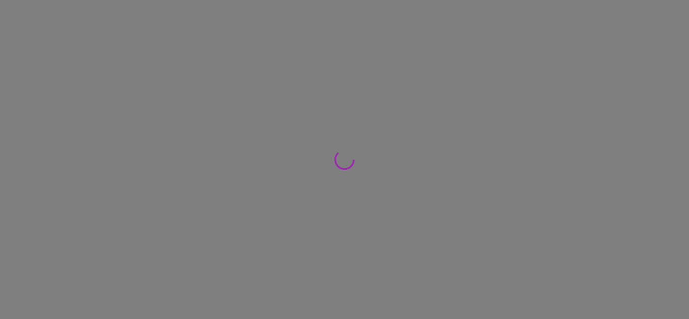
click at [50, 159] on div at bounding box center [344, 159] width 689 height 319
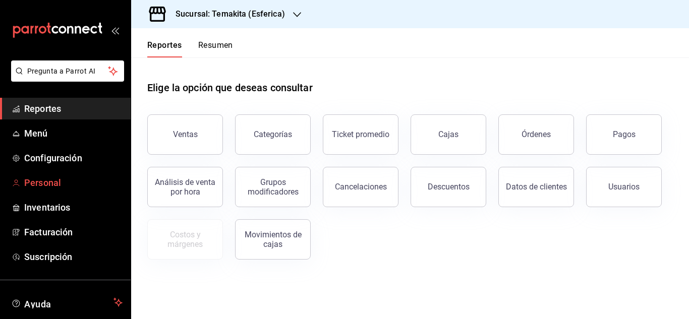
click at [40, 179] on span "Personal" at bounding box center [73, 183] width 98 height 14
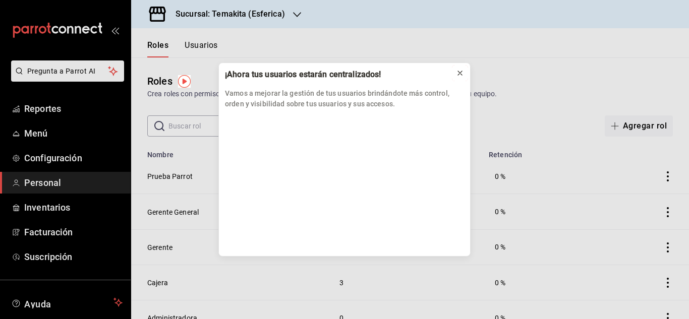
click at [462, 75] on icon at bounding box center [460, 73] width 8 height 8
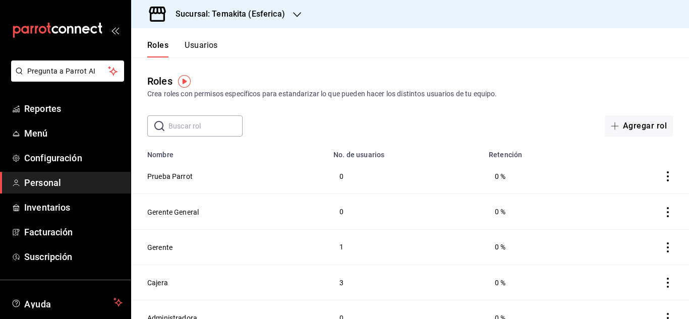
click at [210, 46] on button "Usuarios" at bounding box center [200, 48] width 33 height 17
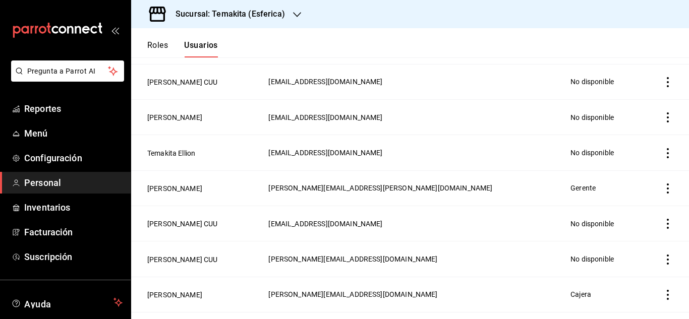
scroll to position [677, 0]
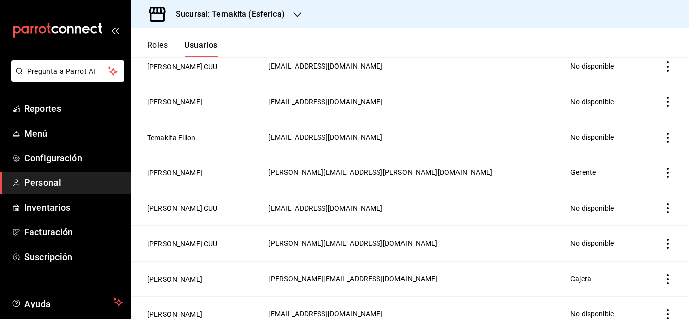
click at [662, 168] on icon "actions" at bounding box center [667, 173] width 10 height 10
click at [45, 160] on div at bounding box center [344, 159] width 689 height 319
click at [57, 152] on span "Configuración" at bounding box center [73, 158] width 98 height 14
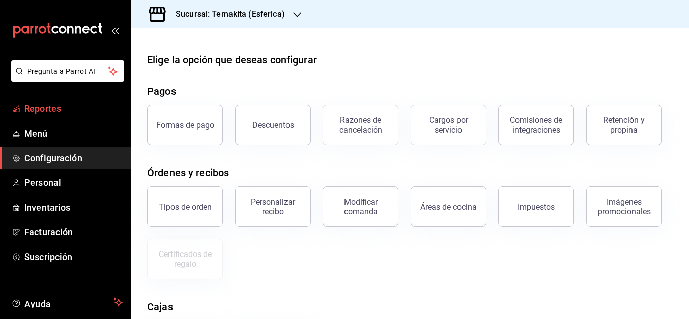
click at [43, 114] on span "Reportes" at bounding box center [73, 109] width 98 height 14
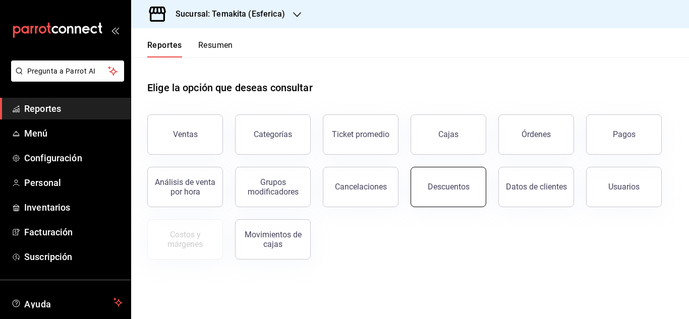
click at [439, 188] on div "Descuentos" at bounding box center [448, 187] width 42 height 10
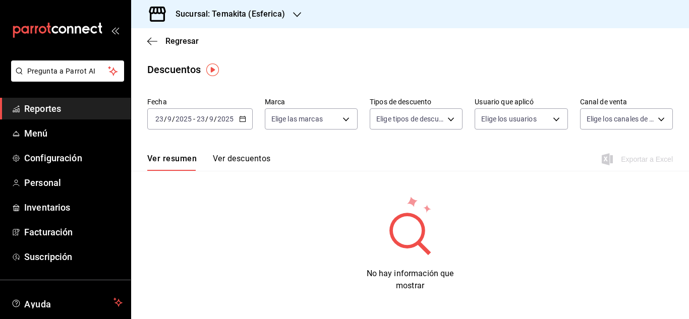
click at [254, 159] on button "Ver descuentos" at bounding box center [241, 162] width 57 height 17
click at [174, 154] on button "Ver resumen" at bounding box center [170, 162] width 47 height 17
click at [64, 108] on span "Reportes" at bounding box center [73, 109] width 98 height 14
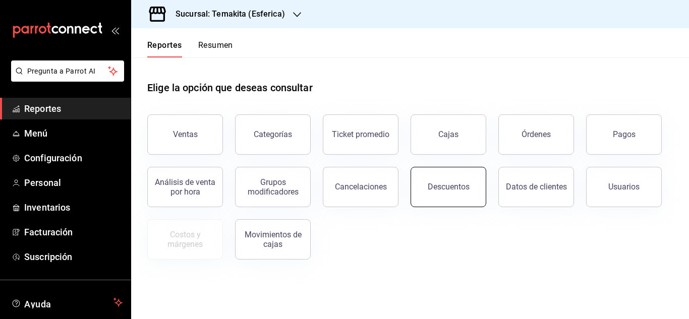
click at [460, 194] on button "Descuentos" at bounding box center [448, 187] width 76 height 40
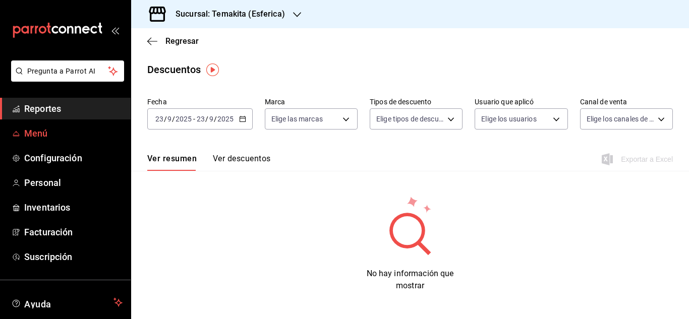
click at [43, 125] on link "Menú" at bounding box center [65, 133] width 131 height 22
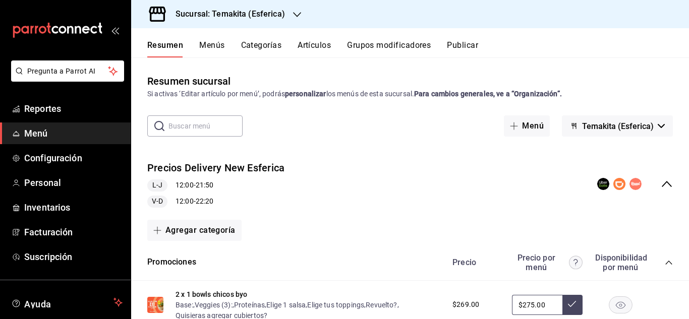
click at [210, 45] on button "Menús" at bounding box center [211, 48] width 25 height 17
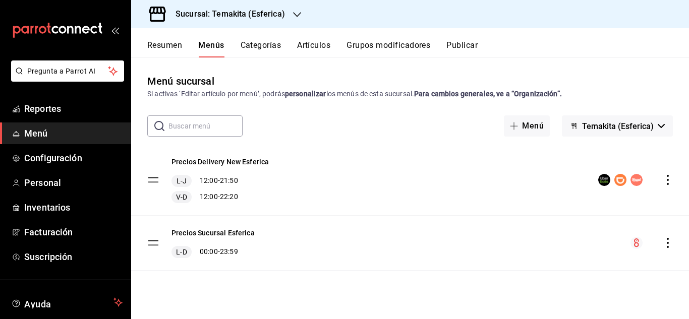
click at [266, 48] on button "Categorías" at bounding box center [260, 48] width 41 height 17
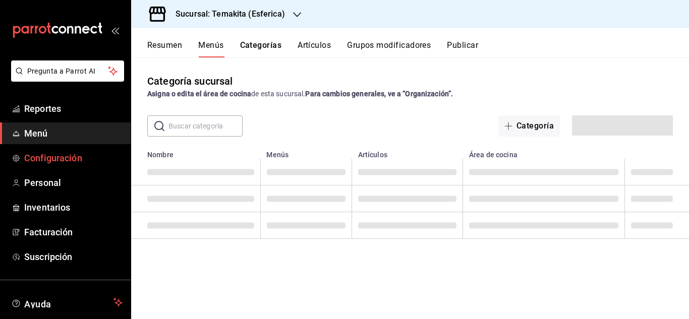
click at [54, 153] on span "Configuración" at bounding box center [73, 158] width 98 height 14
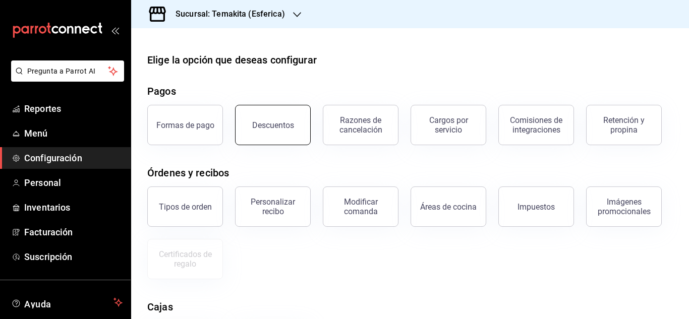
click at [266, 127] on div "Descuentos" at bounding box center [273, 125] width 42 height 10
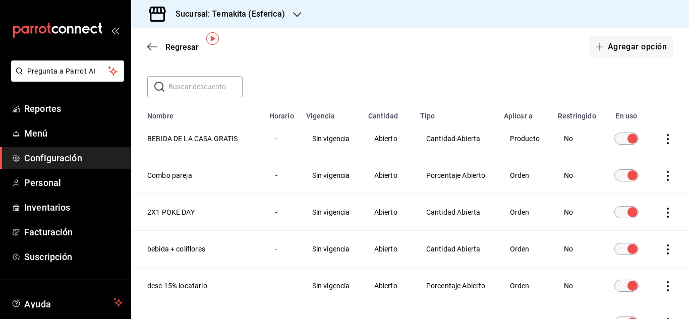
scroll to position [43, 0]
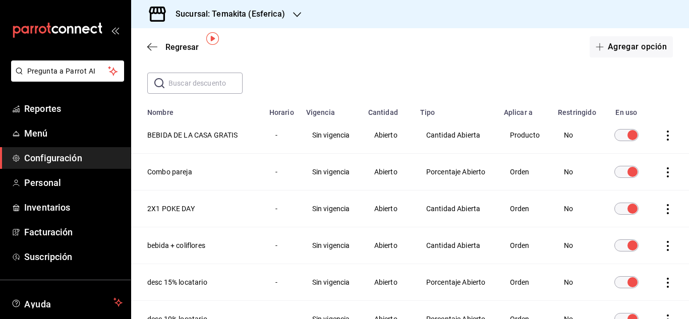
click at [662, 214] on icon "actions" at bounding box center [667, 209] width 10 height 10
click at [530, 228] on div at bounding box center [344, 159] width 689 height 319
click at [530, 228] on body "Pregunta a Parrot AI Reportes Menú Configuración Personal Inventarios Facturaci…" at bounding box center [344, 159] width 689 height 319
drag, startPoint x: 657, startPoint y: 228, endPoint x: 647, endPoint y: 147, distance: 81.8
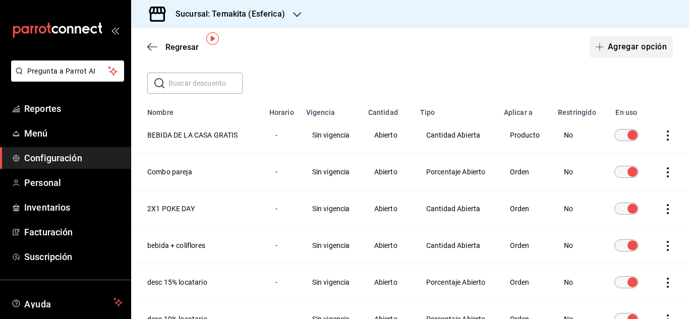
click at [622, 50] on button "Agregar opción" at bounding box center [630, 46] width 83 height 21
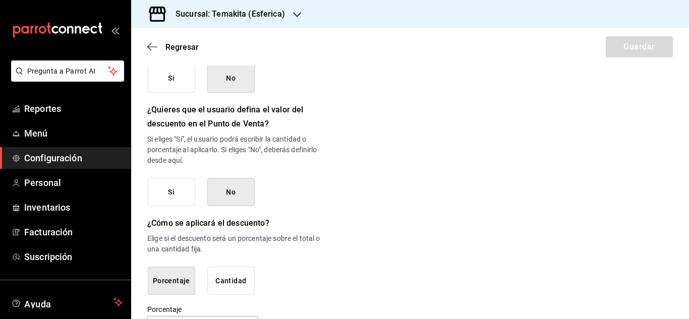
scroll to position [544, 0]
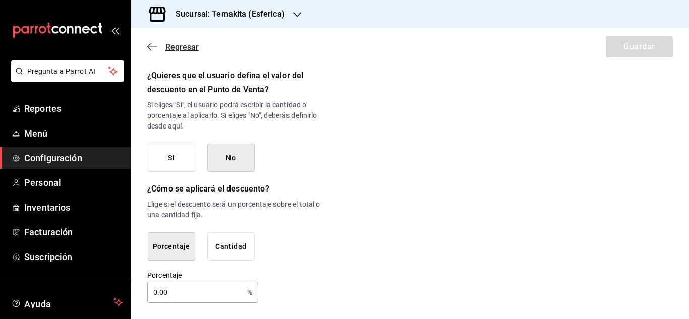
click at [151, 49] on icon "button" at bounding box center [152, 46] width 10 height 9
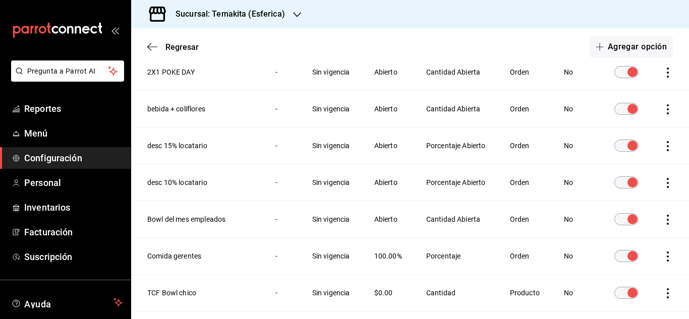
scroll to position [142, 0]
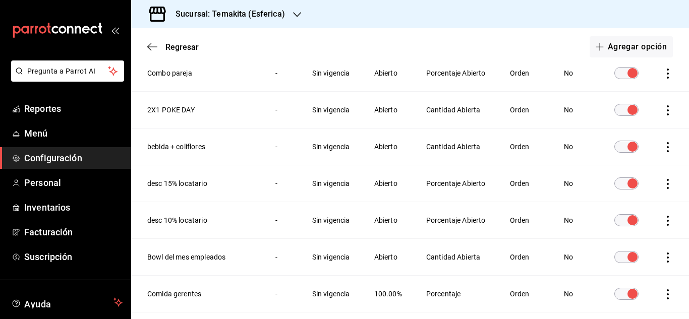
click at [662, 115] on icon "actions" at bounding box center [667, 110] width 10 height 10
drag, startPoint x: 685, startPoint y: 161, endPoint x: 686, endPoint y: 304, distance: 142.7
click at [686, 304] on div at bounding box center [344, 159] width 689 height 319
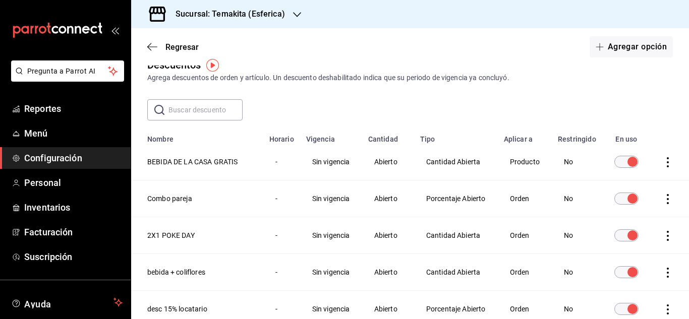
scroll to position [0, 0]
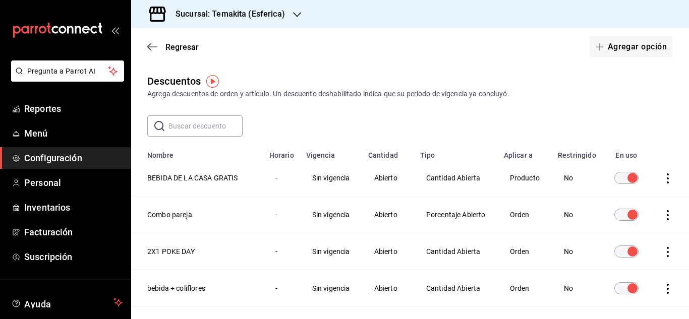
click at [211, 121] on input "text" at bounding box center [205, 126] width 74 height 20
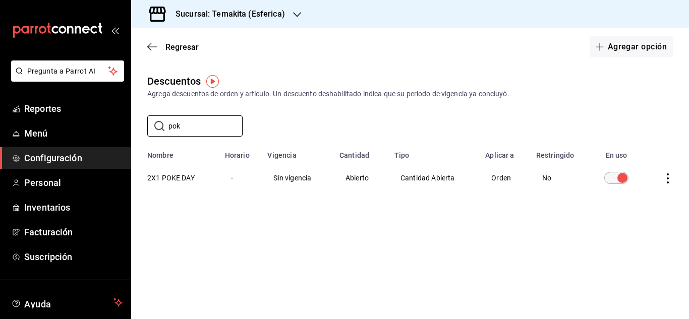
type input "pok"
drag, startPoint x: 179, startPoint y: 179, endPoint x: 155, endPoint y: 193, distance: 28.2
click at [155, 193] on th "2X1 POKE DAY" at bounding box center [175, 178] width 88 height 36
click at [668, 175] on icon "actions" at bounding box center [667, 178] width 10 height 10
click at [542, 233] on div at bounding box center [344, 159] width 689 height 319
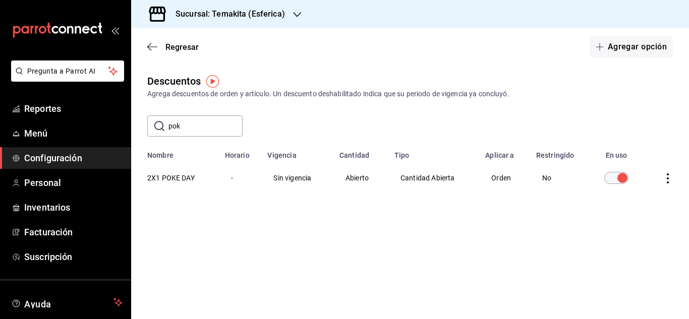
click at [617, 177] on input "discountsTable" at bounding box center [622, 178] width 36 height 12
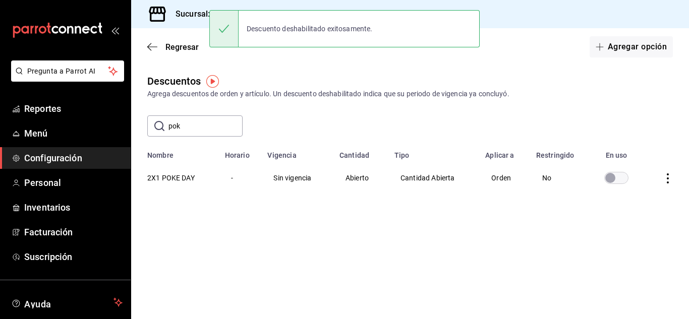
click at [667, 178] on icon "actions" at bounding box center [667, 178] width 2 height 10
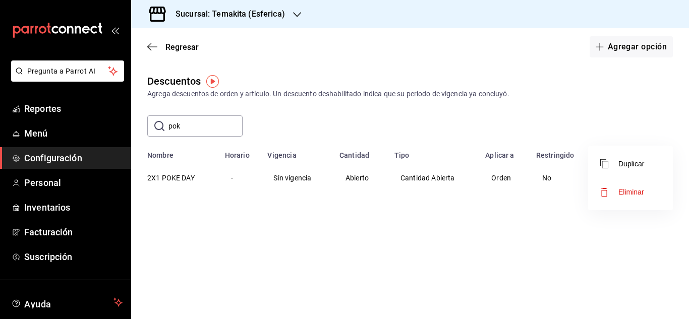
click at [495, 210] on div at bounding box center [344, 159] width 689 height 319
click at [616, 178] on input "discountsTable" at bounding box center [610, 178] width 36 height 12
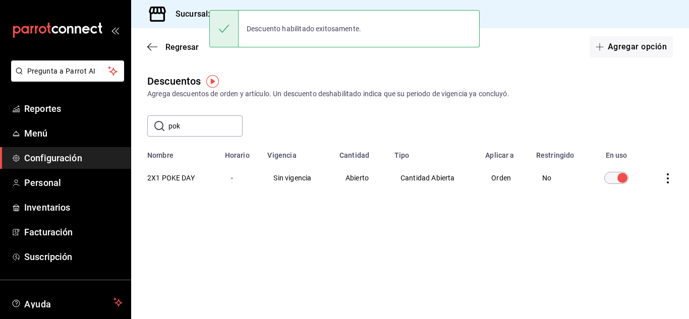
click at [616, 178] on input "discountsTable" at bounding box center [622, 178] width 36 height 12
click at [619, 175] on input "discountsTable" at bounding box center [610, 178] width 36 height 12
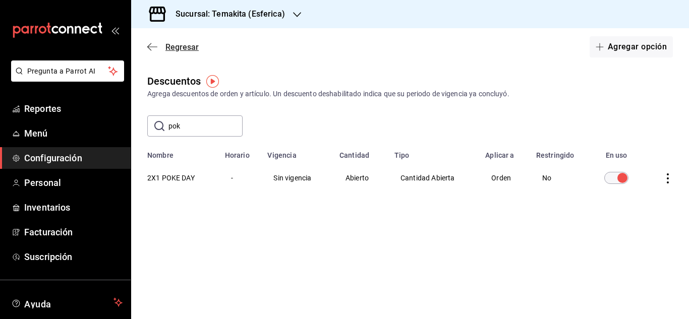
click at [150, 48] on icon "button" at bounding box center [152, 46] width 10 height 9
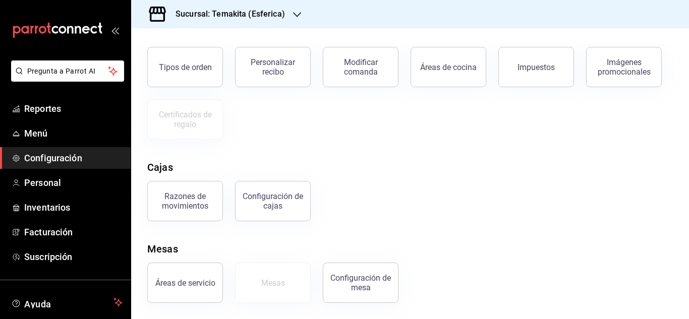
scroll to position [120, 0]
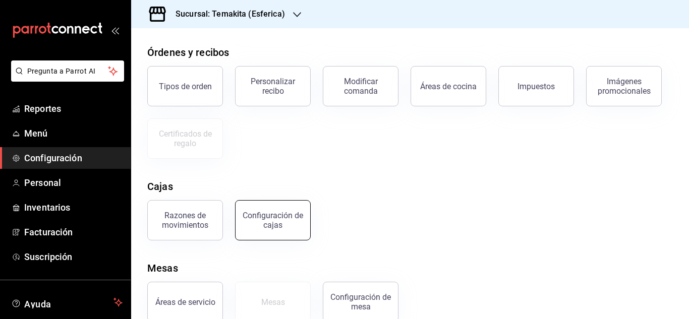
click at [285, 224] on div "Configuración de cajas" at bounding box center [272, 220] width 63 height 19
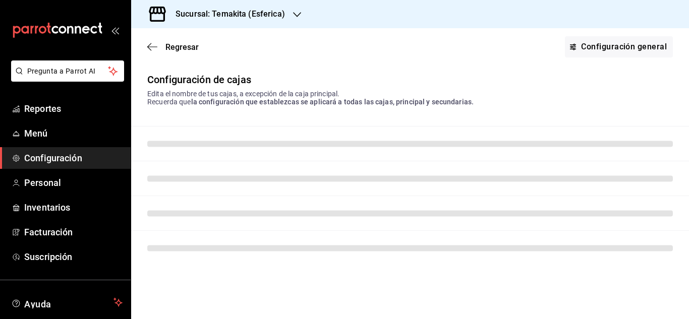
click at [285, 224] on td at bounding box center [410, 213] width 558 height 35
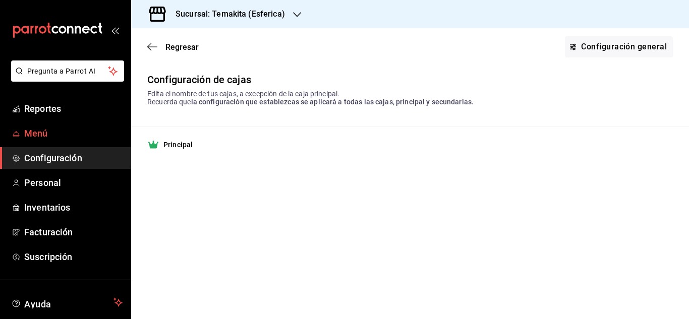
click at [44, 129] on span "Menú" at bounding box center [73, 134] width 98 height 14
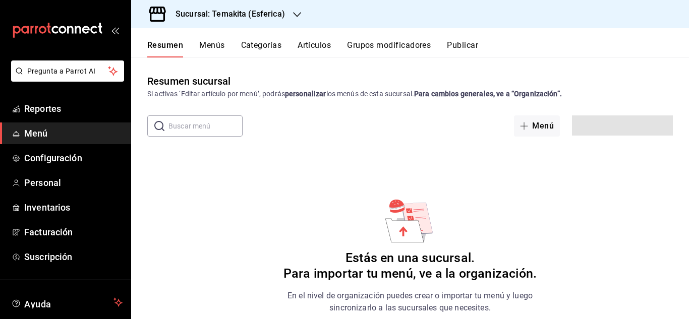
click at [38, 129] on span "Menú" at bounding box center [73, 134] width 98 height 14
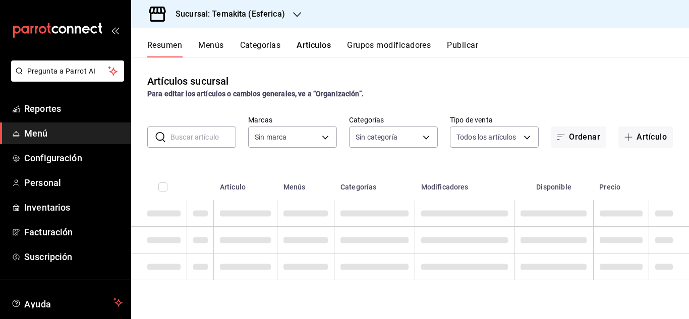
click at [209, 139] on input "text" at bounding box center [203, 137] width 66 height 20
type input "spicy"
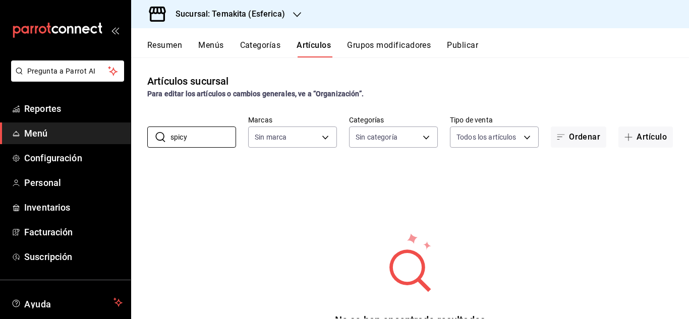
type input "4b12a2b2-e7da-4af1-b90e-af324cd95732"
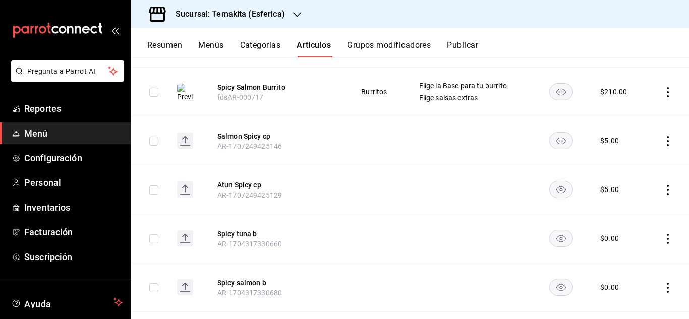
scroll to position [233, 0]
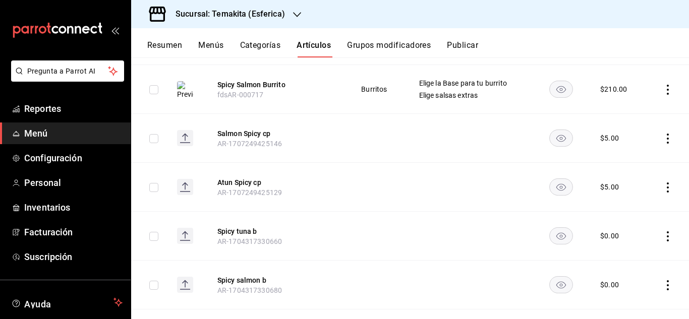
type input "spicy"
click at [662, 239] on icon "actions" at bounding box center [667, 236] width 10 height 10
click at [629, 250] on span "Editar" at bounding box center [629, 251] width 26 height 11
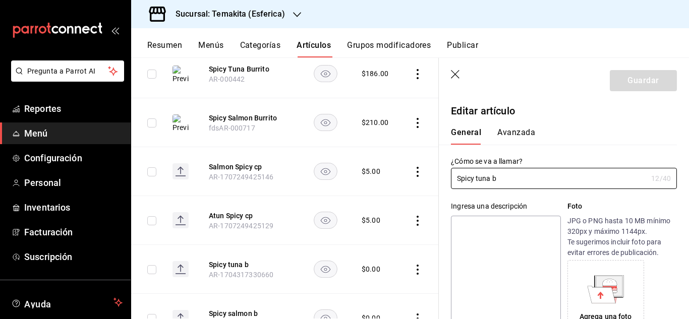
type input "$0.00"
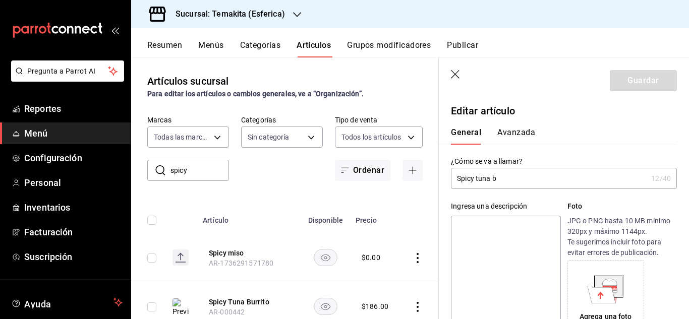
click at [266, 46] on button "Categorías" at bounding box center [260, 48] width 41 height 17
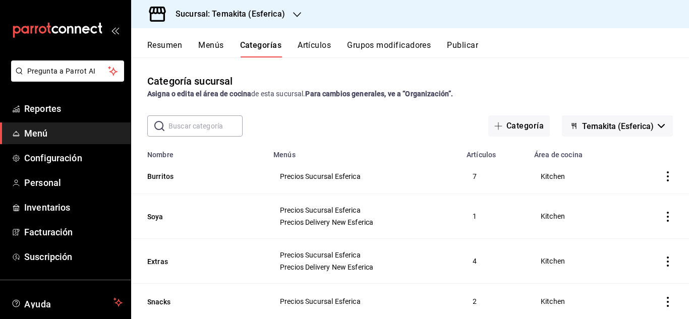
click at [219, 48] on button "Menús" at bounding box center [210, 48] width 25 height 17
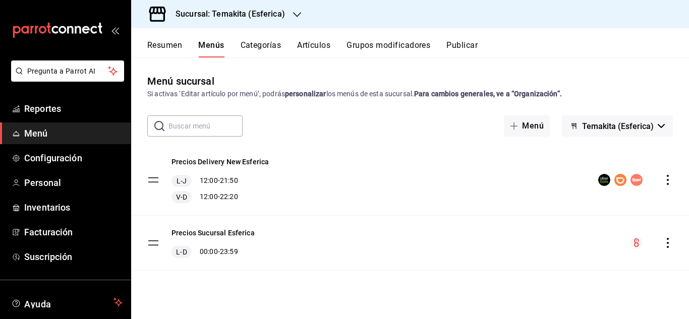
click at [319, 47] on button "Artículos" at bounding box center [313, 48] width 33 height 17
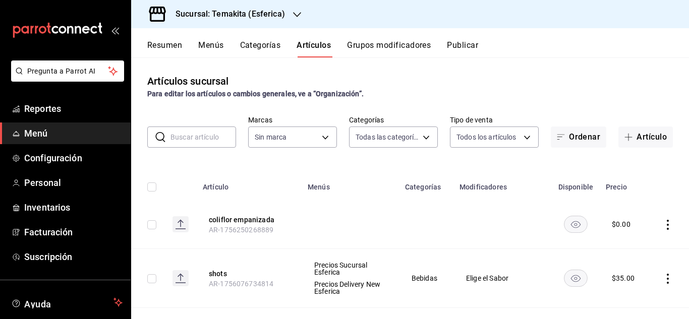
type input "ca0a1152-0ea2-4b7f-a27c-d21dec0b20e7,72efe53f-cd9b-4e35-b195-9333b152ccdd,60545…"
type input "4b12a2b2-e7da-4af1-b90e-af324cd95732"
click at [202, 142] on input "text" at bounding box center [203, 137] width 66 height 20
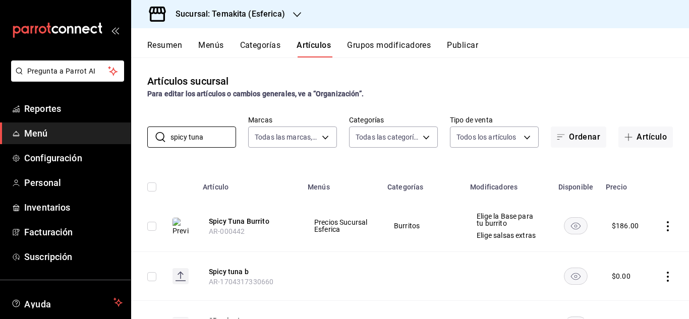
type input "spicy tuna"
click at [662, 276] on icon "actions" at bounding box center [667, 277] width 10 height 10
click at [627, 252] on span "Editar" at bounding box center [629, 251] width 26 height 11
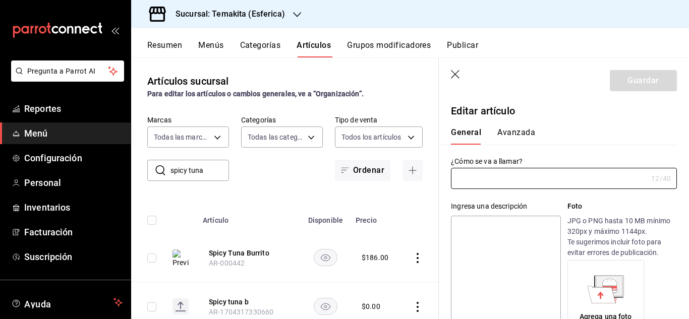
type input "Spicy tuna b"
type input "AR-1704317330660"
type input "$0.00"
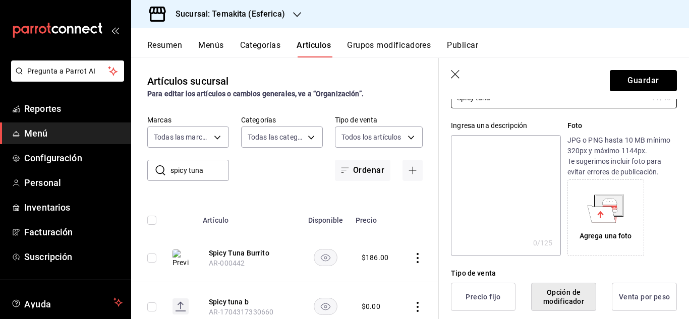
scroll to position [68, 0]
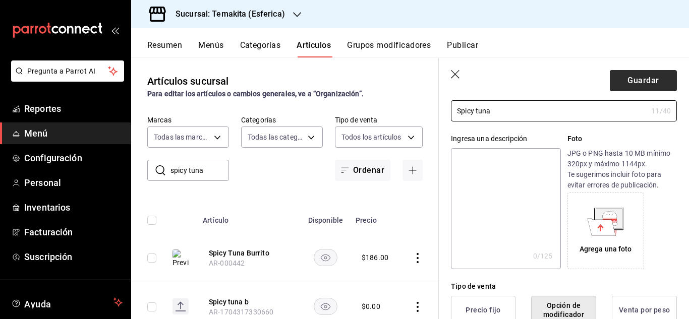
type input "Spicy tuna"
click at [637, 86] on button "Guardar" at bounding box center [642, 80] width 67 height 21
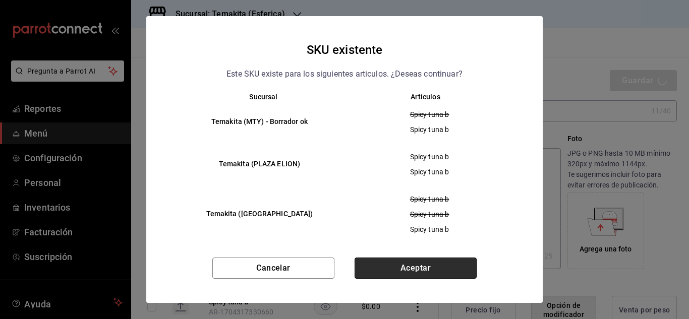
click at [391, 271] on button "Aceptar" at bounding box center [415, 268] width 122 height 21
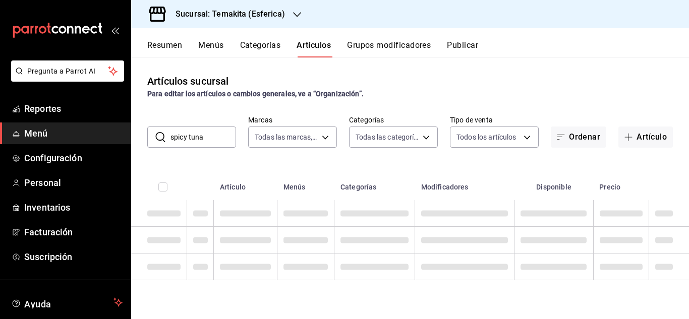
click at [384, 49] on div "Spicy tuna ha sido actualizado correctamente." at bounding box center [344, 28] width 270 height 43
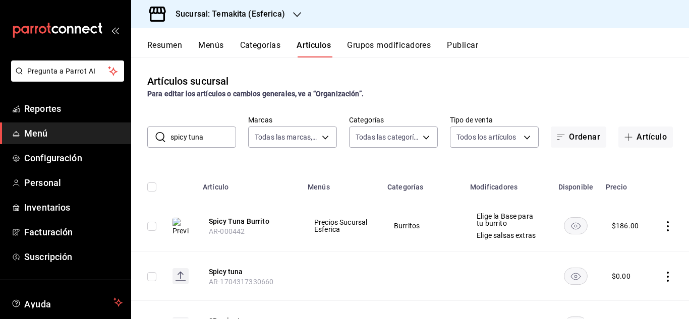
click at [384, 49] on button "Grupos modificadores" at bounding box center [389, 48] width 84 height 17
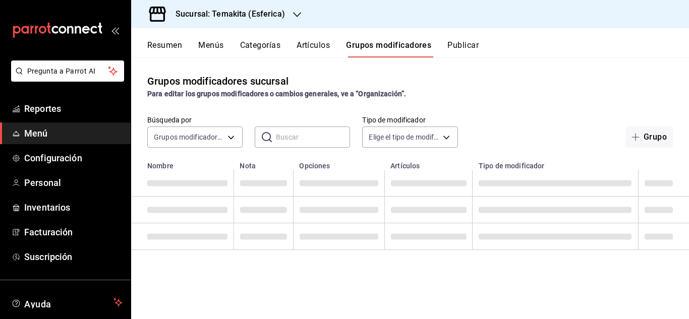
click at [516, 125] on div "Búsqueda por Grupos modificadores GROUP ​ ​ Tipo de modificador Elige el tipo d…" at bounding box center [410, 131] width 558 height 32
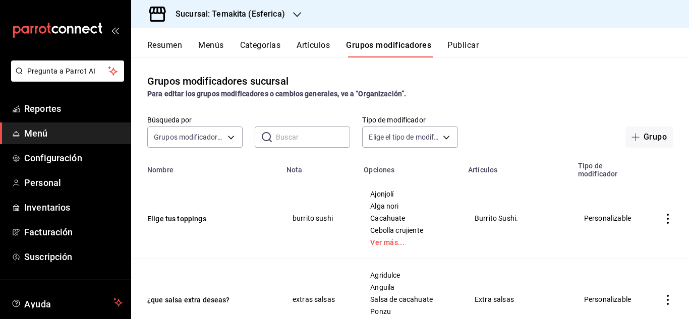
click at [297, 139] on input "text" at bounding box center [313, 137] width 74 height 20
type input "spicy tuna"
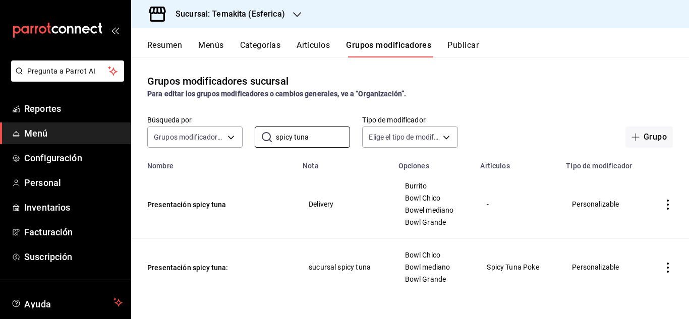
scroll to position [2, 0]
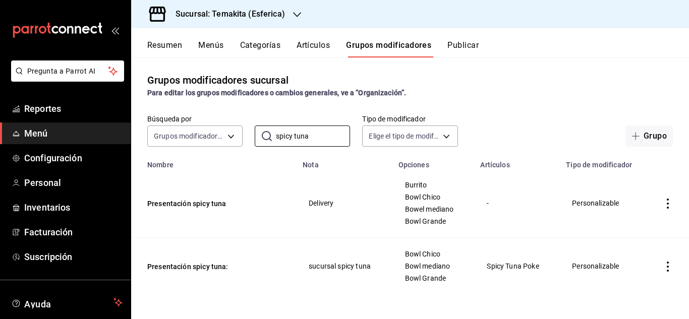
type input "spicy tuna"
click at [662, 268] on icon "actions" at bounding box center [667, 267] width 10 height 10
click at [628, 252] on span "Editar" at bounding box center [629, 251] width 26 height 11
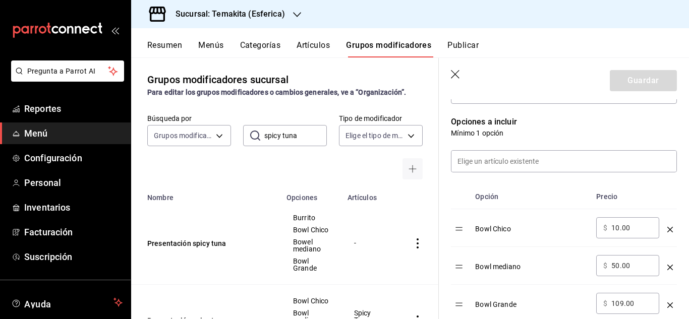
scroll to position [265, 0]
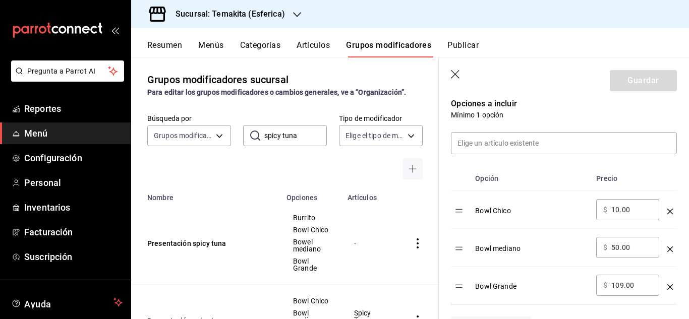
click at [639, 211] on input "10.00" at bounding box center [631, 210] width 41 height 10
type input "1.00"
click at [635, 252] on input "50.00" at bounding box center [631, 247] width 41 height 10
type input "5.00"
type input "40.00"
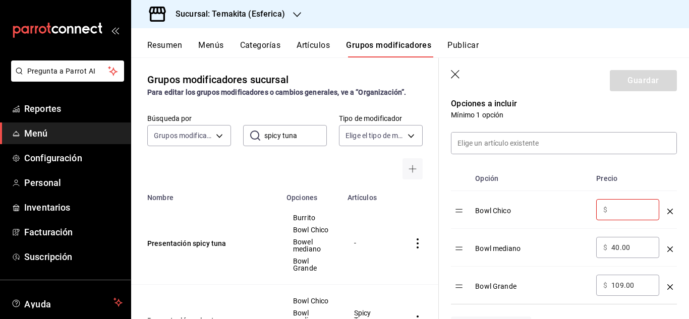
click at [636, 283] on input "109.00" at bounding box center [631, 285] width 41 height 10
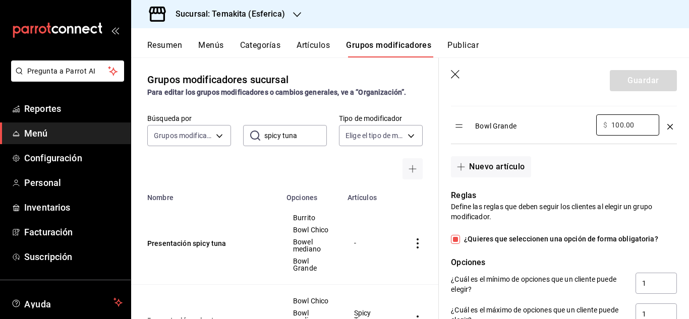
scroll to position [168, 0]
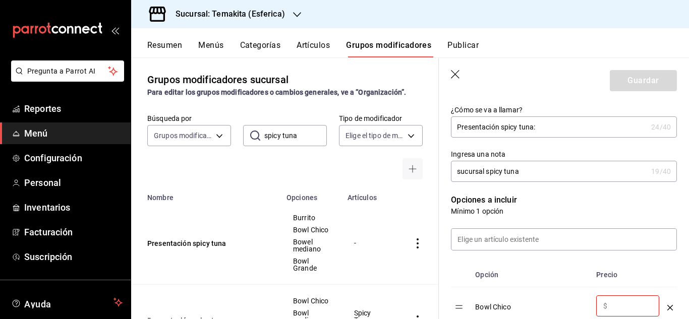
type input "100.00"
click at [622, 307] on input "optionsTable" at bounding box center [631, 306] width 41 height 10
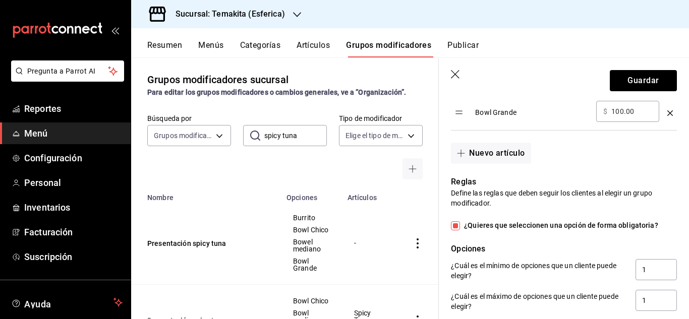
scroll to position [437, 0]
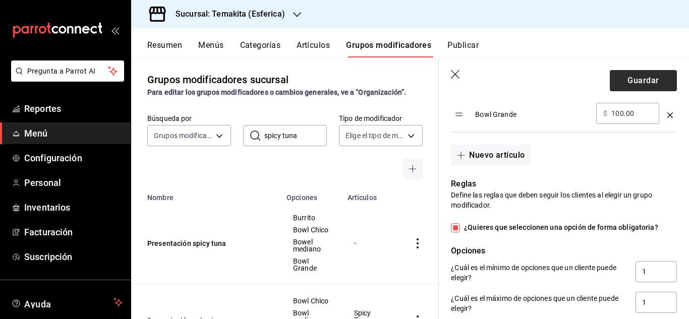
type input "0.00"
click at [627, 73] on button "Guardar" at bounding box center [642, 80] width 67 height 21
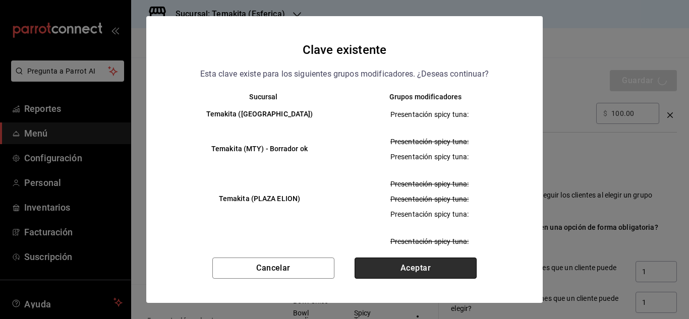
click at [428, 265] on button "Aceptar" at bounding box center [415, 268] width 122 height 21
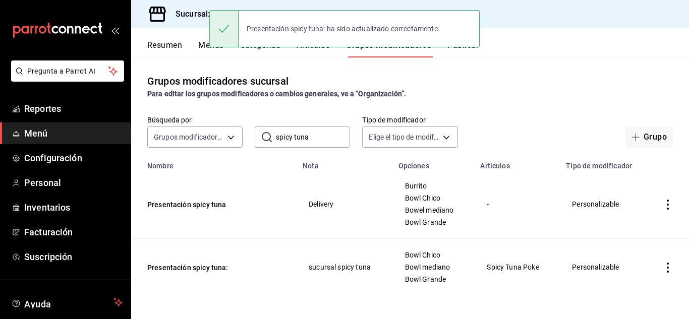
click at [533, 38] on div "Resumen Menús Categorías Artículos Grupos modificadores Publicar" at bounding box center [410, 42] width 558 height 29
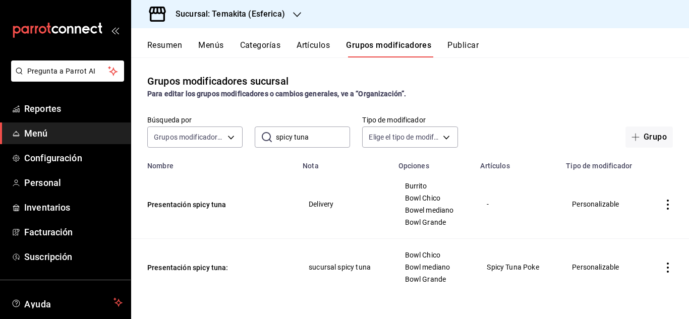
click at [466, 49] on button "Publicar" at bounding box center [462, 48] width 31 height 17
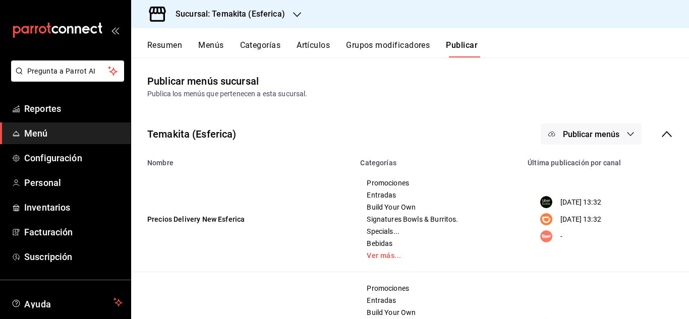
click at [600, 139] on span "Publicar menús" at bounding box center [591, 135] width 56 height 10
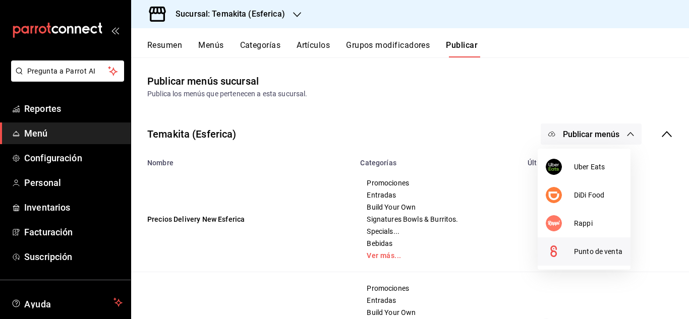
click at [571, 250] on div at bounding box center [559, 251] width 28 height 16
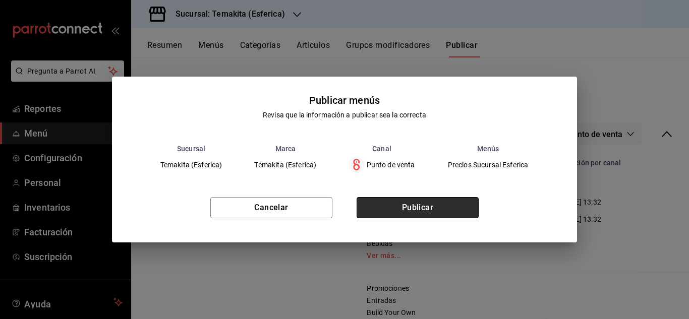
click at [419, 212] on button "Publicar" at bounding box center [417, 207] width 122 height 21
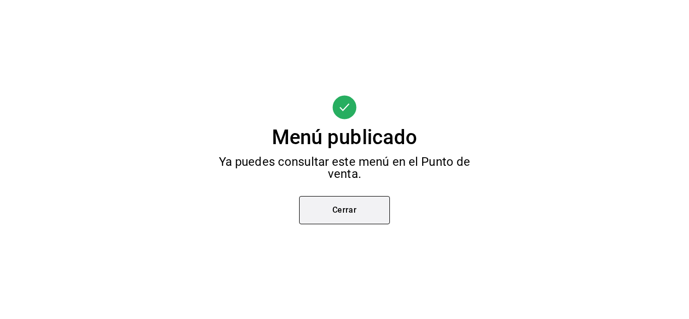
click at [377, 207] on button "Cerrar" at bounding box center [344, 210] width 91 height 28
